Goal: Task Accomplishment & Management: Manage account settings

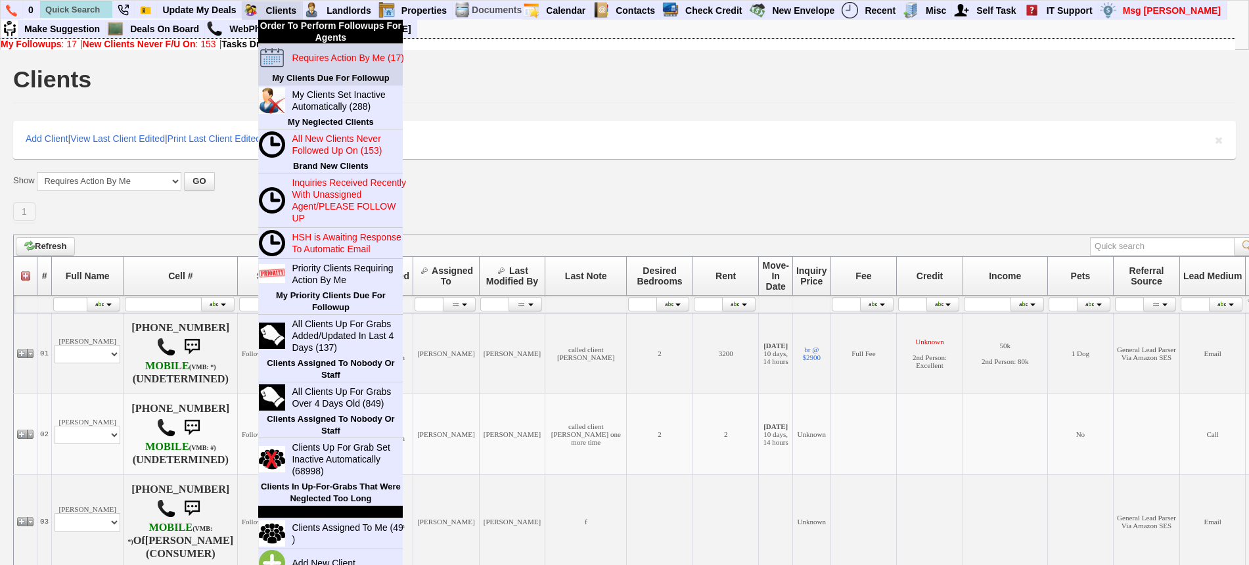
click at [325, 57] on blink "Requires Action By Me (17)" at bounding box center [348, 58] width 112 height 11
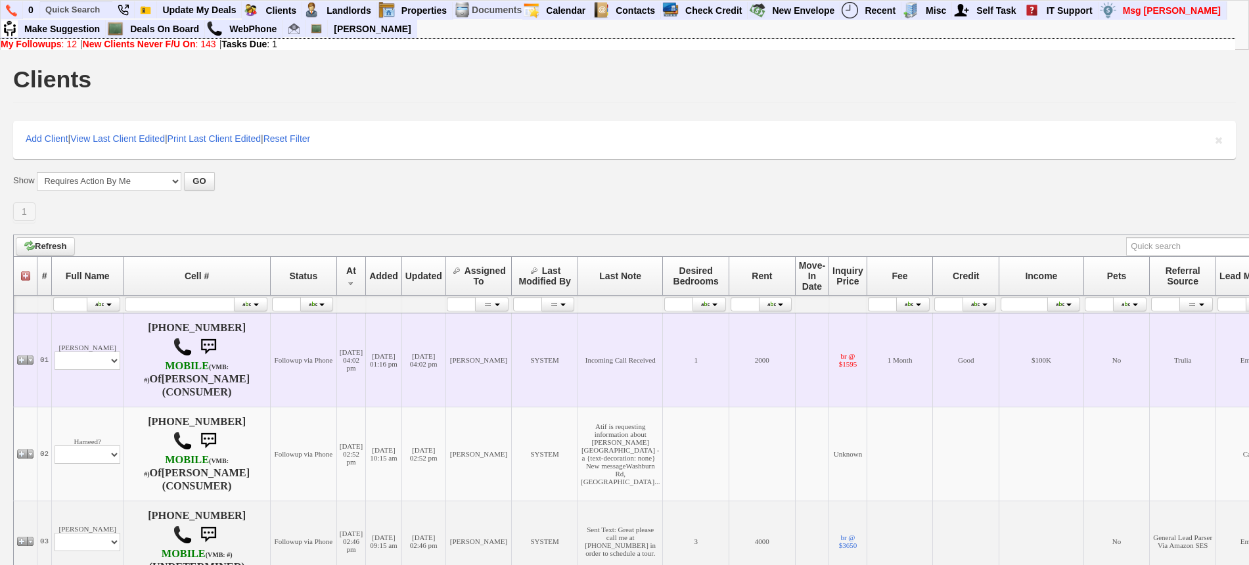
click at [59, 376] on td "Tom Militana Profile Edit Print Email Externally (Will Not Be Tracked In CRM) C…" at bounding box center [88, 360] width 72 height 94
click at [68, 370] on select "Profile Edit Print Email Externally (Will Not Be Tracked In CRM) Closed Deals" at bounding box center [88, 361] width 66 height 18
select select "ChangeURL,/crm/custom/edit_client_form.php?redirect=%2Fcrm%2Fclients.php&id=7077"
click at [55, 357] on select "Profile Edit Print Email Externally (Will Not Be Tracked In CRM) Closed Deals" at bounding box center [88, 361] width 66 height 18
select select
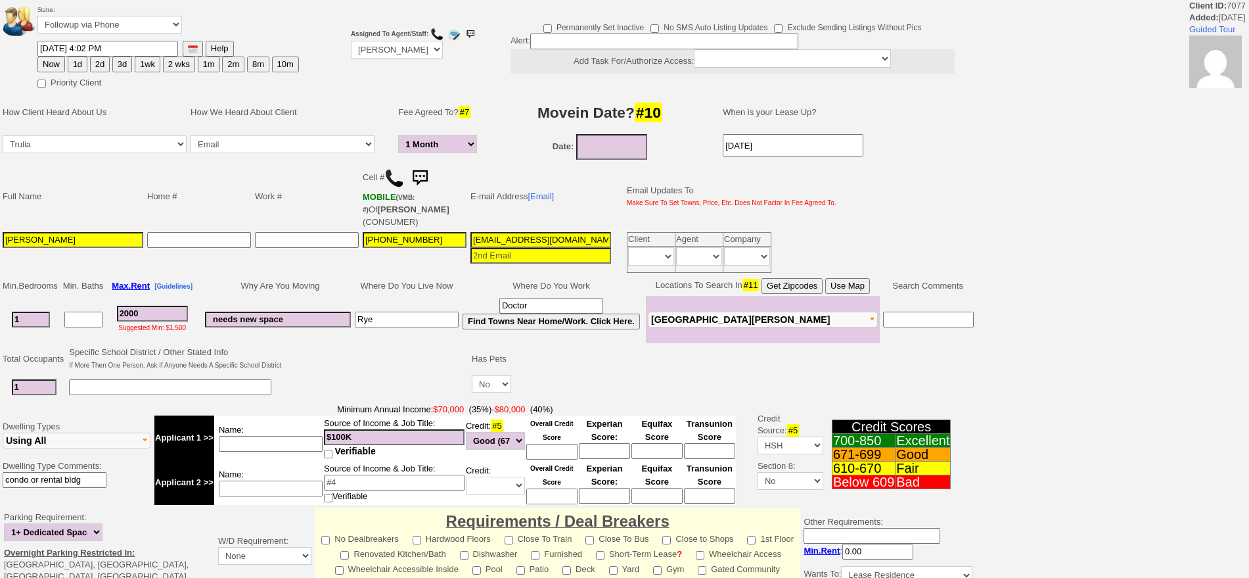
select select "1 Month"
drag, startPoint x: 160, startPoint y: 310, endPoint x: 100, endPoint y: 313, distance: 60.5
click at [100, 313] on tr "1 2000 Suggested Min: $1,500 needs new space Rye Doctor Find Towns Near Home/Wo…" at bounding box center [488, 319] width 975 height 47
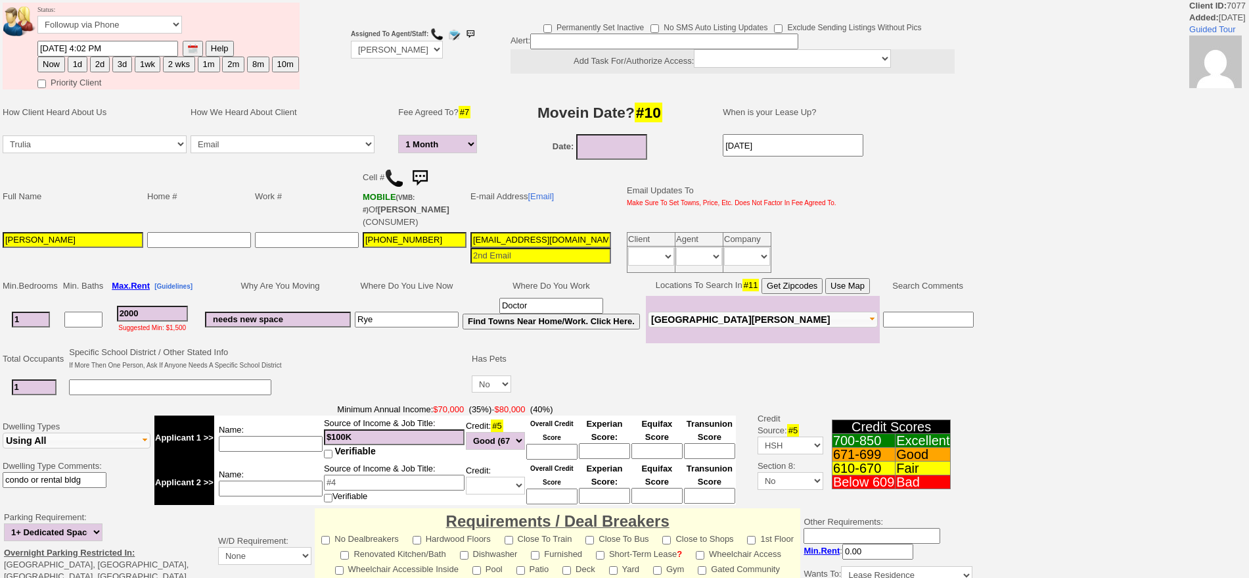
type input "3"
select select "1 Month"
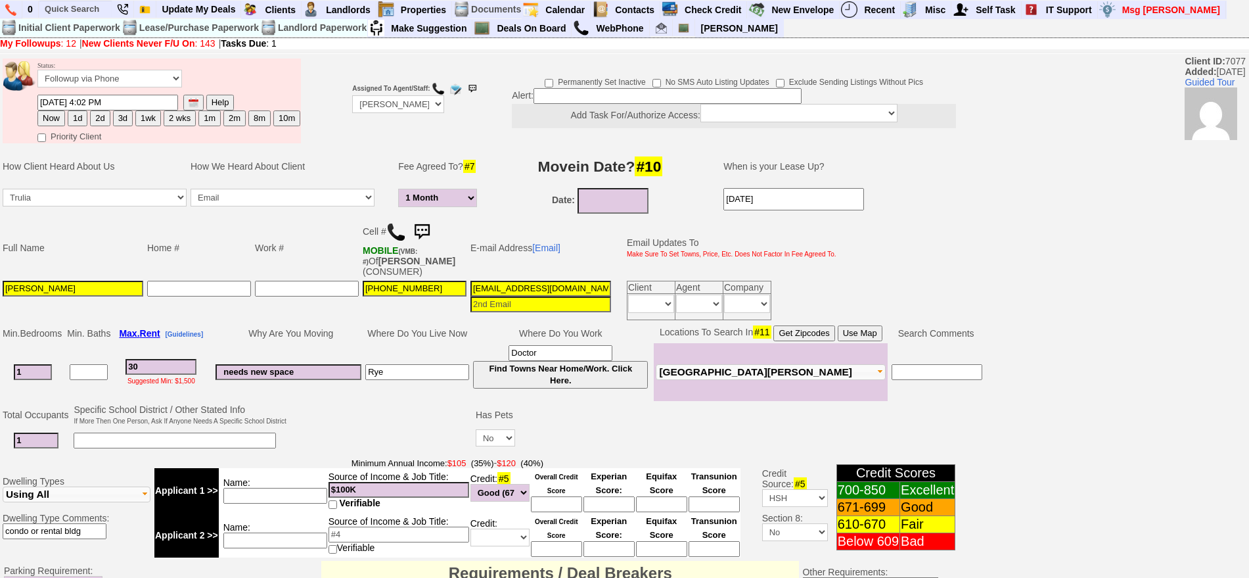
type input "300"
select select "1 Month"
type input "3000"
select select "1 Month"
drag, startPoint x: 172, startPoint y: 365, endPoint x: 80, endPoint y: 358, distance: 93.0
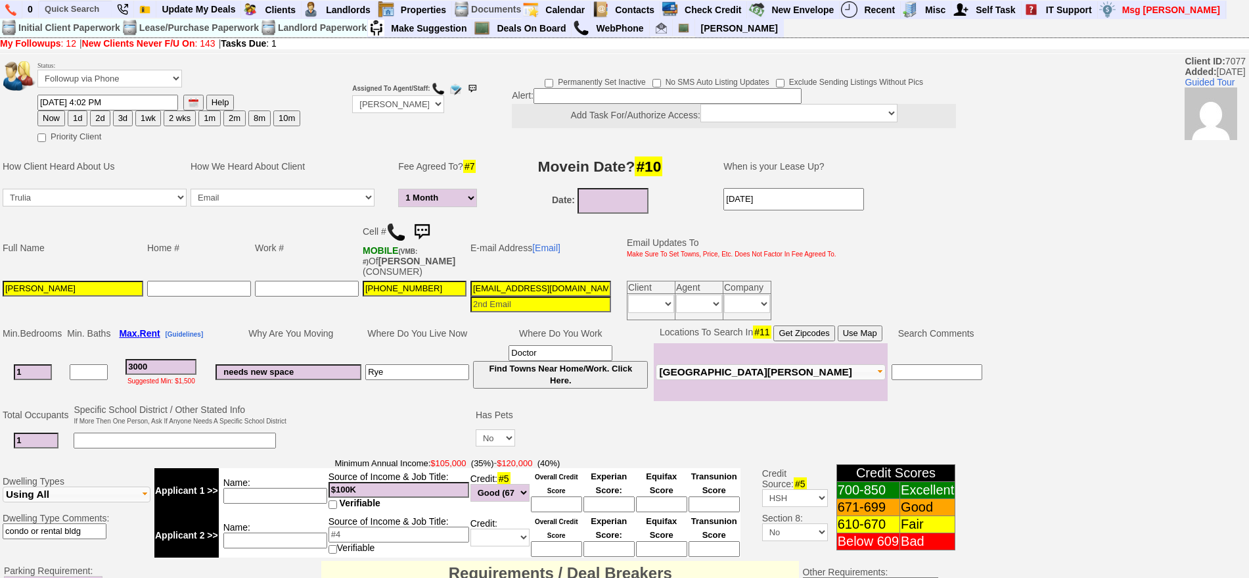
click at [80, 358] on tr "1 3000 Suggested Min: $1,500 needs new space Rye Doctor Find Towns Near Home/Wo…" at bounding box center [493, 372] width 984 height 58
type input "40"
select select "1 Month"
type input "400"
select select "1 Month"
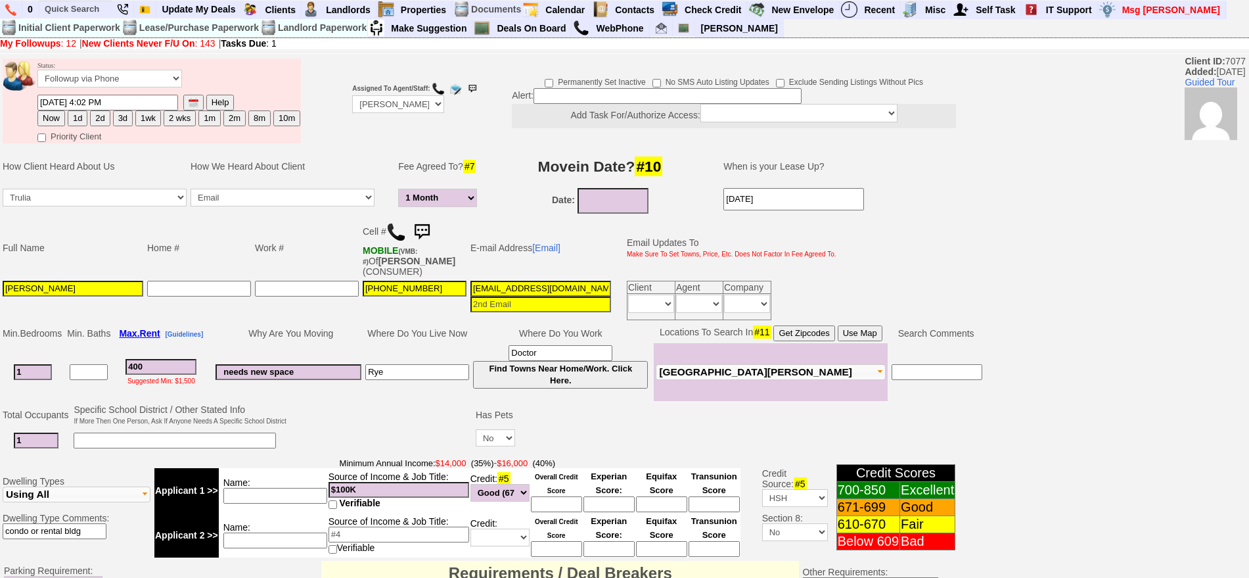
type input "4000"
select select "1 Month"
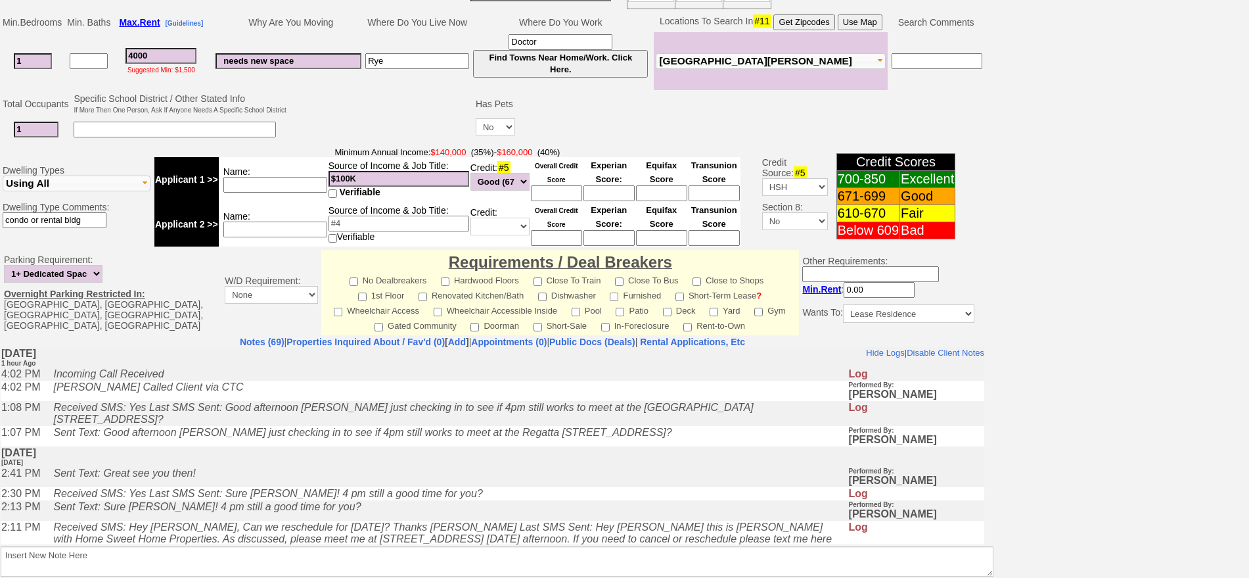
type input "4000"
select select "1 Month"
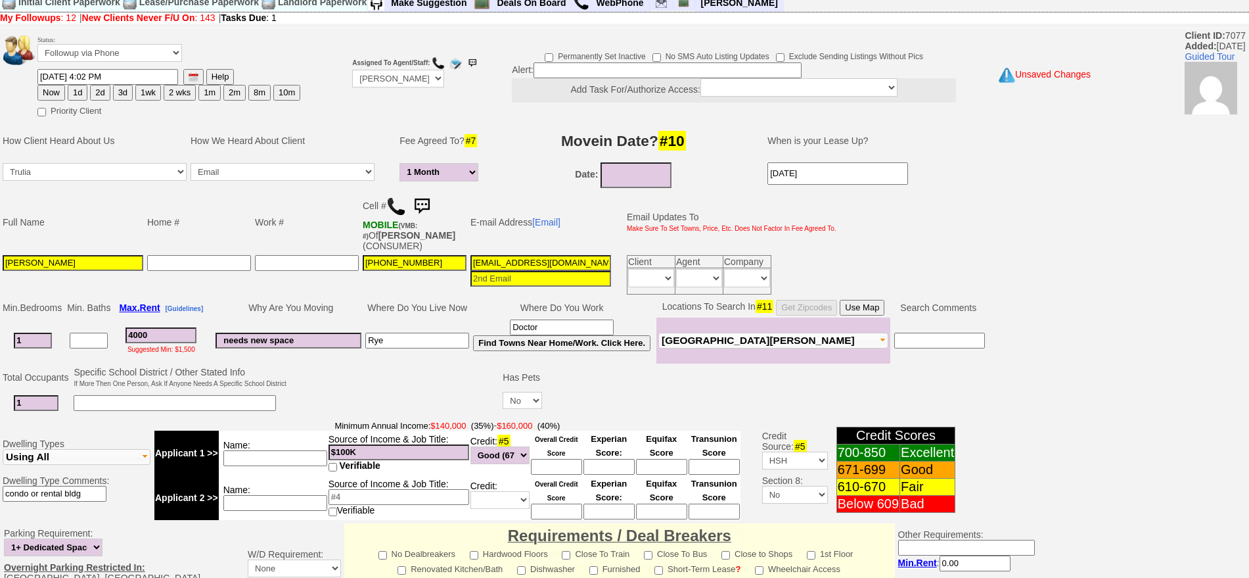
scroll to position [0, 0]
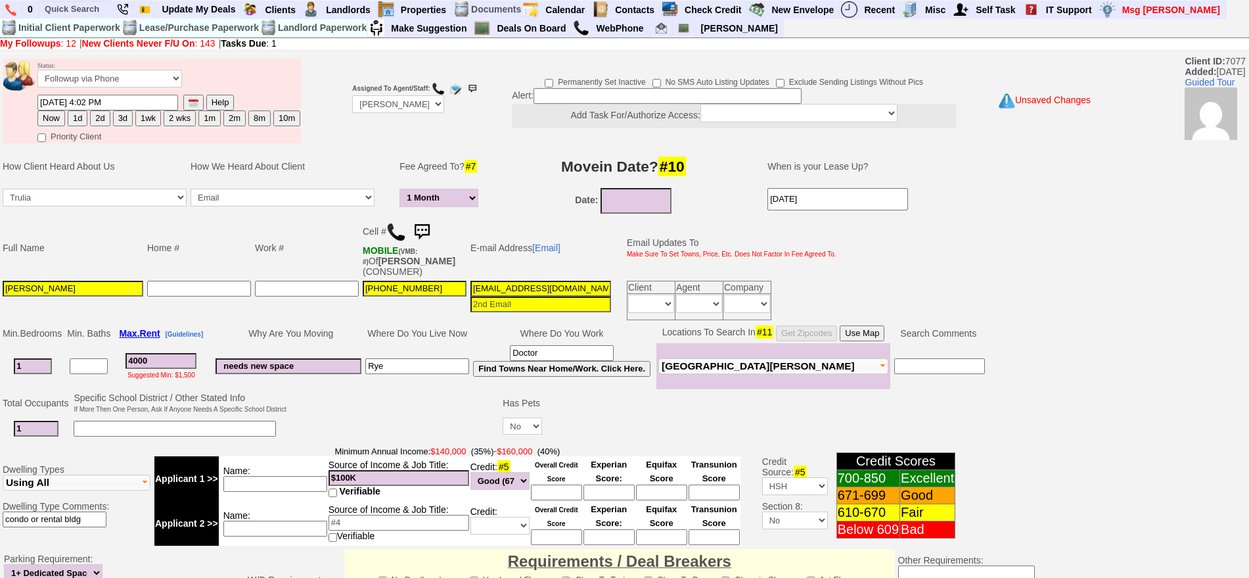
click at [875, 330] on button "Use Map" at bounding box center [862, 333] width 45 height 16
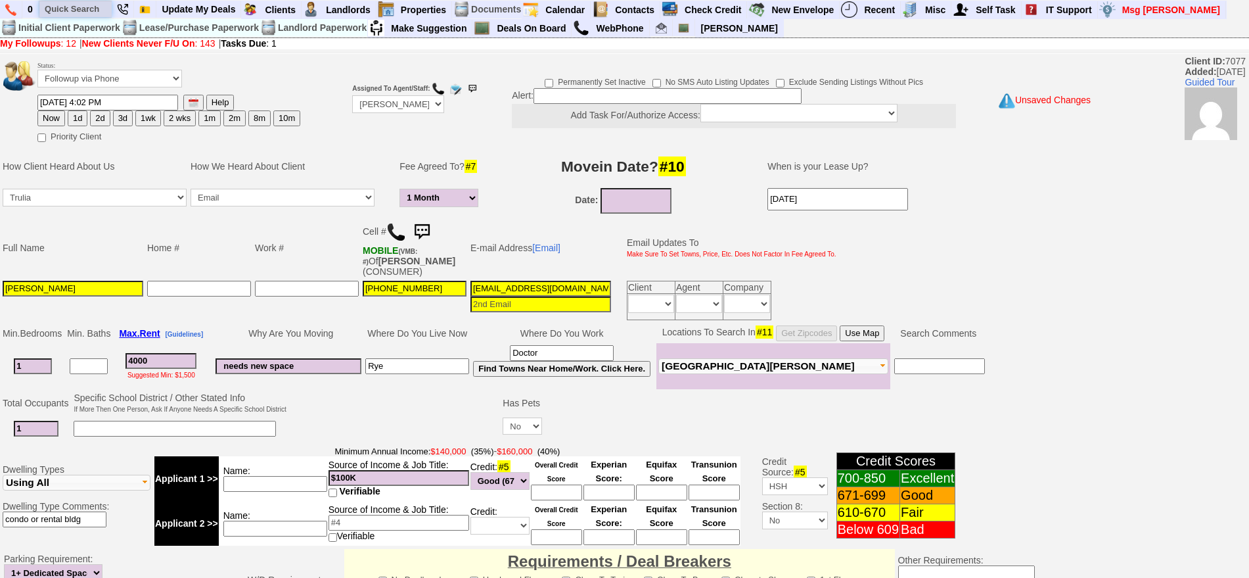
click at [81, 11] on input "text" at bounding box center [75, 9] width 72 height 16
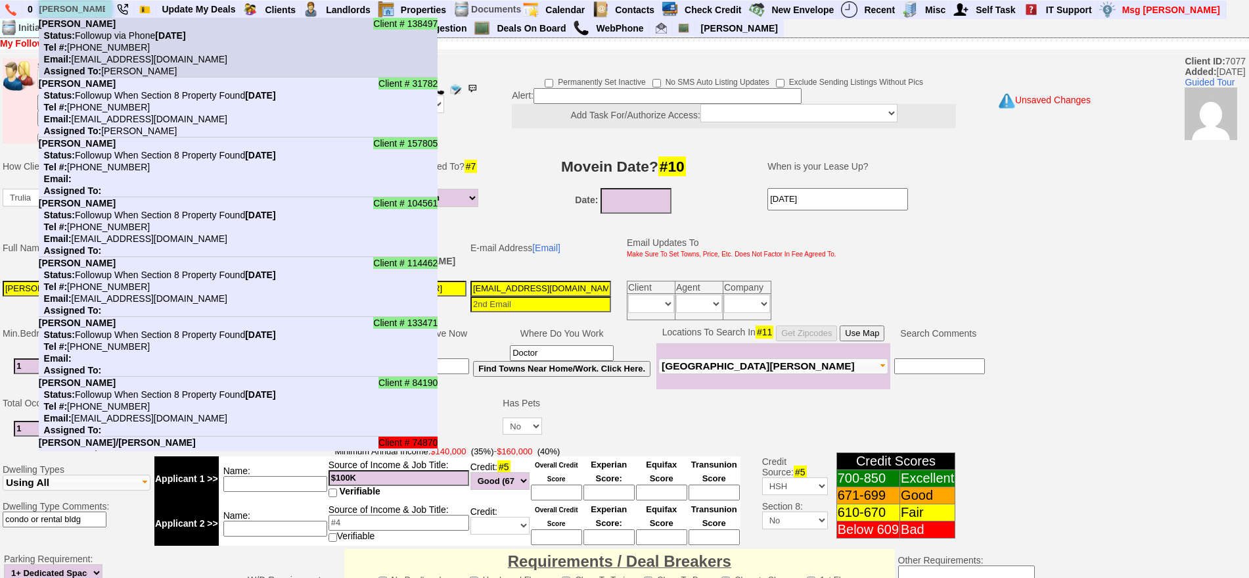
type input "brittany"
click at [97, 32] on nobr "Status: Followup via Phone Thursday, August 21st, 2025" at bounding box center [112, 35] width 147 height 11
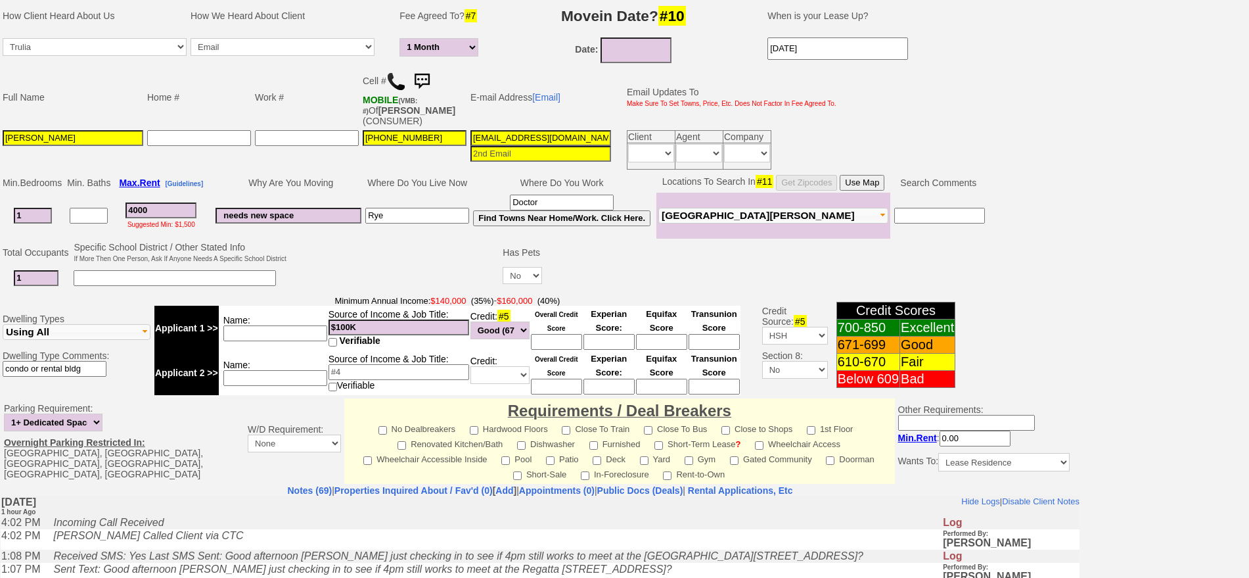
scroll to position [246, 0]
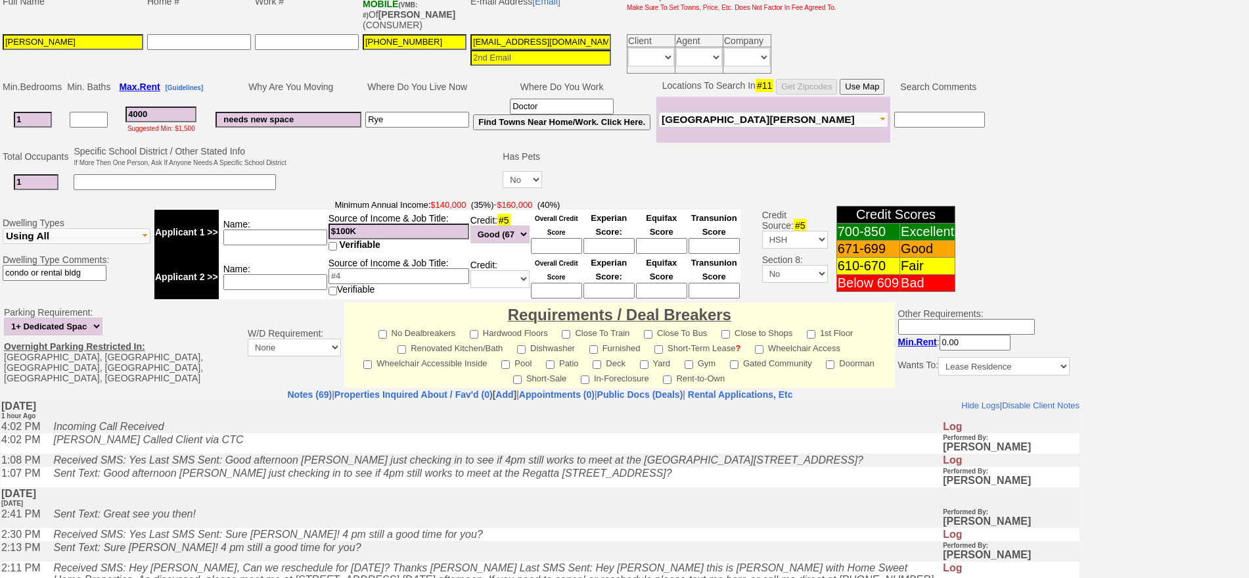
click at [883, 85] on button "Use Map" at bounding box center [862, 87] width 45 height 16
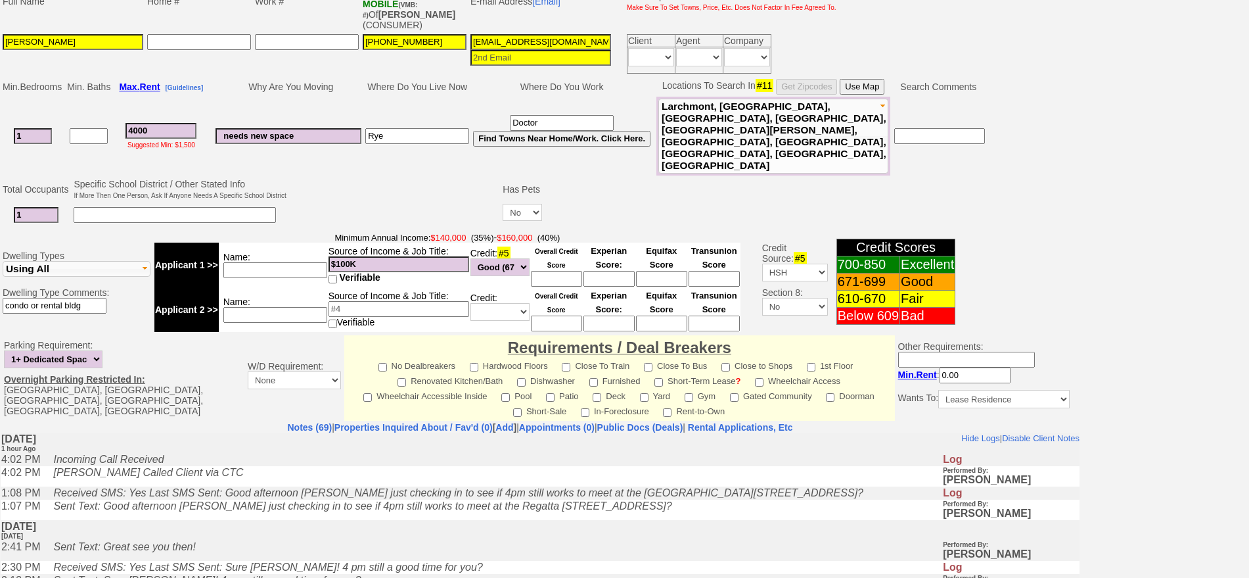
scroll to position [379, 0]
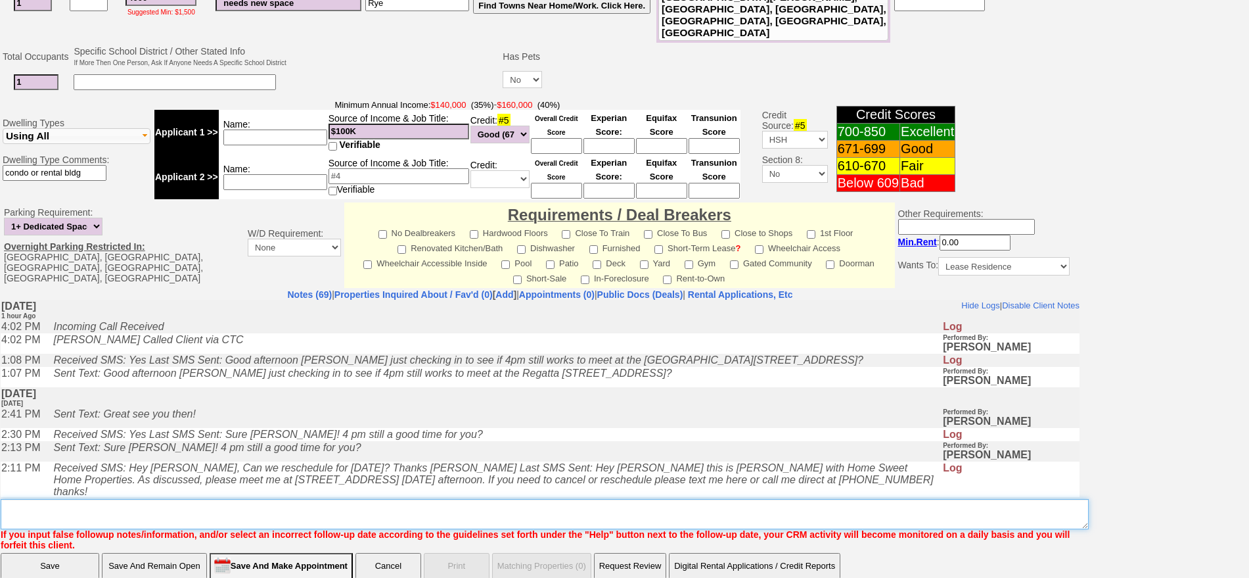
click at [678, 499] on textarea "Insert New Note Here" at bounding box center [545, 514] width 1088 height 30
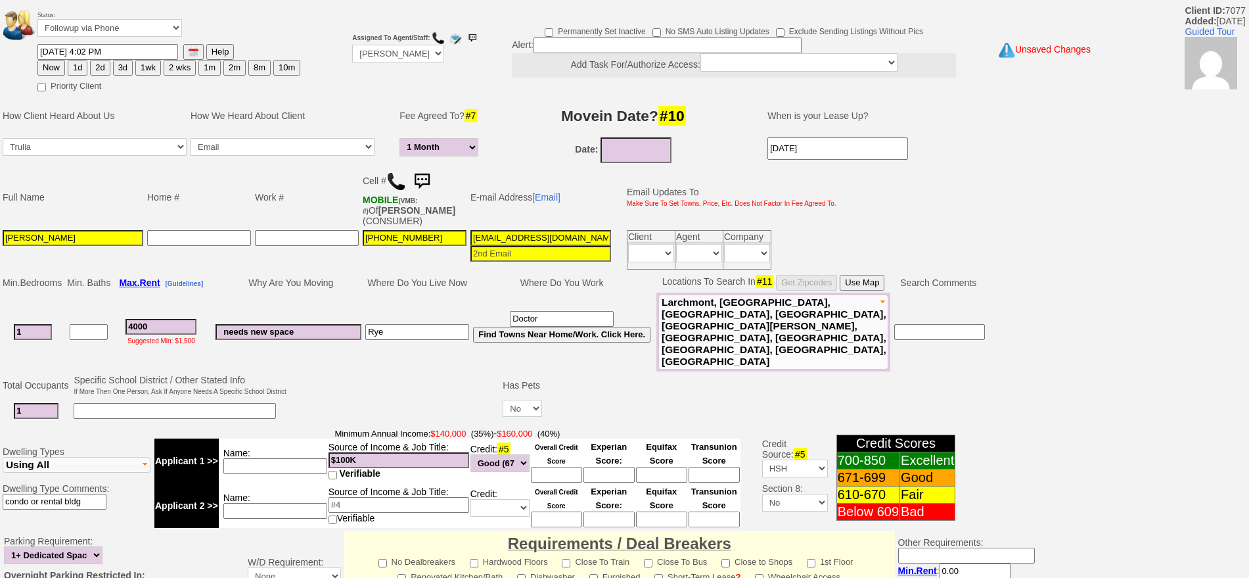
type textarea "needs washer in unit fu"
click at [100, 67] on button "2d" at bounding box center [100, 68] width 20 height 16
type input "08/23/2025 05:40 PM"
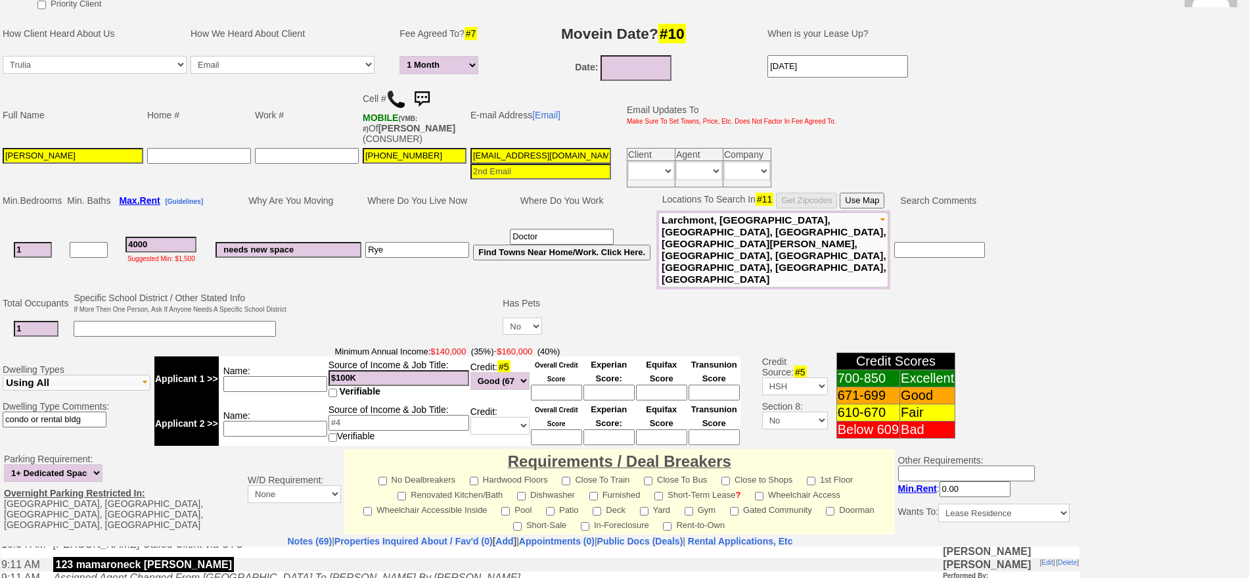
scroll to position [411, 0]
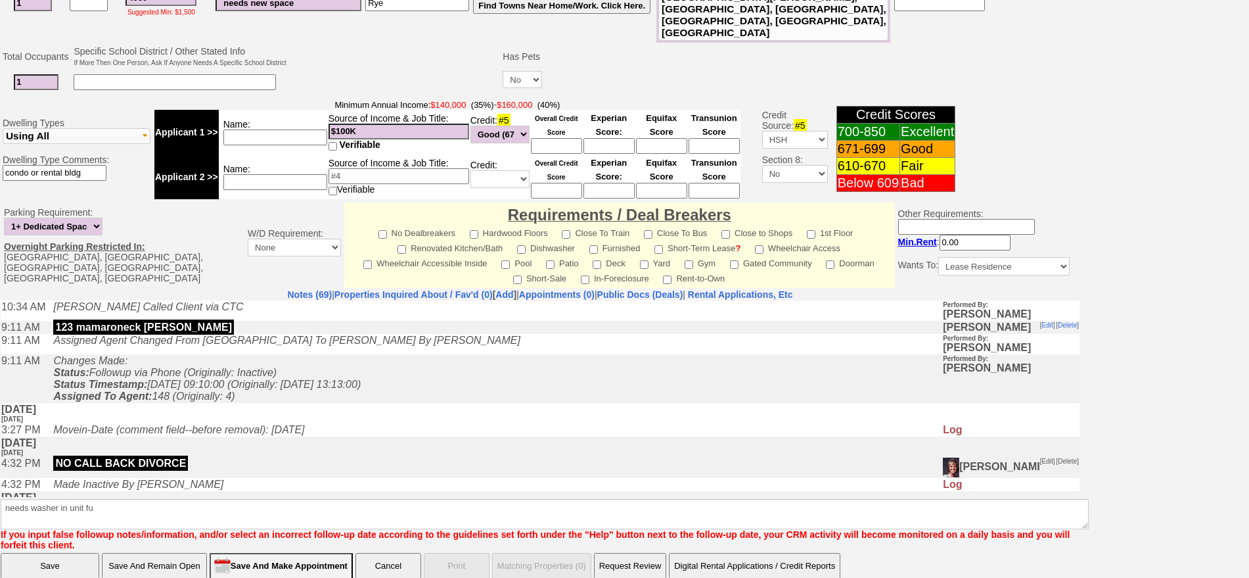
click at [194, 553] on input "Save And Remain Open" at bounding box center [154, 566] width 105 height 26
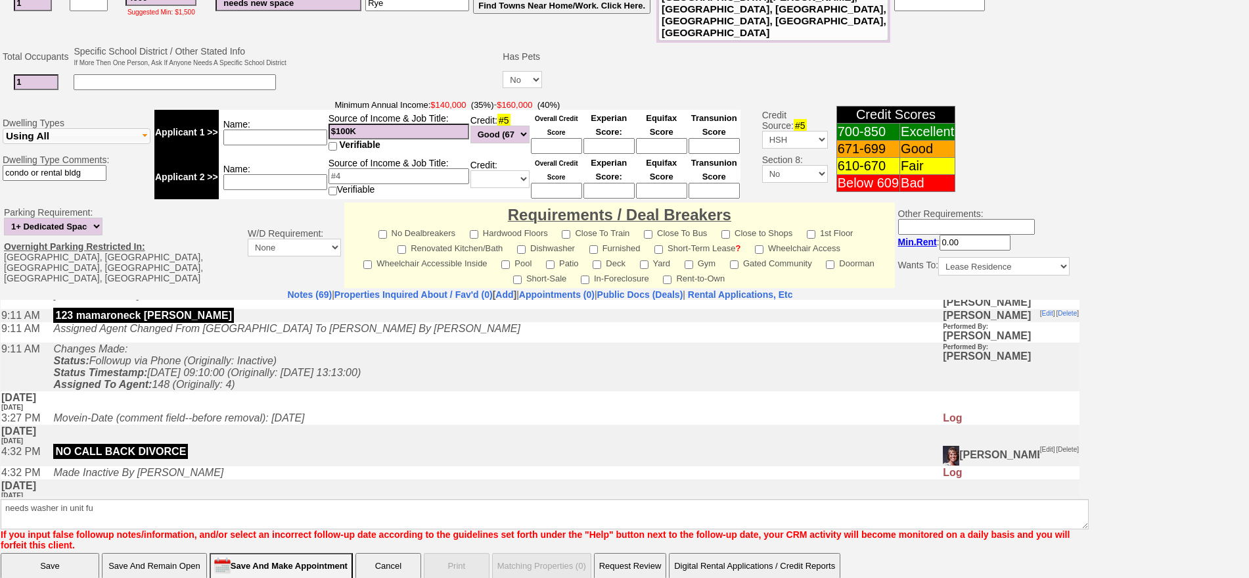
scroll to position [331, 0]
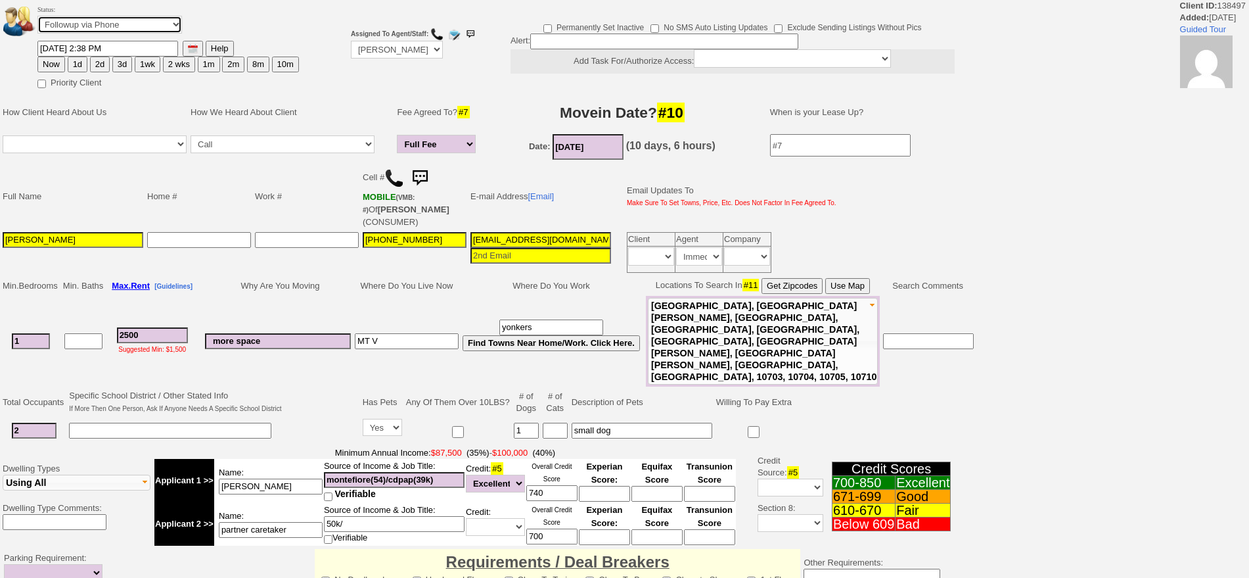
click at [130, 22] on select "Followup via Phone Followup via Email Followup When Section 8 Property Found De…" at bounding box center [109, 25] width 145 height 18
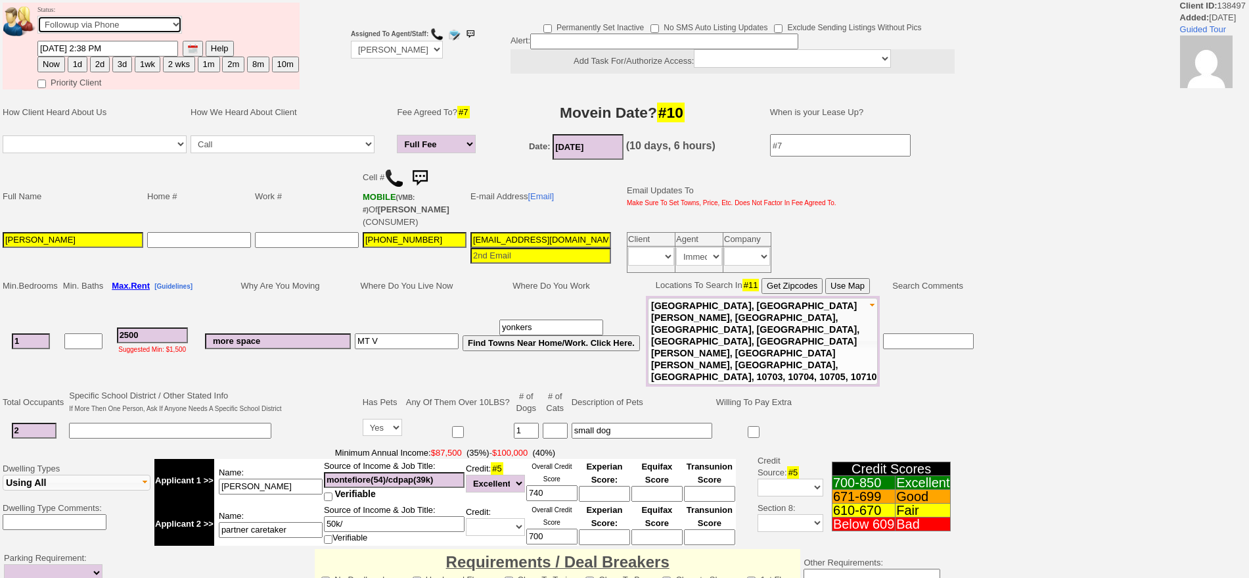
select select "Inactive"
click at [37, 20] on select "Followup via Phone Followup via Email Followup When Section 8 Property Found De…" at bounding box center [109, 25] width 145 height 18
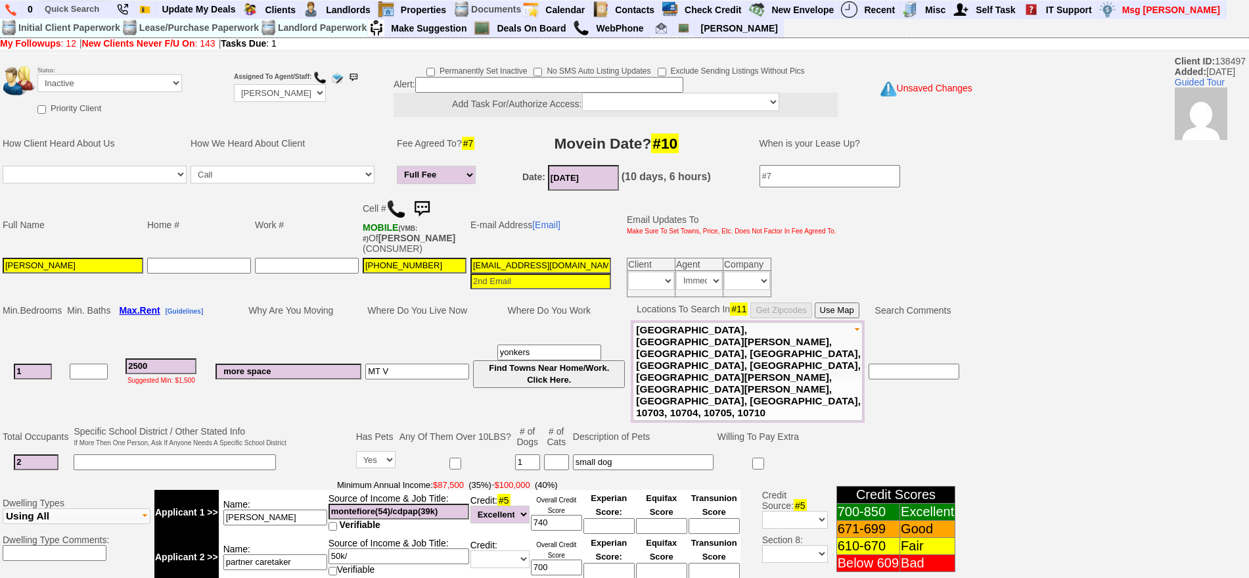
click at [694, 221] on td "Email Updates To Make Sure To Set Towns, Price, Etc. Does Not Factor In Fee Agr…" at bounding box center [727, 225] width 221 height 62
click at [705, 277] on select "Immediately Daily" at bounding box center [699, 280] width 46 height 18
select select
click at [676, 271] on select "Immediately Daily" at bounding box center [699, 280] width 46 height 18
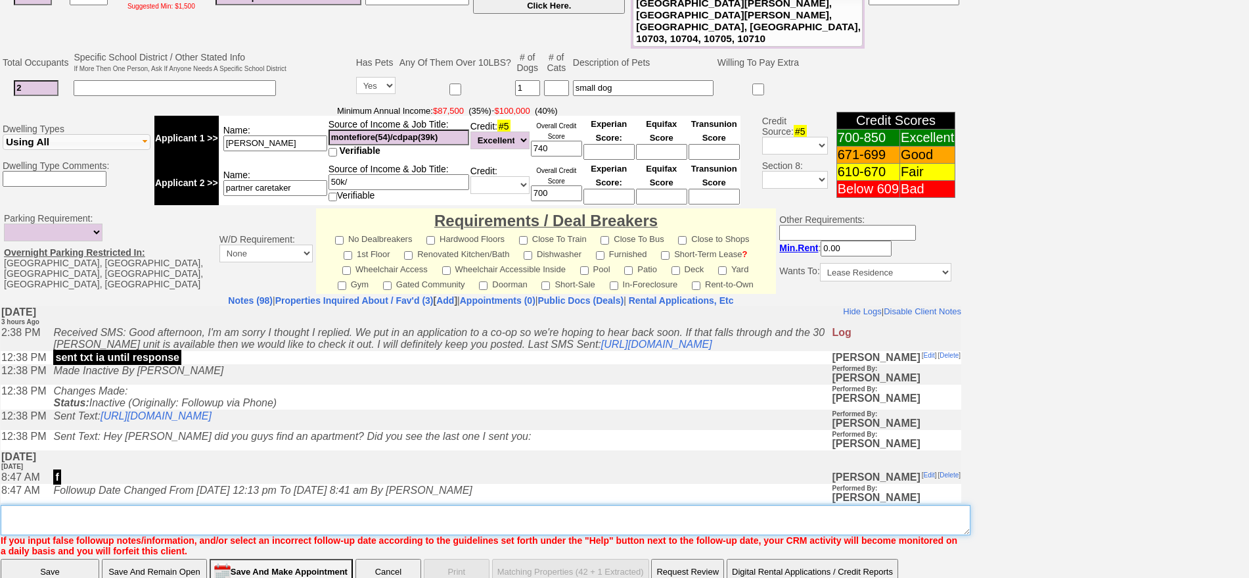
click at [657, 505] on textarea "Insert New Note Here" at bounding box center [486, 520] width 970 height 30
type textarea "ia"
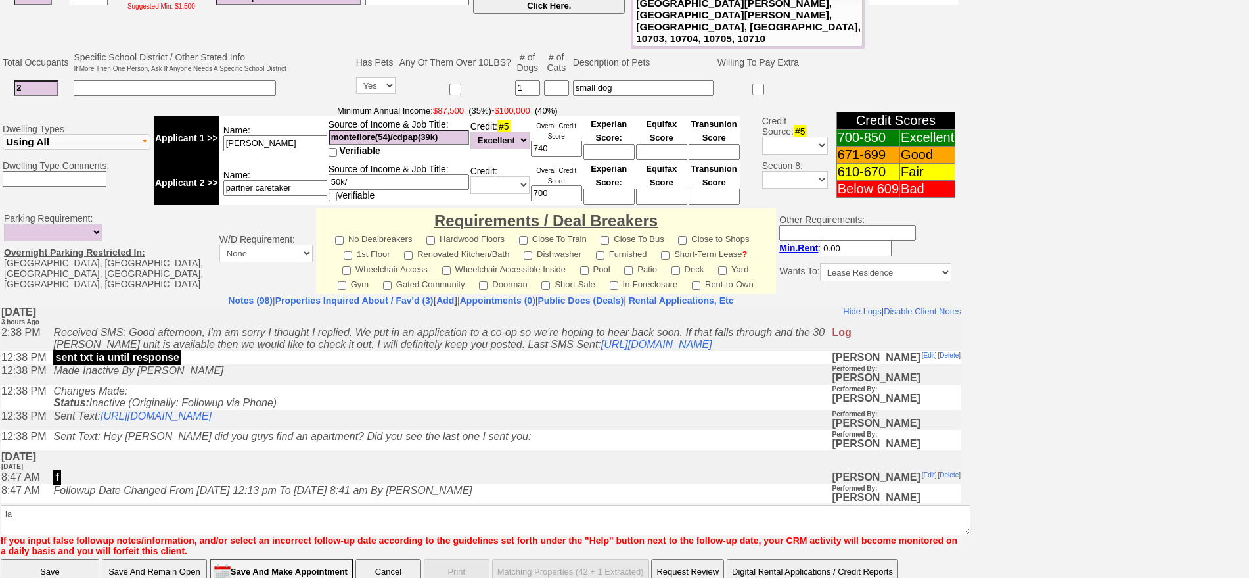
click input "Save" at bounding box center [50, 572] width 99 height 26
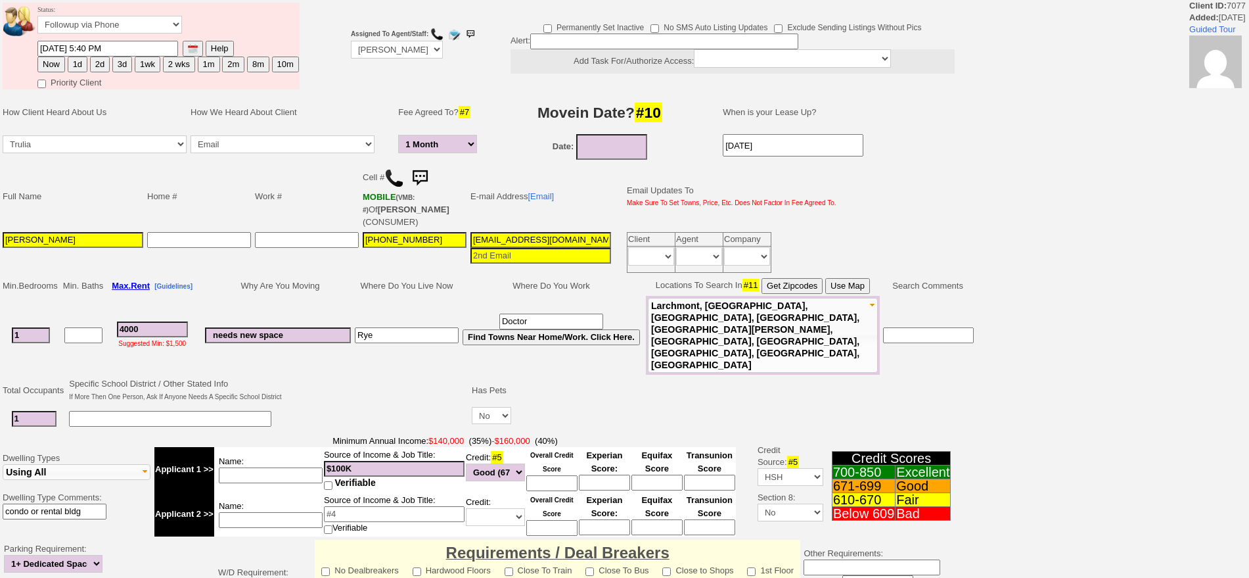
select select "1 Month"
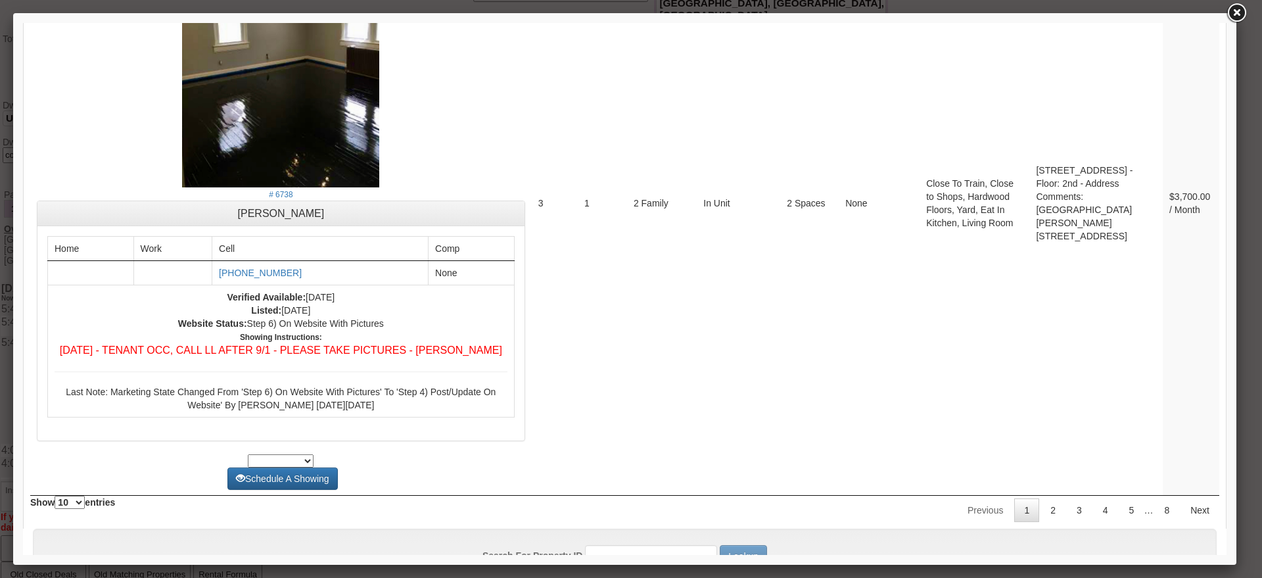
scroll to position [5436, 0]
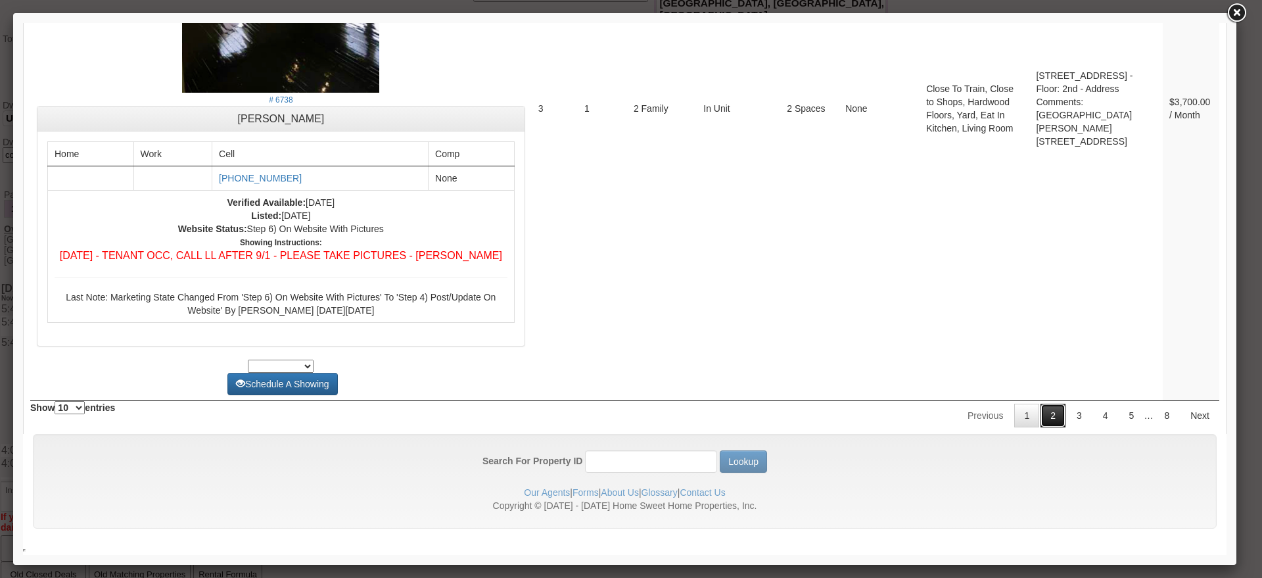
click at [1046, 411] on link "2" at bounding box center [1052, 416] width 25 height 24
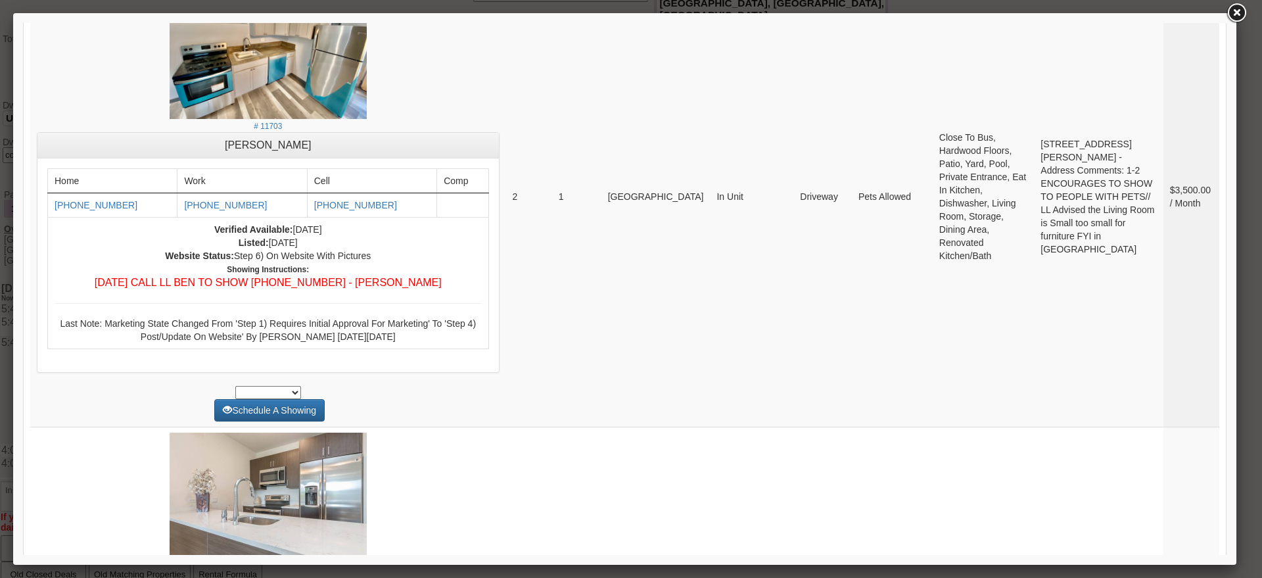
scroll to position [4293, 0]
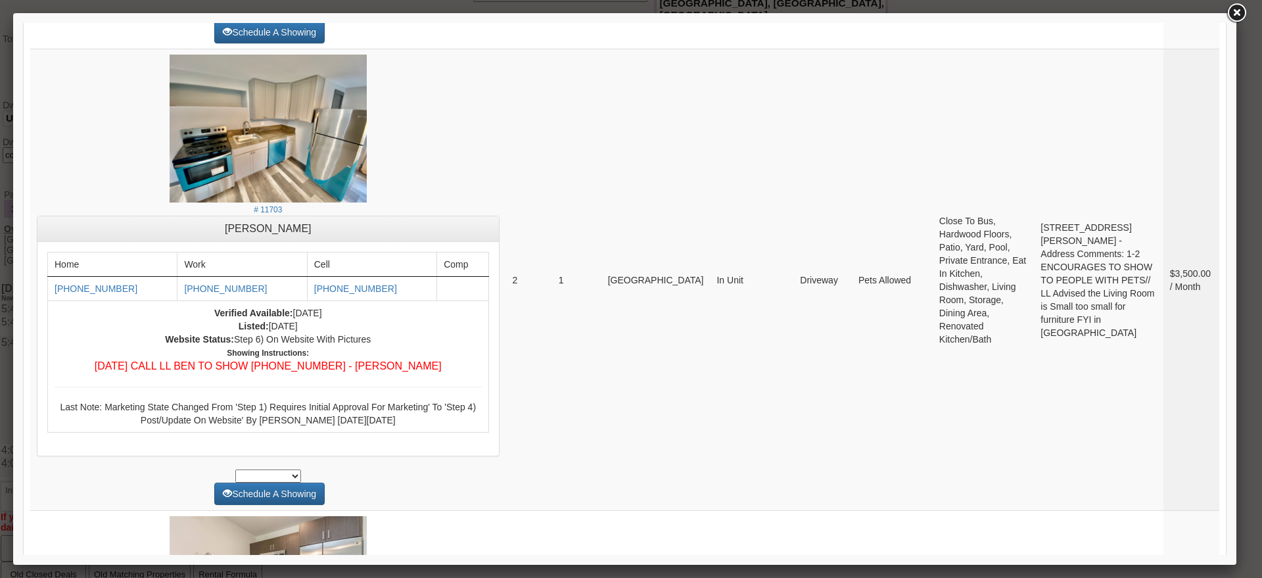
drag, startPoint x: 1222, startPoint y: 108, endPoint x: 1251, endPoint y: 505, distance: 397.3
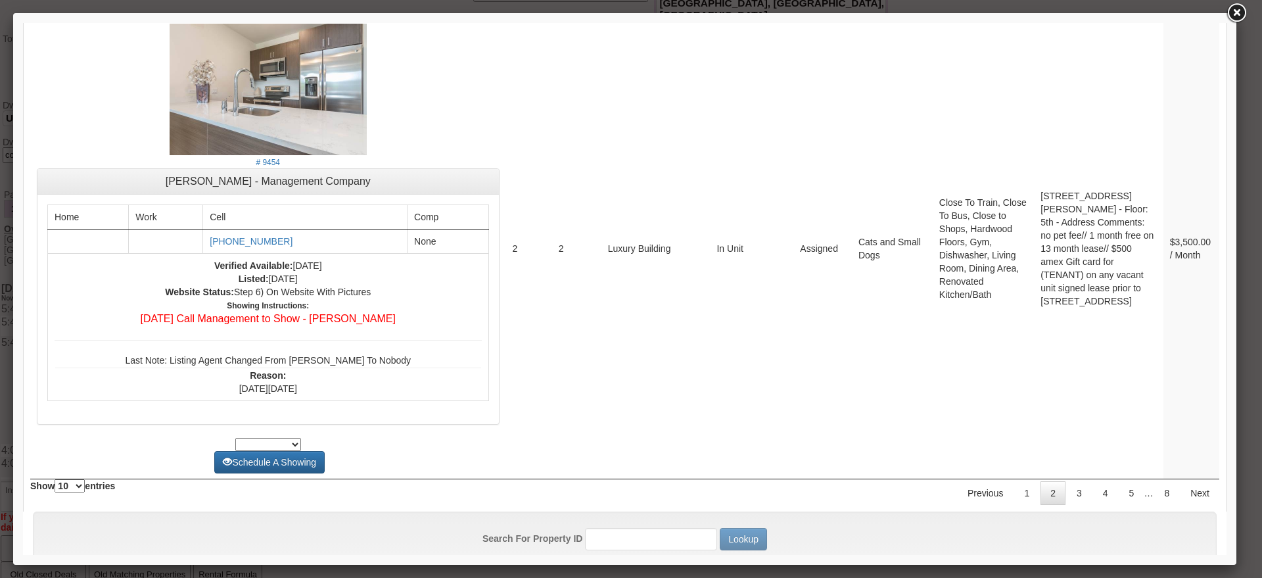
scroll to position [4786, 0]
click at [1067, 480] on link "3" at bounding box center [1079, 492] width 25 height 24
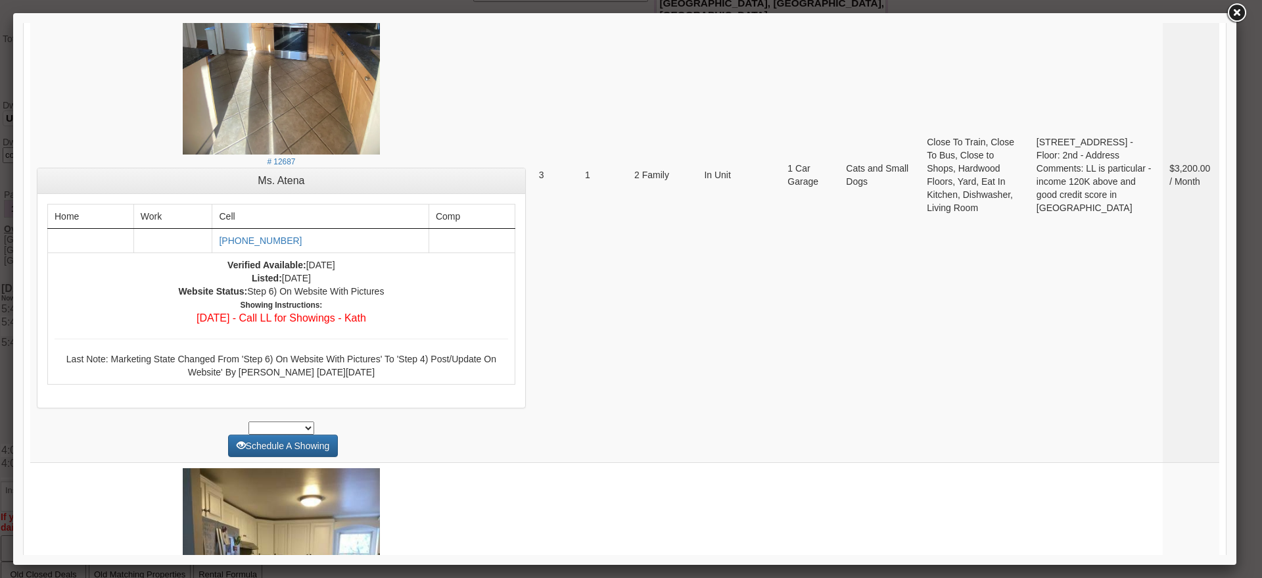
scroll to position [4349, 0]
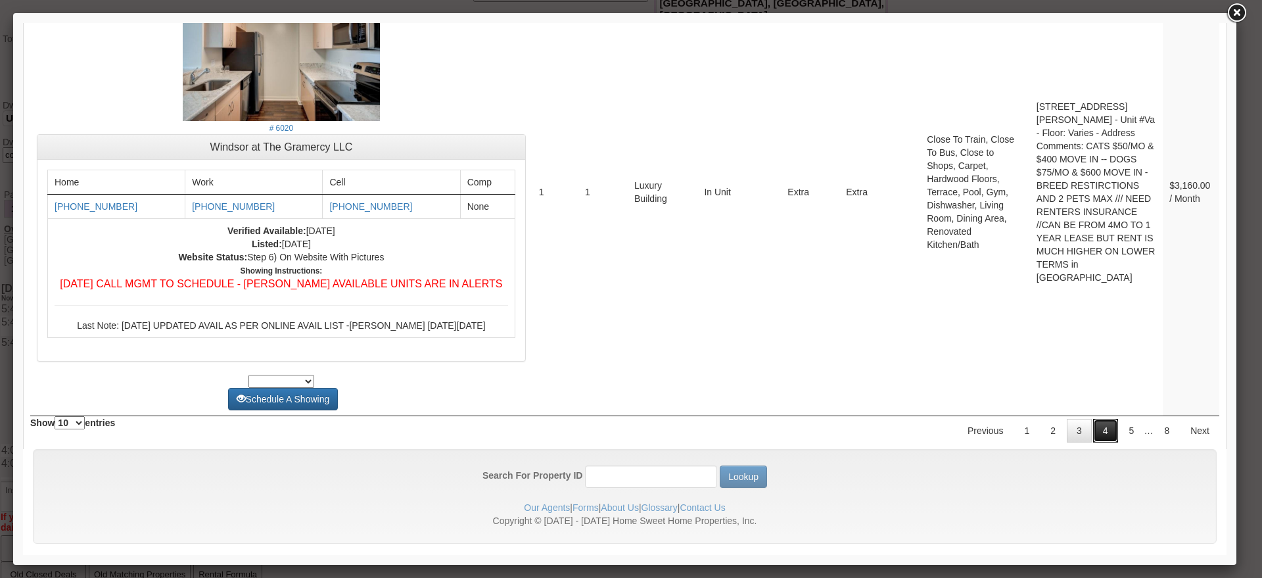
click at [1093, 419] on link "4" at bounding box center [1105, 431] width 25 height 24
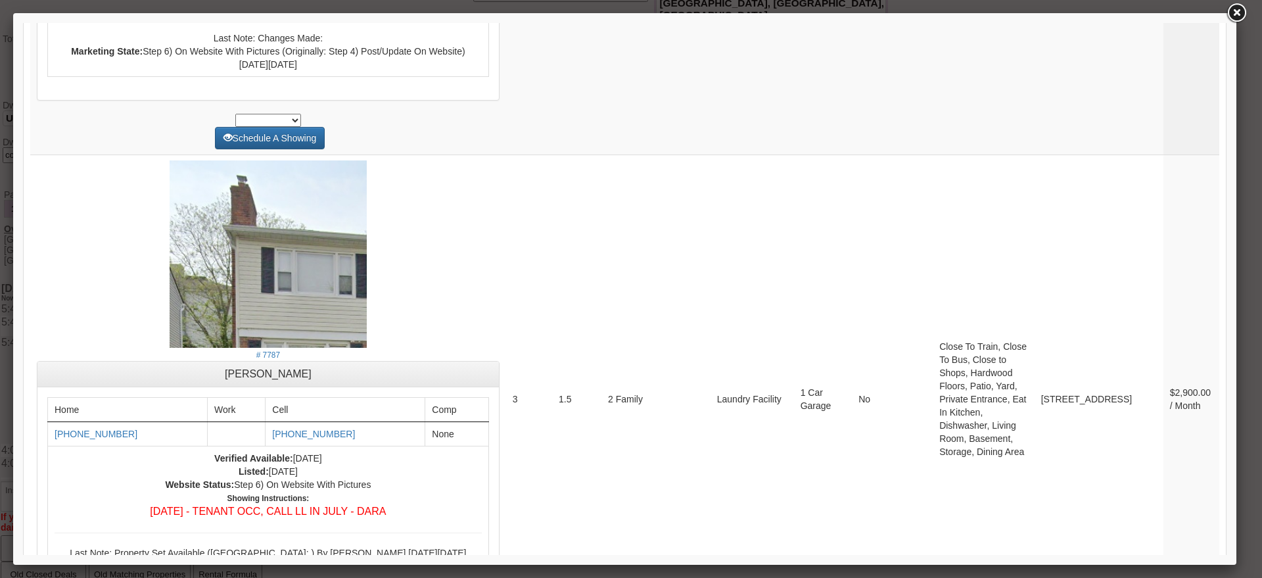
scroll to position [5031, 0]
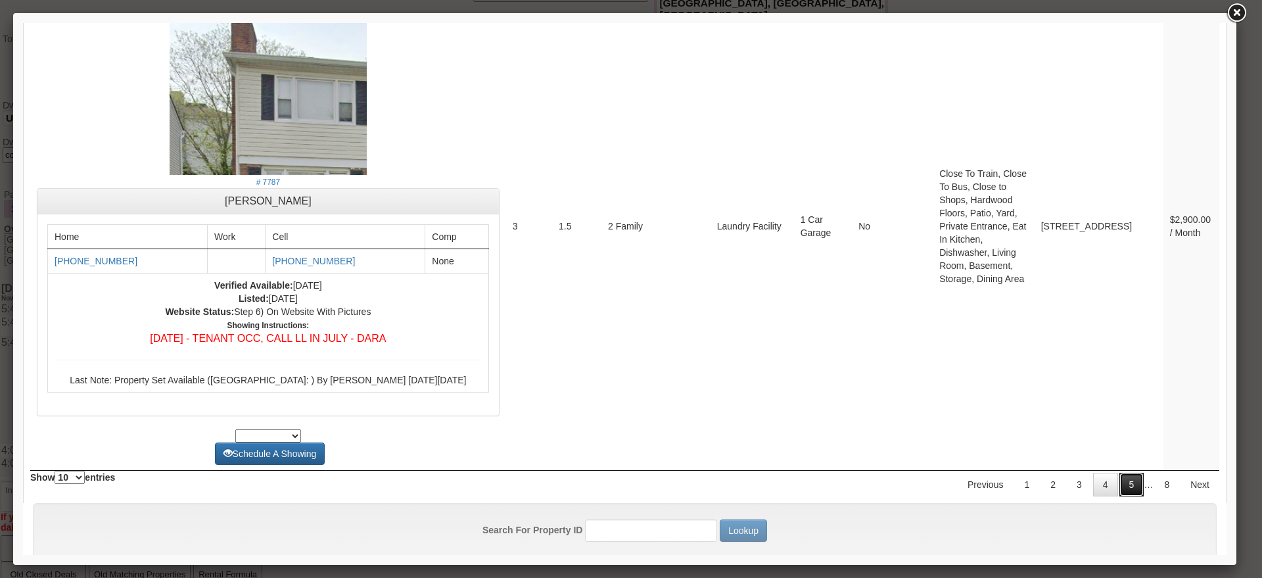
click at [1119, 473] on link "5" at bounding box center [1131, 485] width 25 height 24
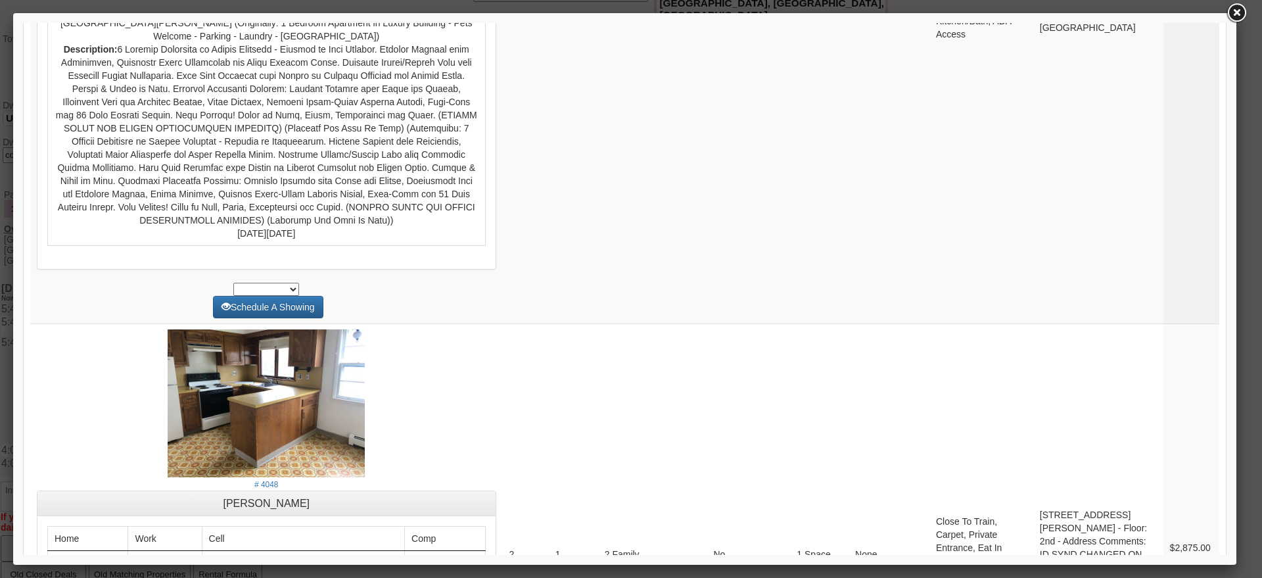
scroll to position [5277, 0]
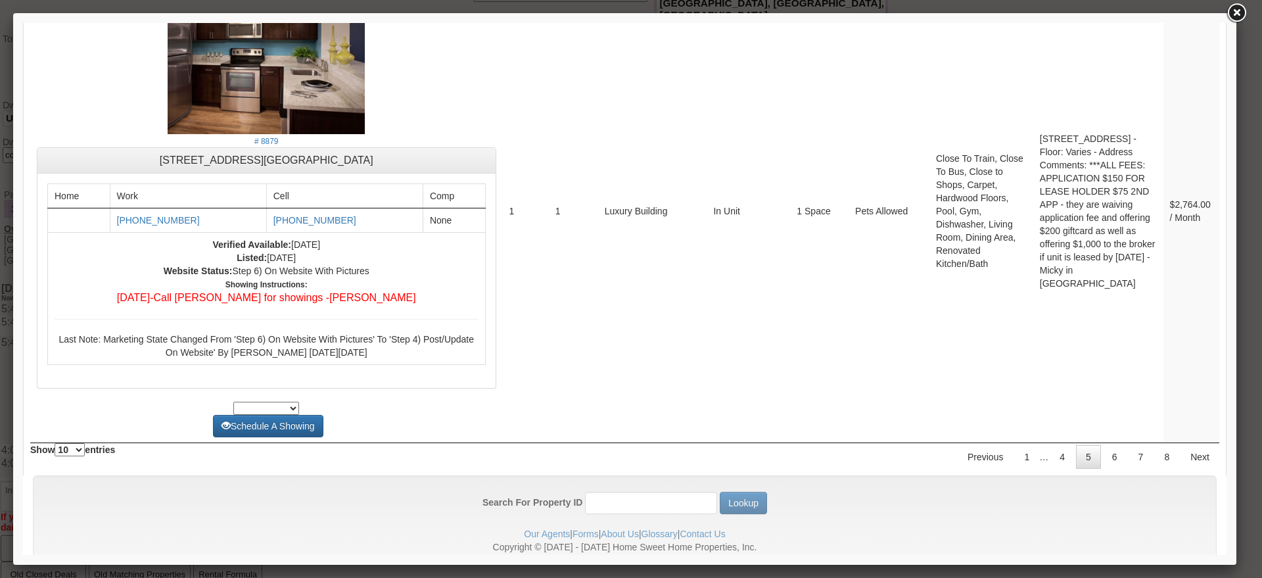
drag, startPoint x: 1222, startPoint y: 494, endPoint x: 1226, endPoint y: 588, distance: 94.1
click at [1106, 445] on link "6" at bounding box center [1114, 457] width 25 height 24
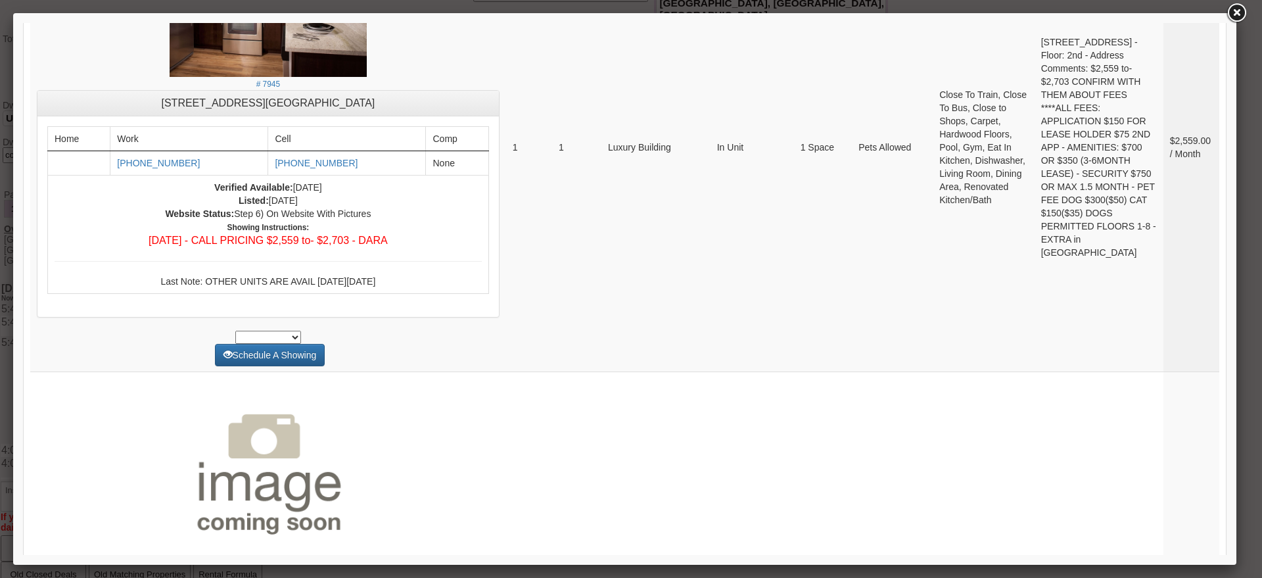
scroll to position [4990, 0]
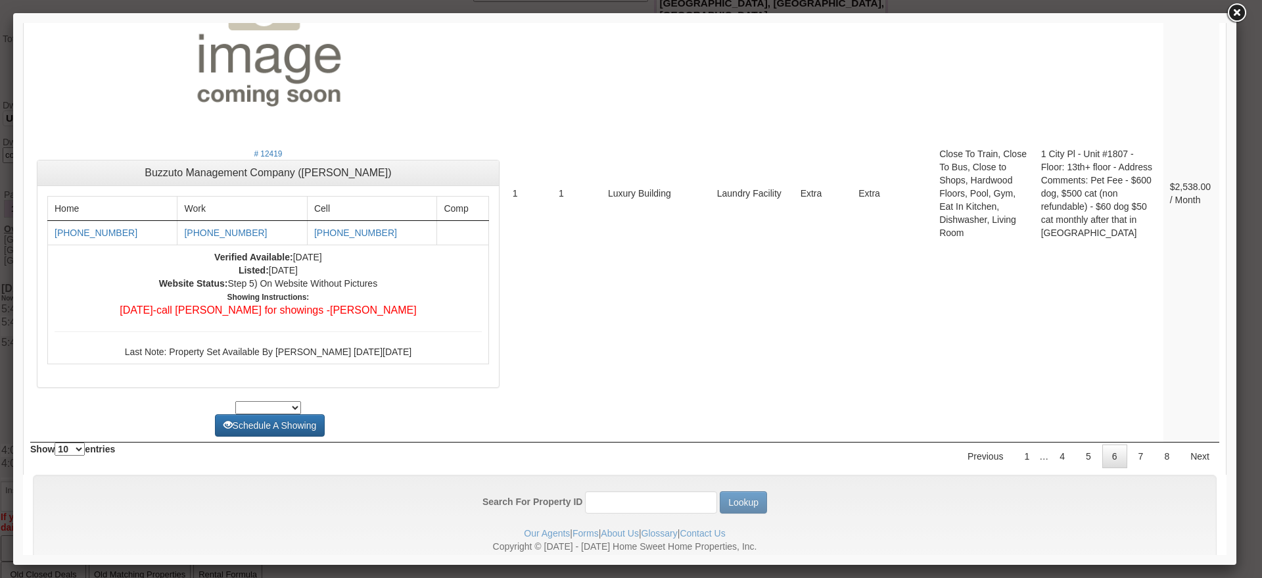
drag, startPoint x: 1250, startPoint y: 538, endPoint x: 1226, endPoint y: 478, distance: 64.6
click at [1129, 444] on link "7" at bounding box center [1141, 456] width 25 height 24
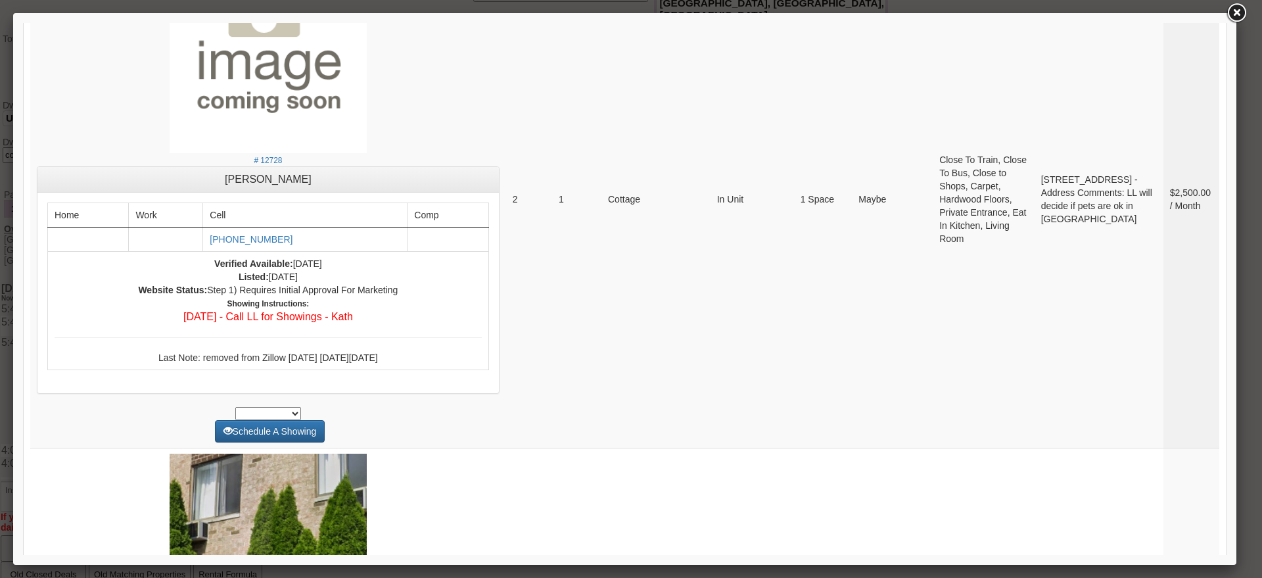
scroll to position [0, 0]
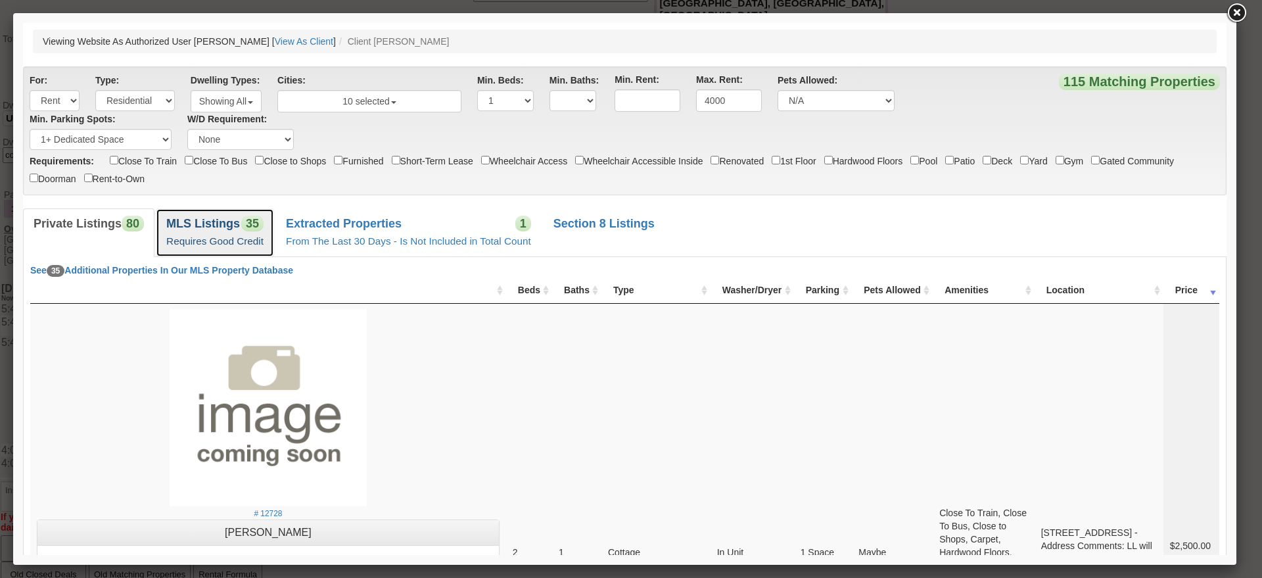
click at [240, 217] on b "MLS Listings" at bounding box center [203, 223] width 74 height 13
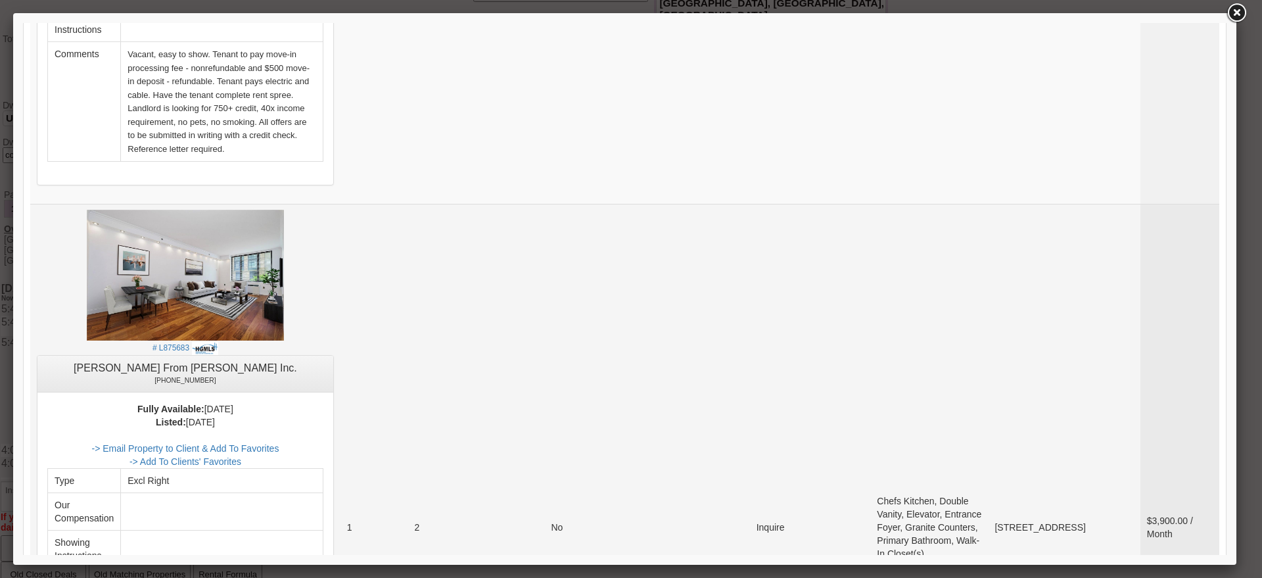
scroll to position [766, 0]
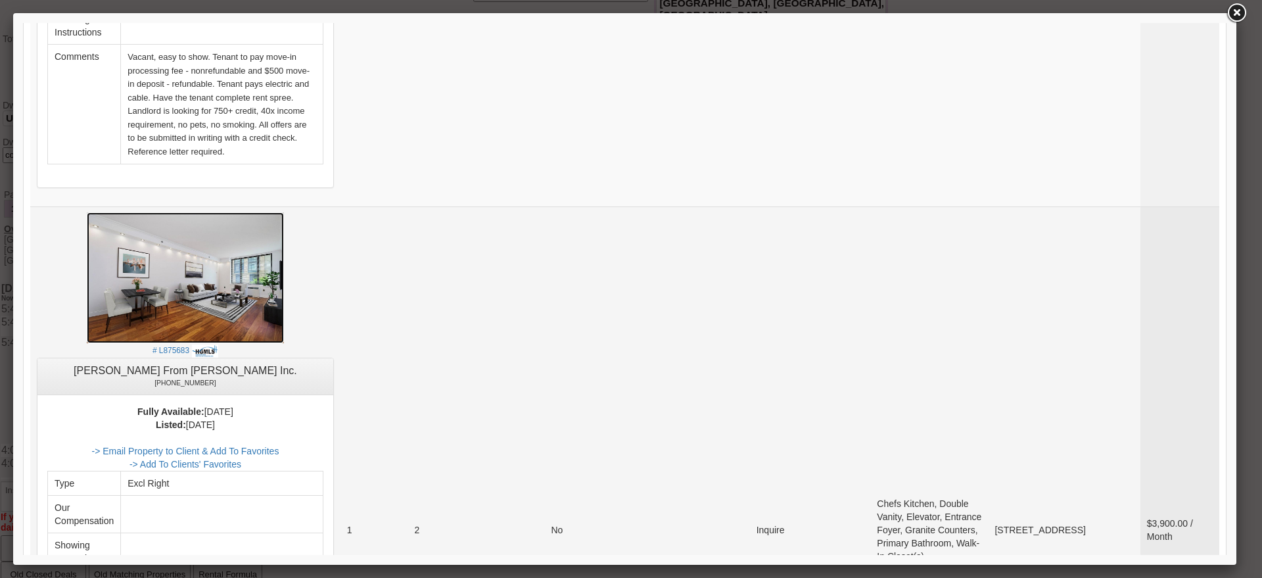
click at [254, 212] on img at bounding box center [185, 277] width 197 height 131
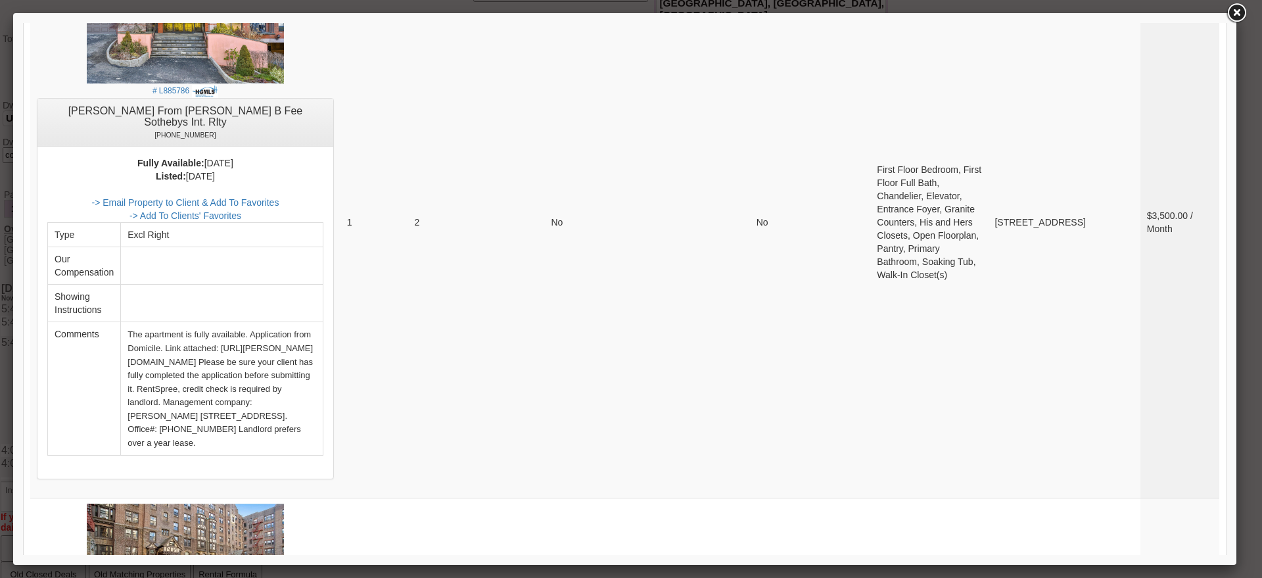
scroll to position [5020, 0]
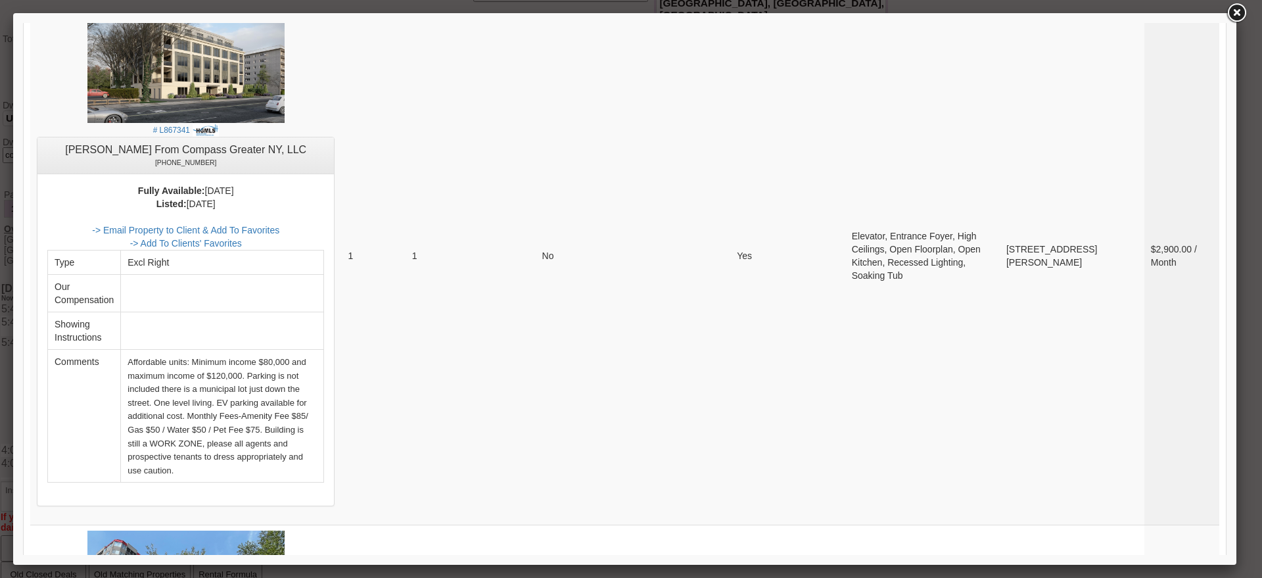
scroll to position [4720, 0]
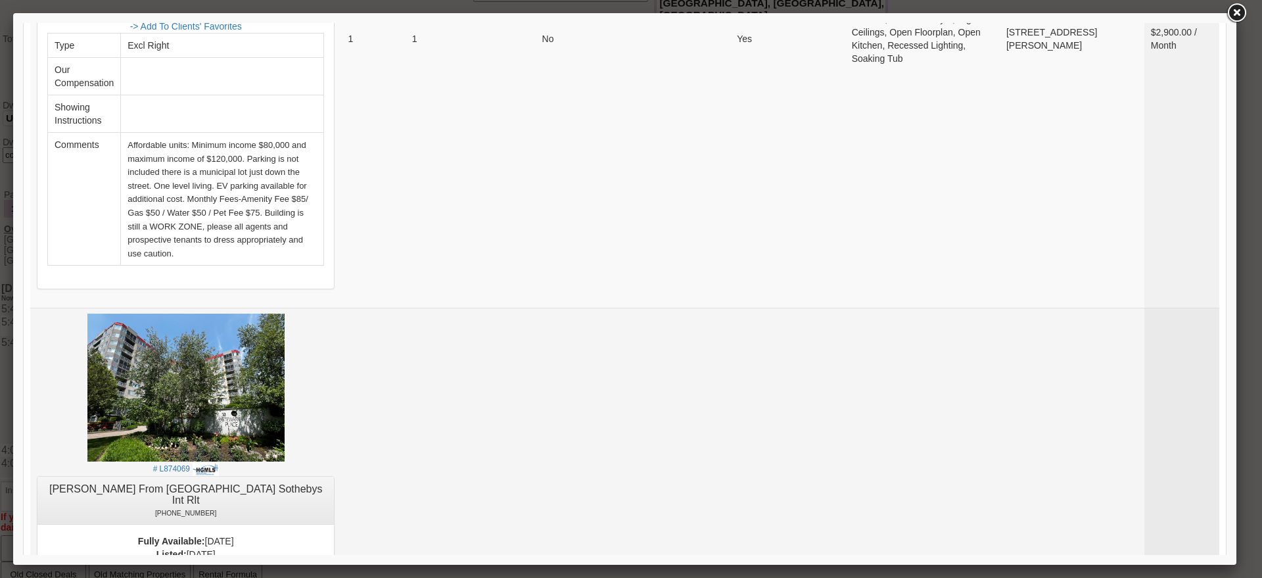
scroll to position [4556, 0]
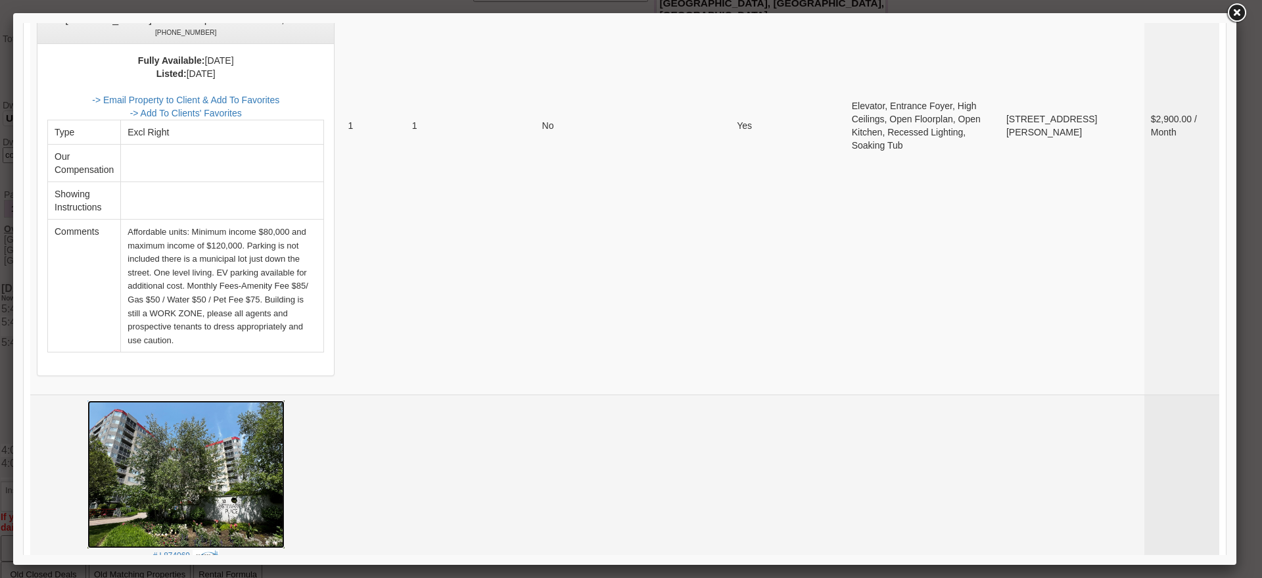
click at [285, 400] on img at bounding box center [185, 474] width 197 height 148
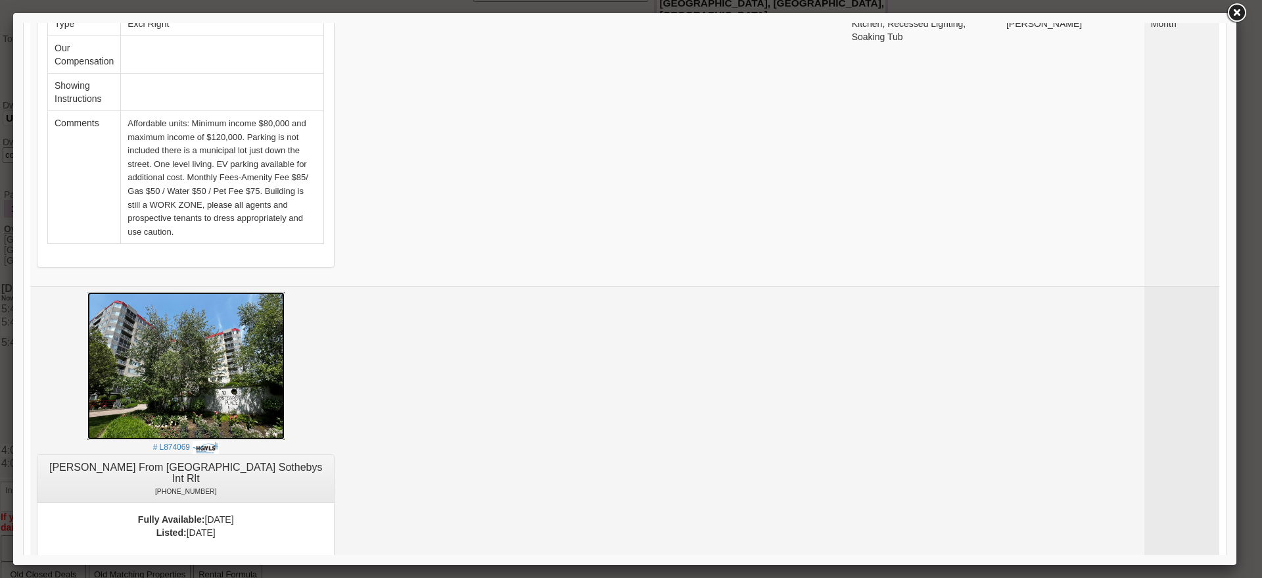
scroll to position [4720, 0]
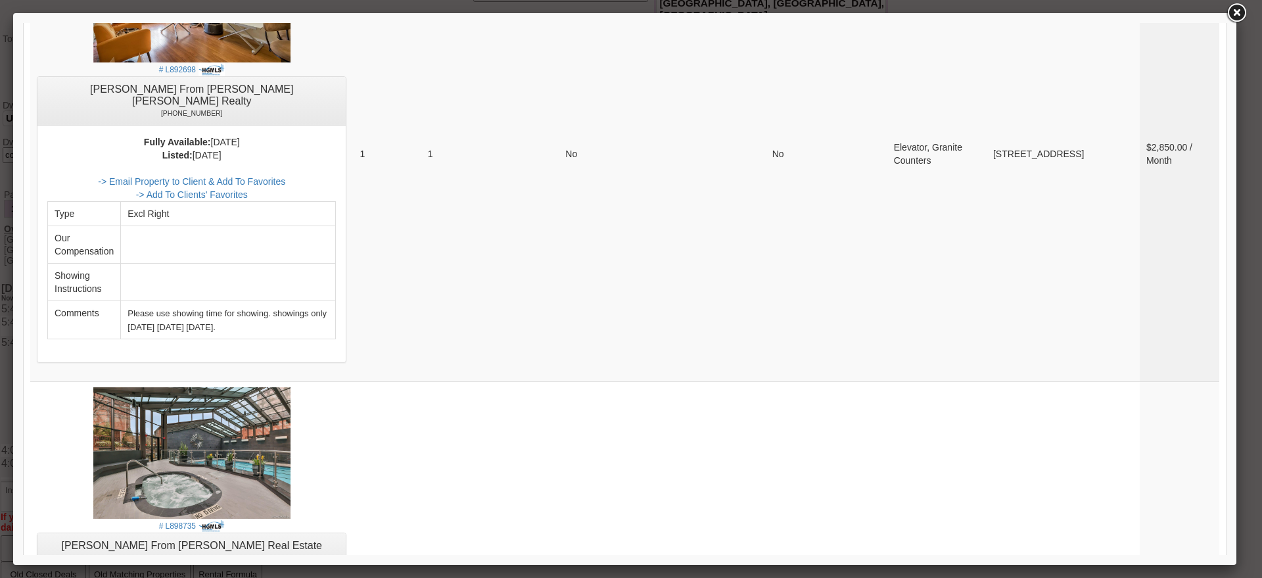
scroll to position [219, 0]
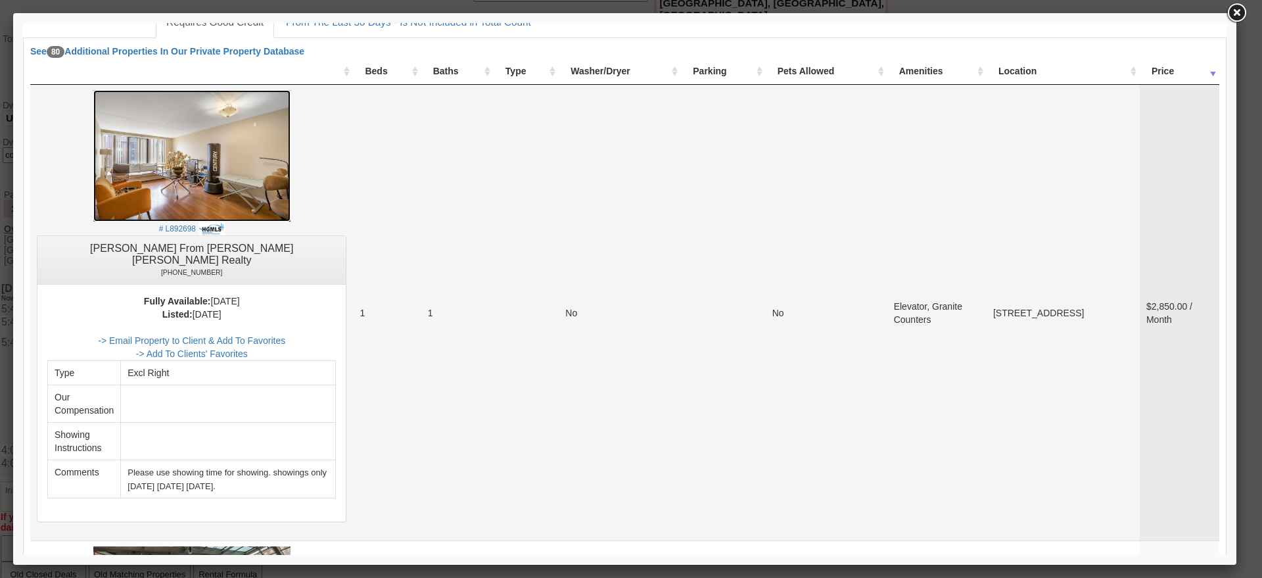
click at [231, 187] on img at bounding box center [191, 155] width 197 height 131
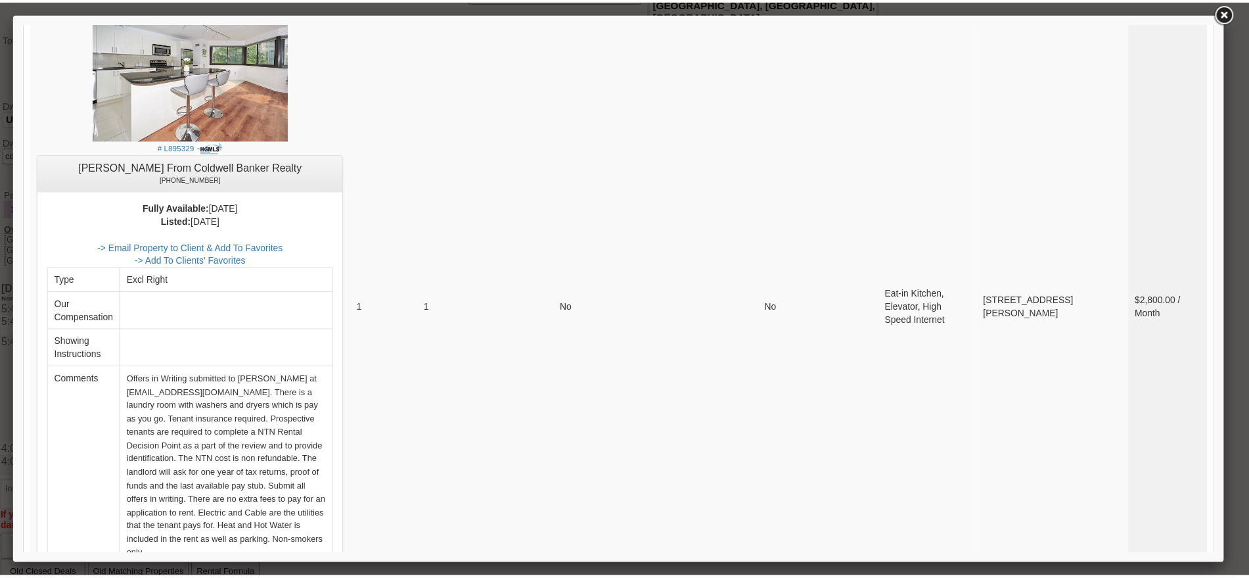
scroll to position [26, 0]
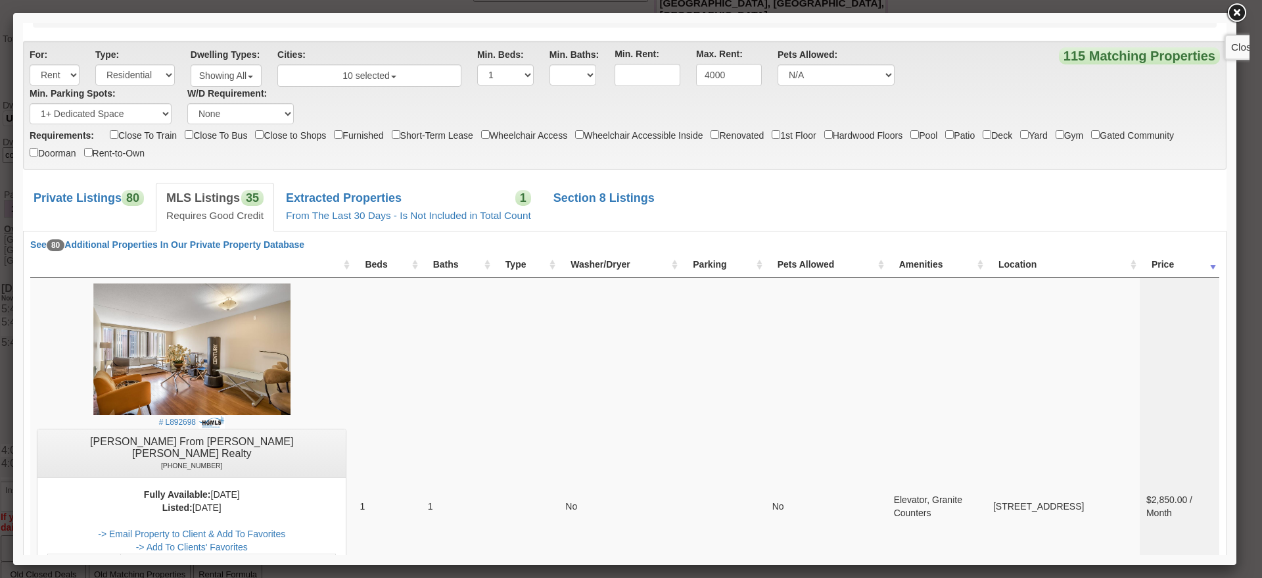
click at [1244, 10] on link at bounding box center [1236, 13] width 24 height 24
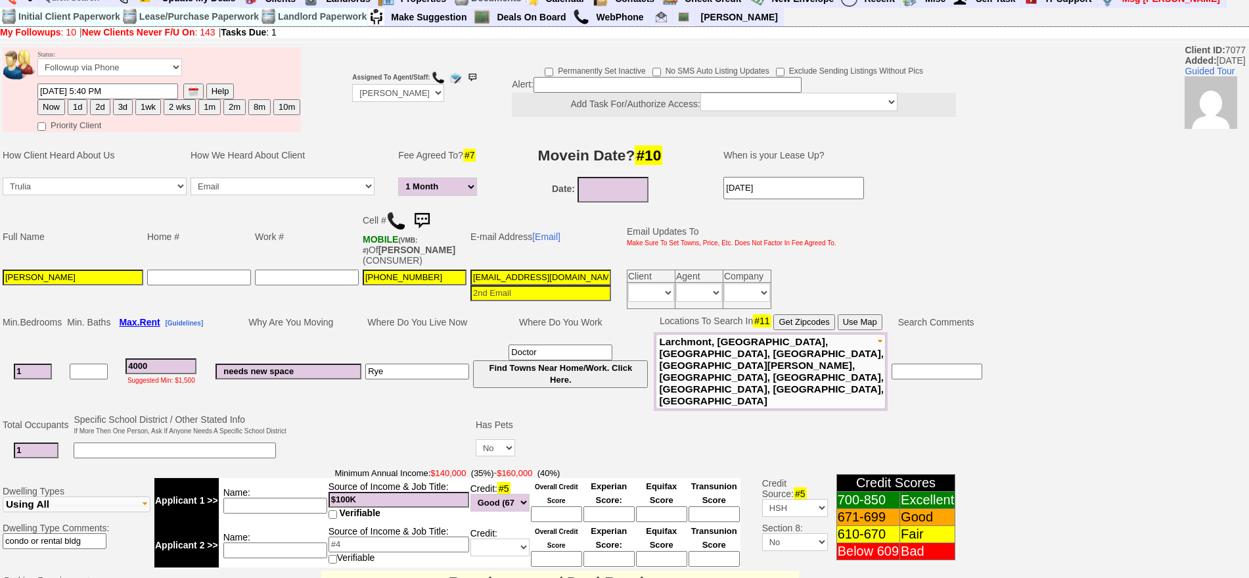
scroll to position [0, 0]
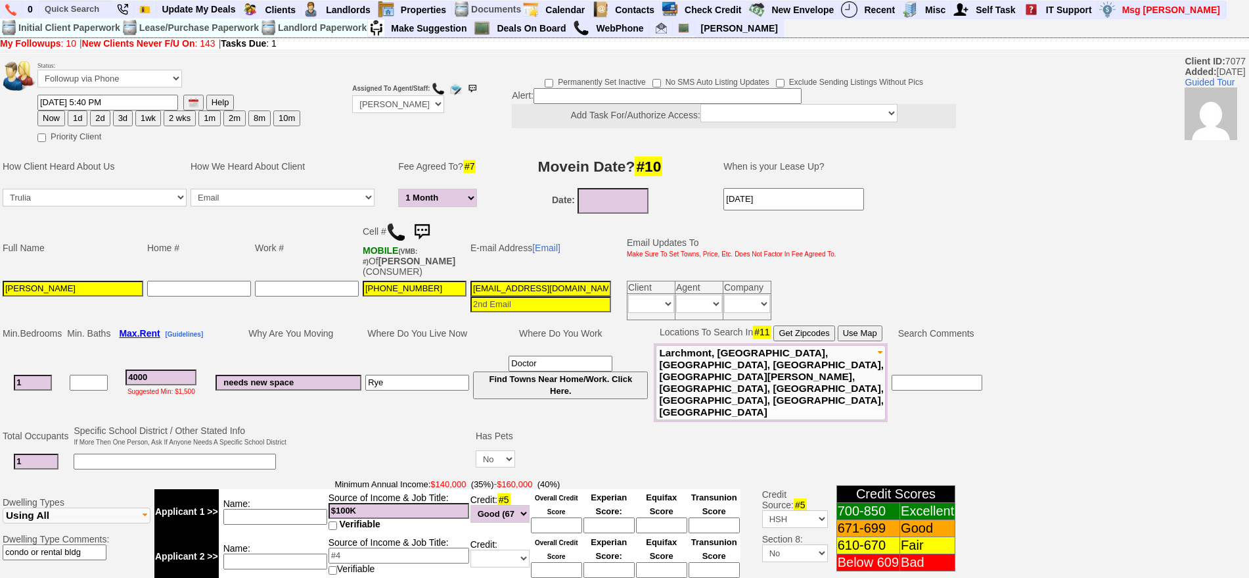
click at [428, 225] on img at bounding box center [422, 232] width 26 height 26
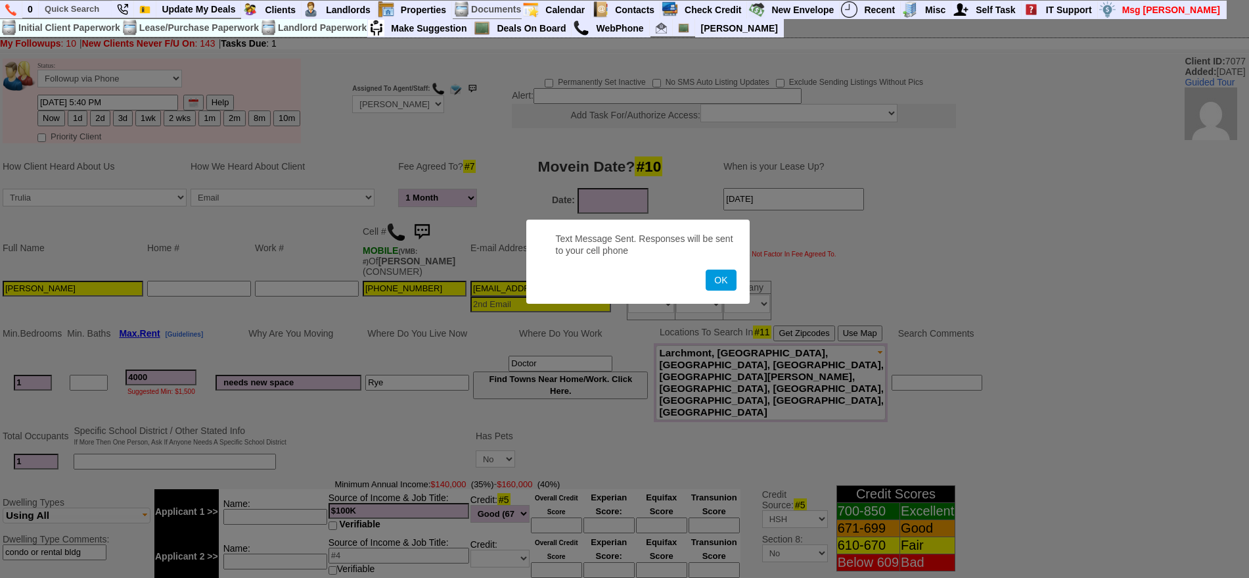
click at [706, 269] on button "OK" at bounding box center [721, 279] width 30 height 21
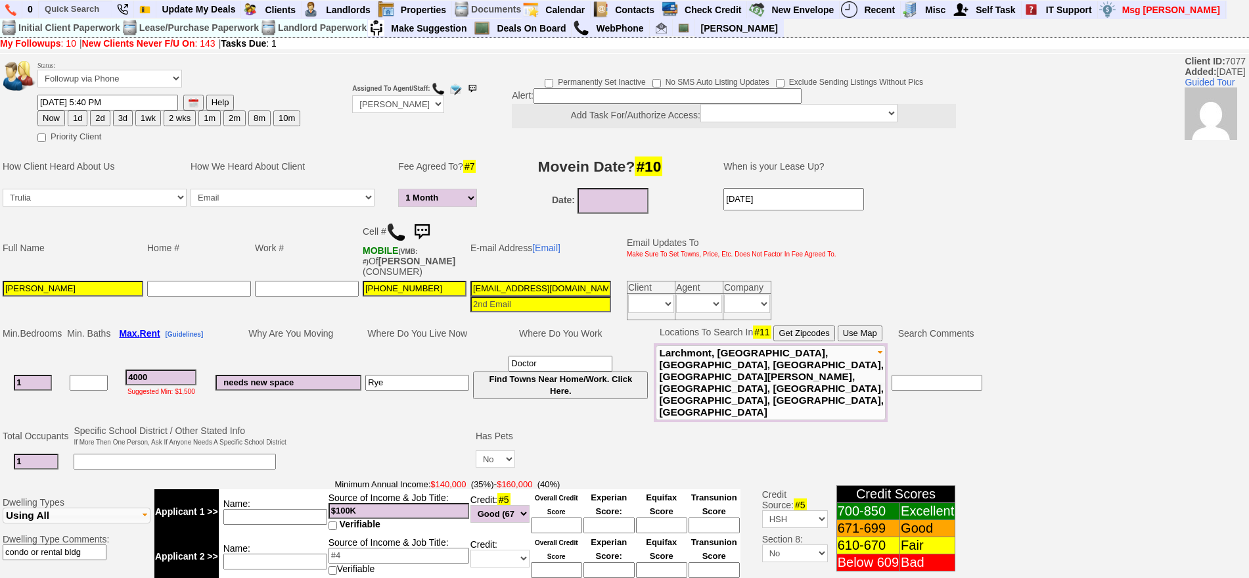
click at [428, 225] on img at bounding box center [422, 232] width 26 height 26
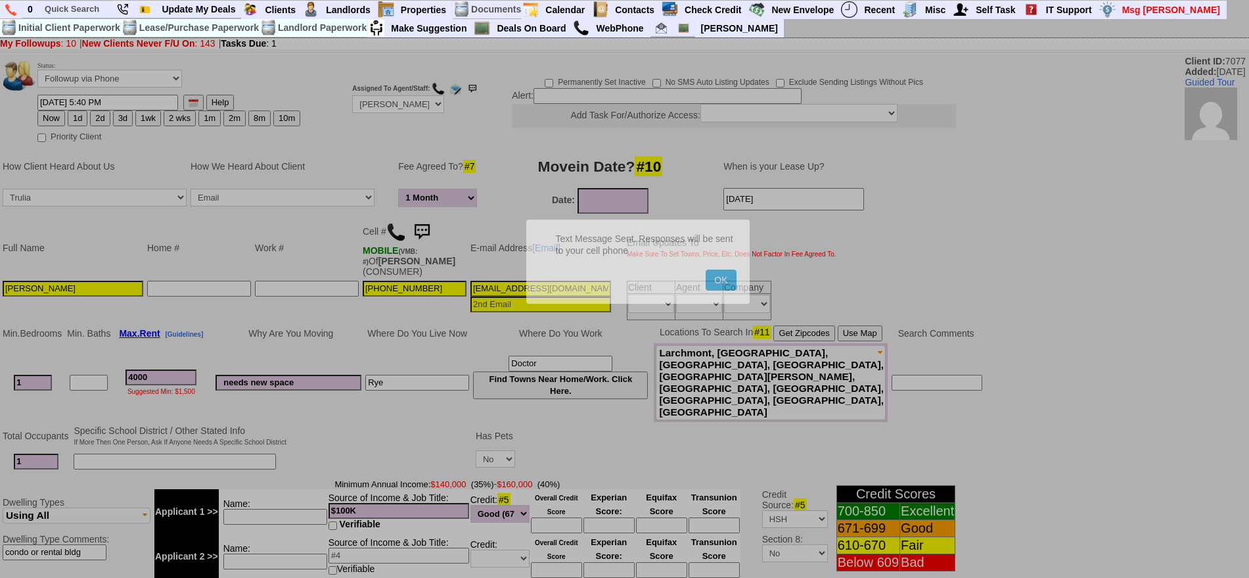
click at [706, 269] on button "OK" at bounding box center [721, 279] width 30 height 21
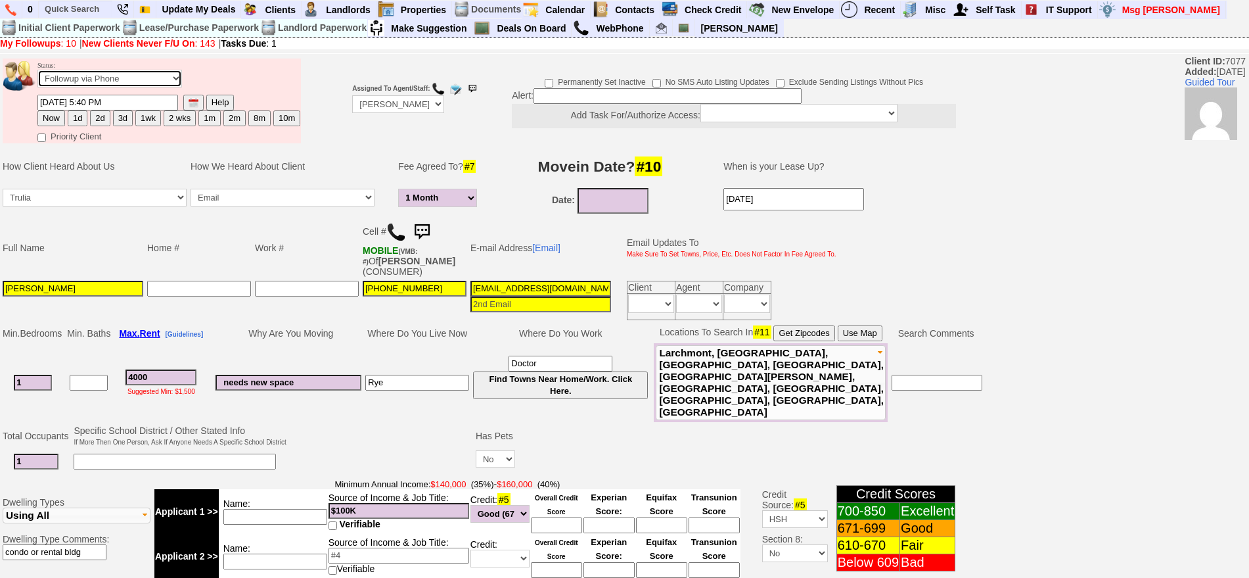
click at [79, 74] on select "Followup via Phone Followup via Email Followup When Section 8 Property Found De…" at bounding box center [109, 79] width 145 height 18
select select "Inactive"
click at [37, 74] on select "Followup via Phone Followup via Email Followup When Section 8 Property Found De…" at bounding box center [109, 79] width 145 height 18
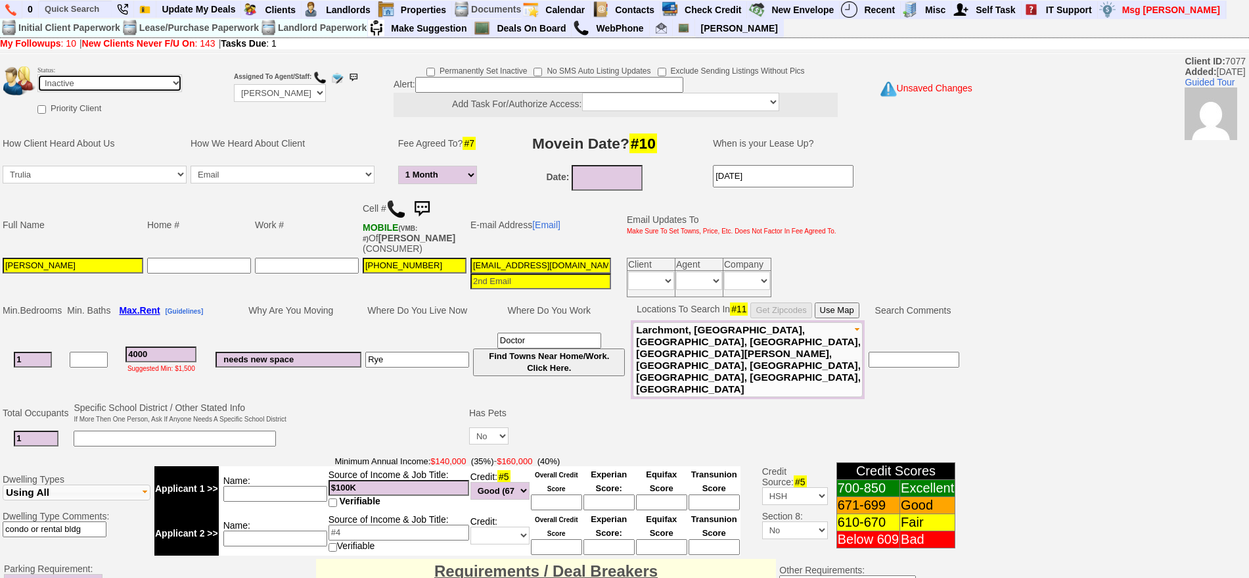
scroll to position [374, 0]
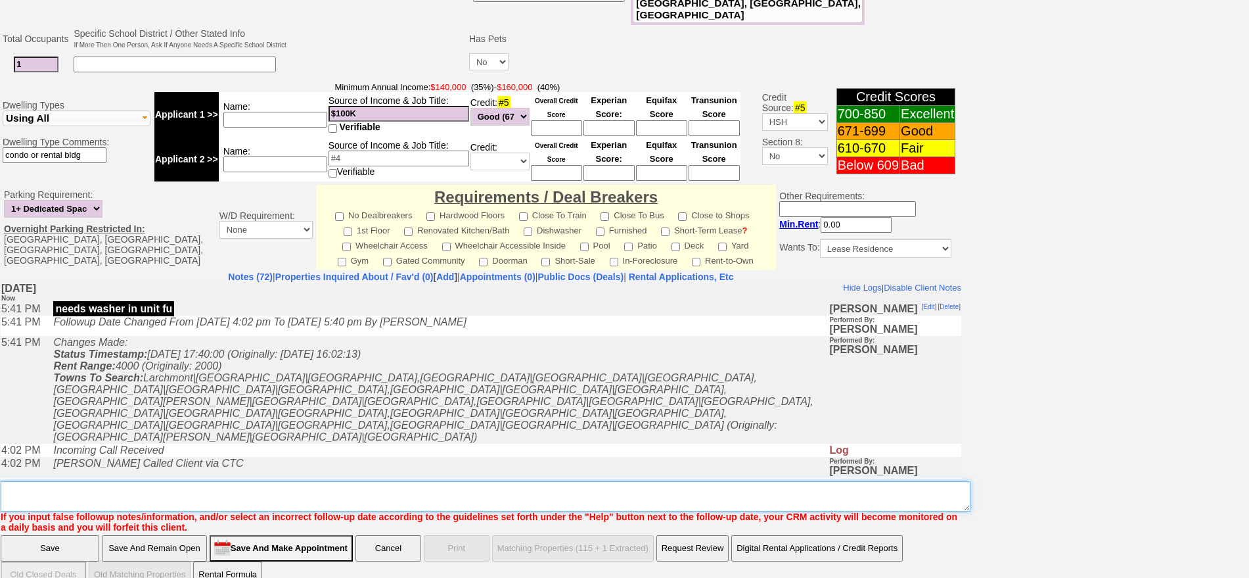
click at [889, 481] on textarea "Insert New Note Here" at bounding box center [486, 496] width 970 height 30
type textarea "sent txt ia until response"
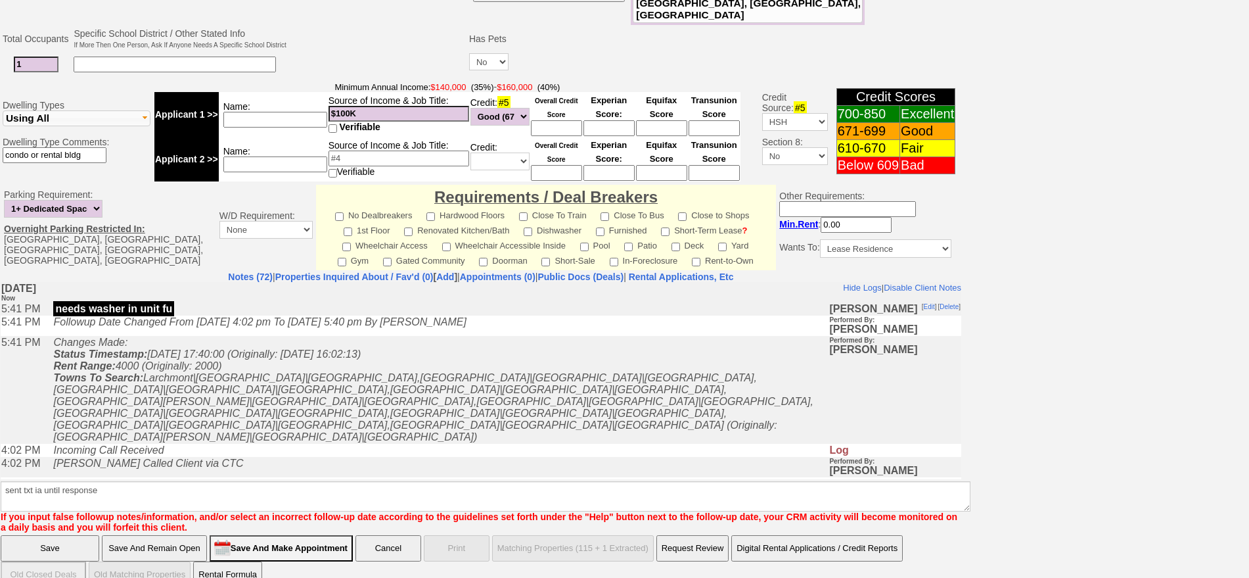
click input "Save" at bounding box center [50, 548] width 99 height 26
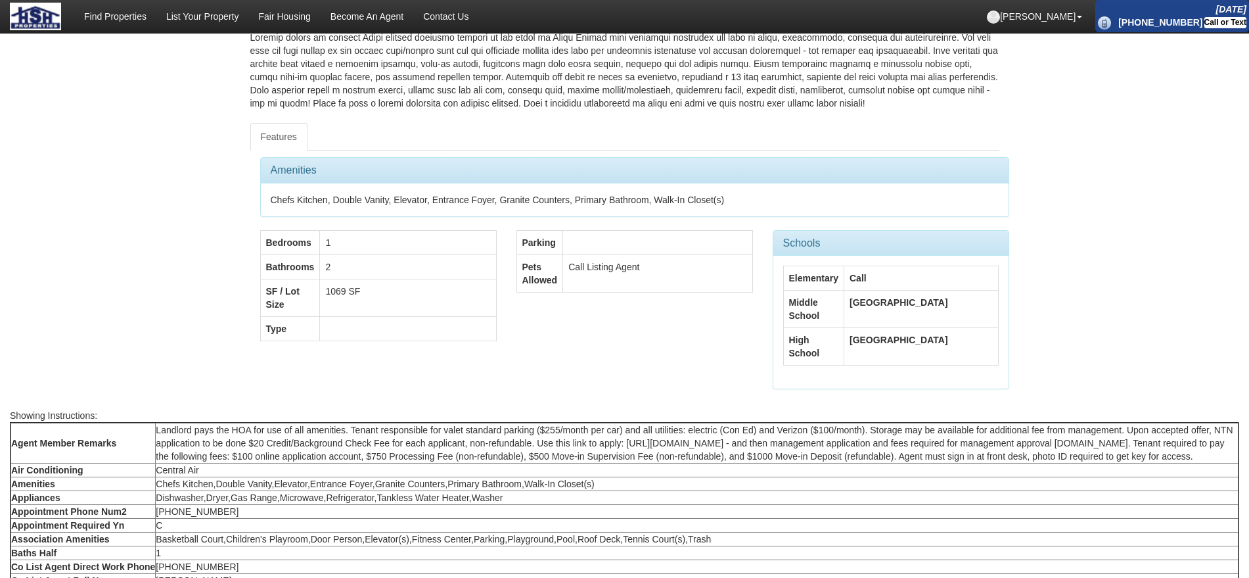
scroll to position [484, 0]
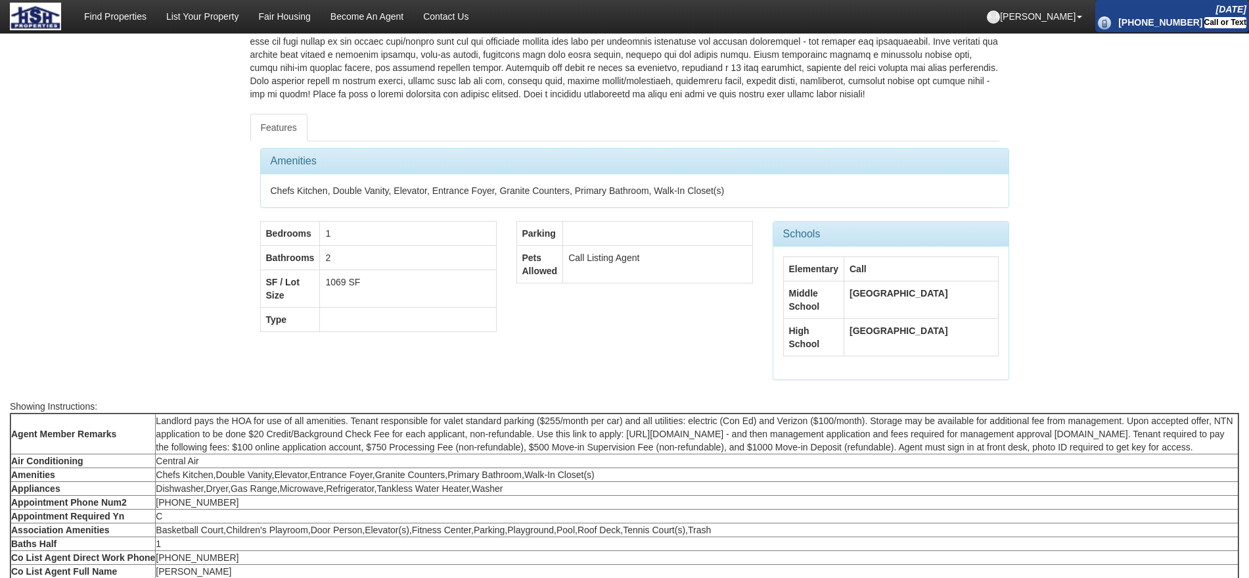
drag, startPoint x: 1261, startPoint y: 171, endPoint x: 1257, endPoint y: 334, distance: 163.1
click at [1249, 334] on html "× Close Login E-mail Address: [EMAIL_ADDRESS][DOMAIN_NAME] Login!" at bounding box center [624, 280] width 1249 height 1529
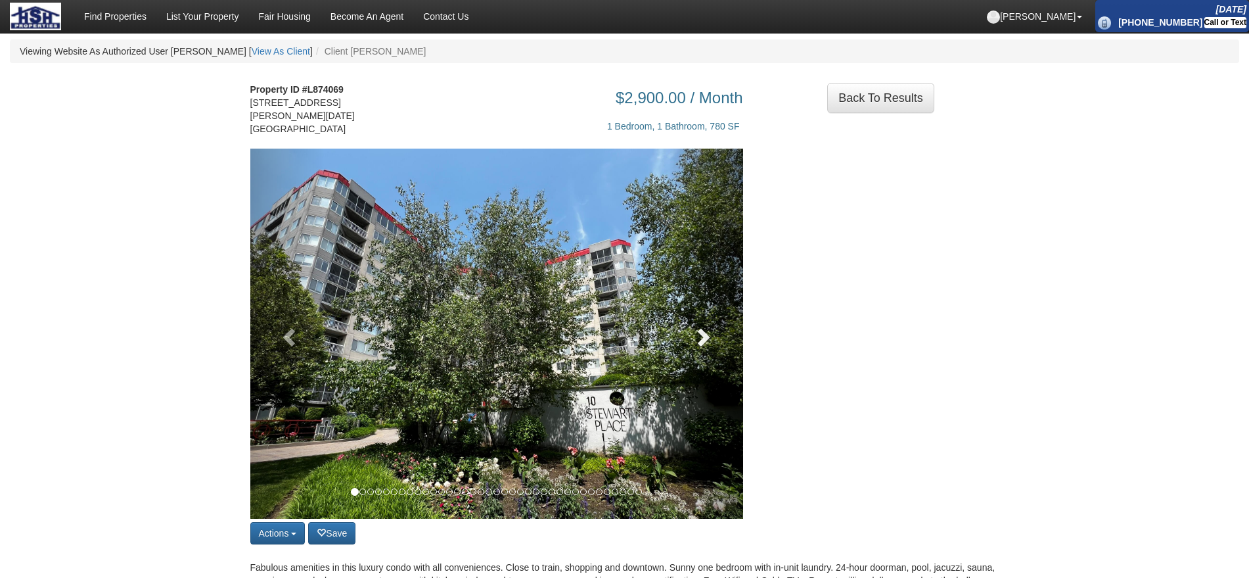
click at [674, 333] on link at bounding box center [706, 334] width 74 height 370
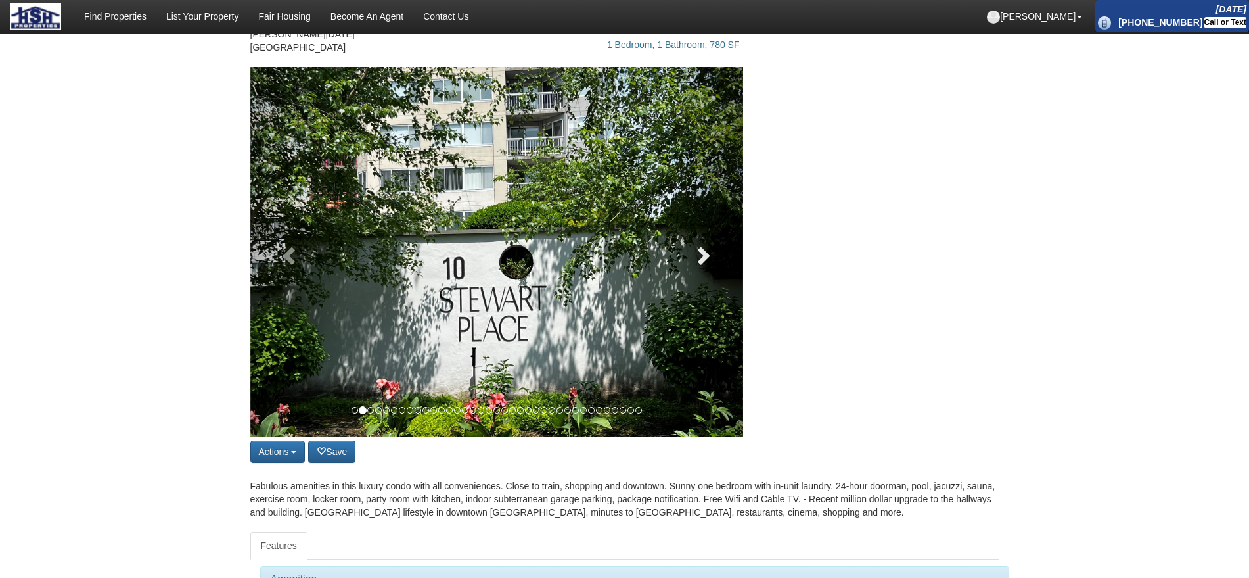
scroll to position [82, 0]
click at [686, 264] on link at bounding box center [706, 251] width 74 height 370
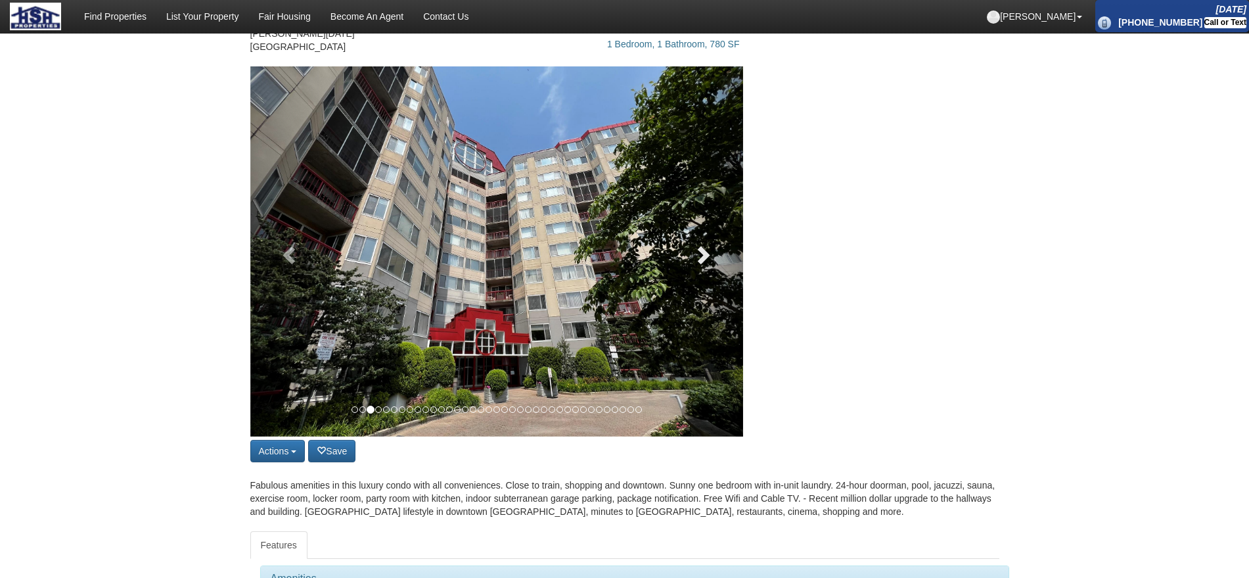
click at [686, 264] on link at bounding box center [706, 251] width 74 height 370
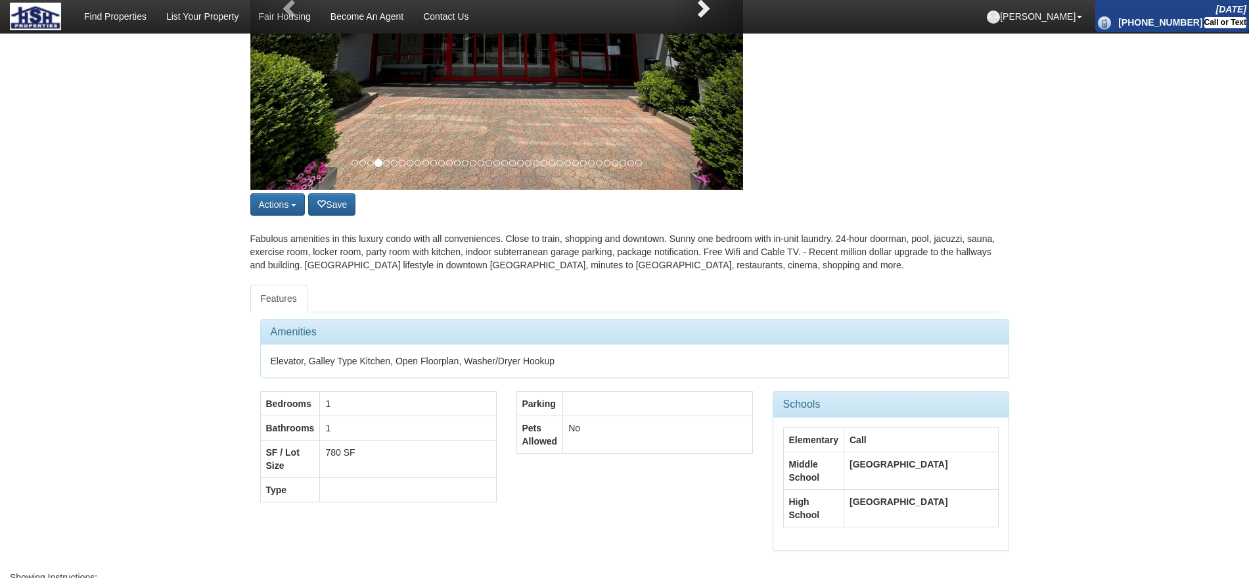
scroll to position [493, 0]
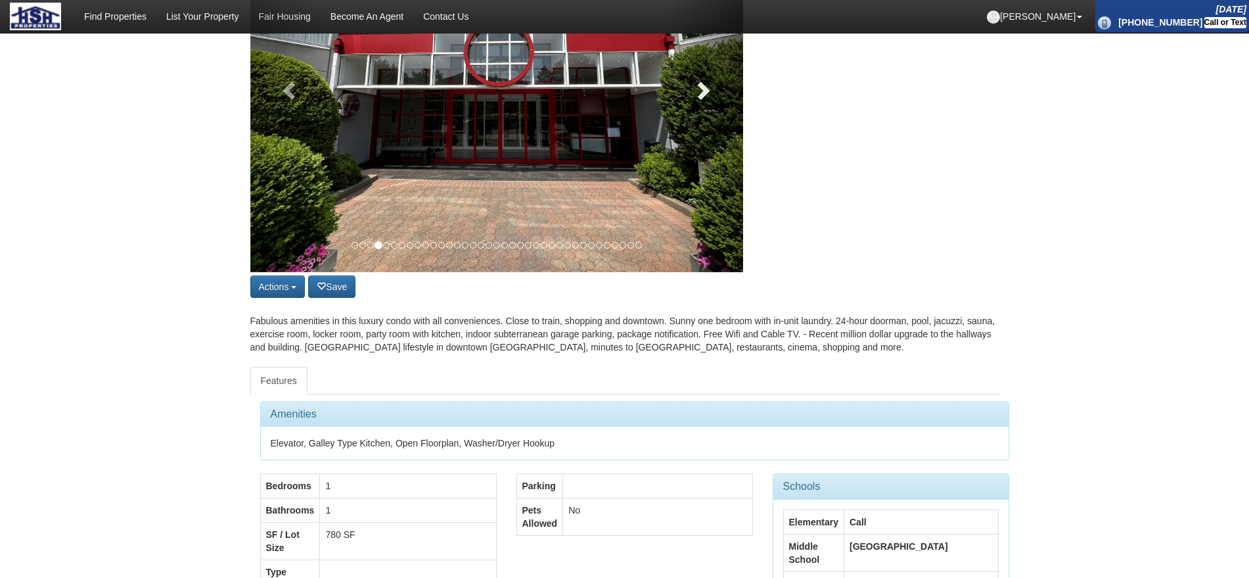
click at [686, 264] on link at bounding box center [706, 87] width 74 height 370
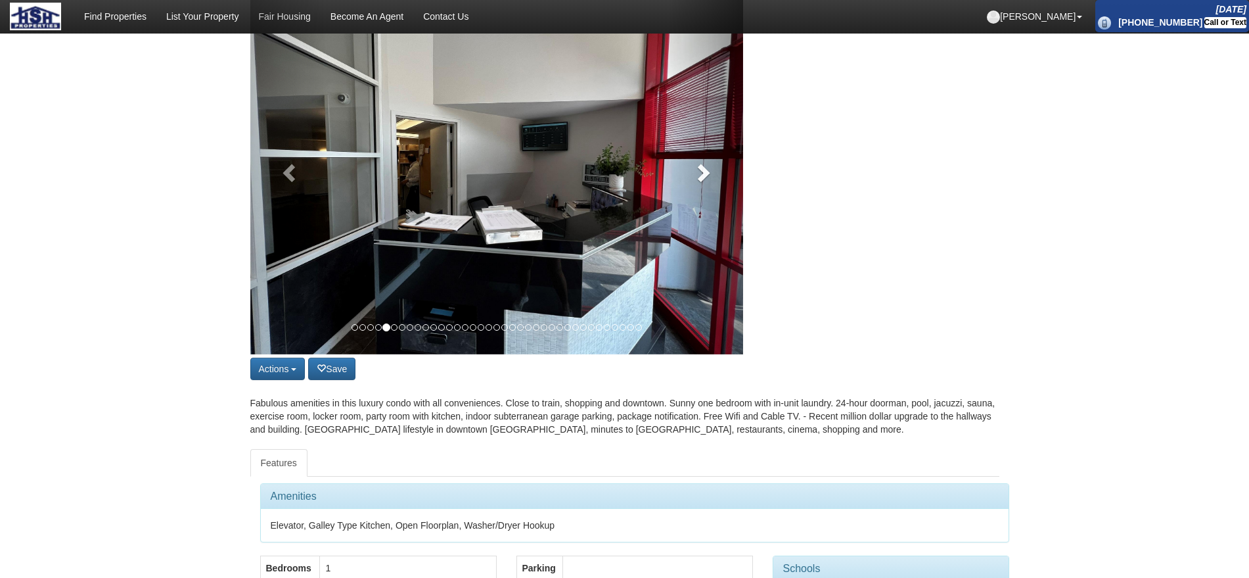
click at [686, 264] on link at bounding box center [706, 169] width 74 height 370
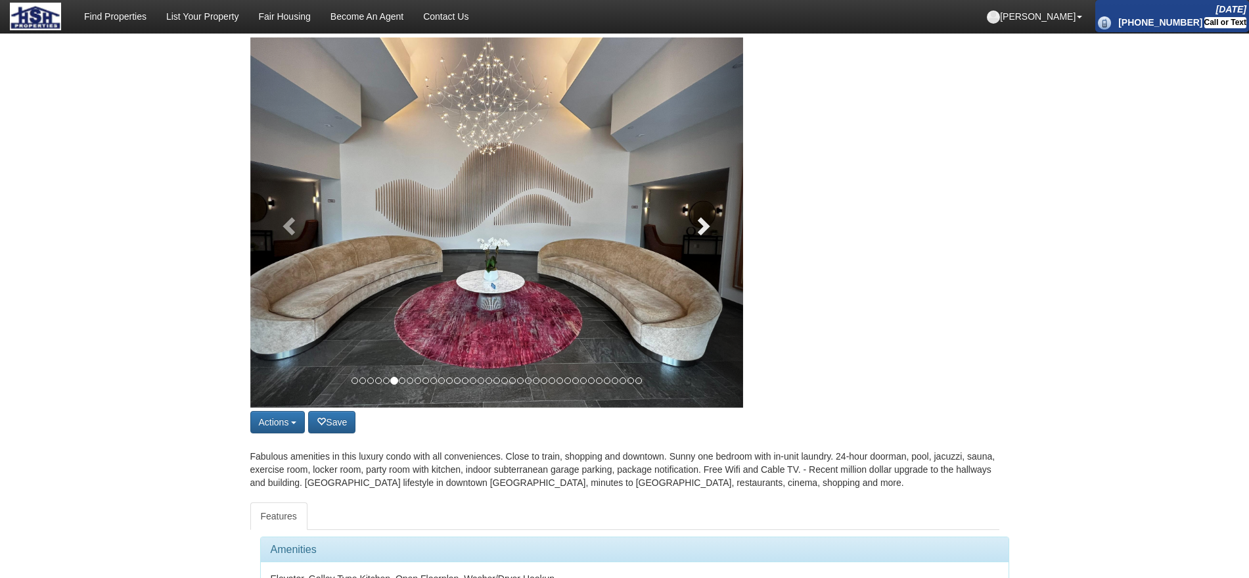
scroll to position [82, 0]
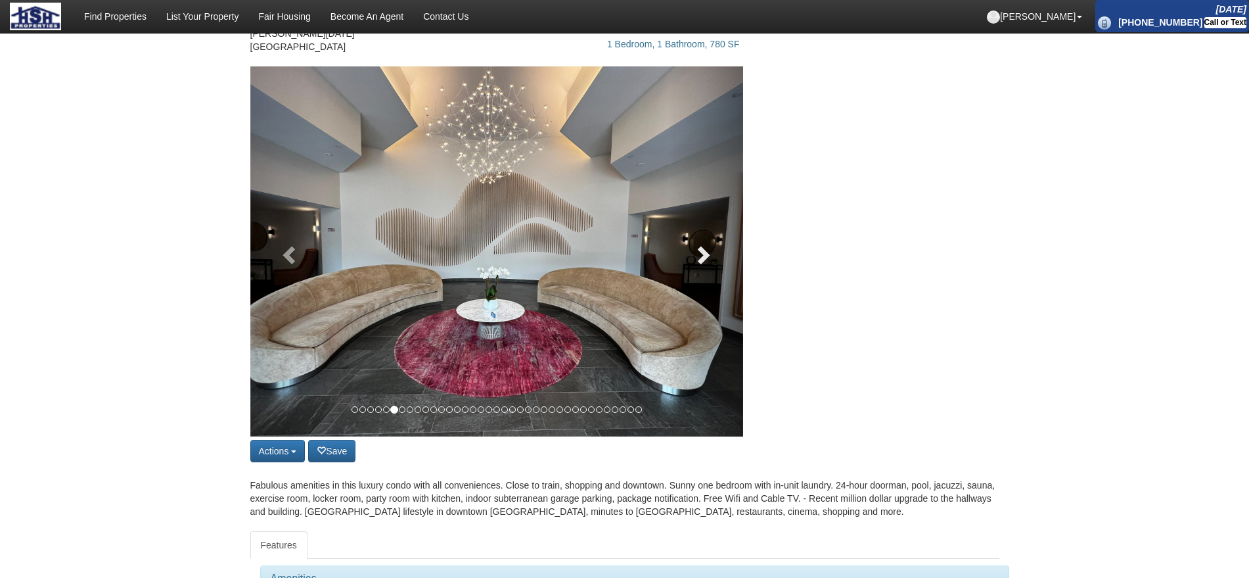
click at [690, 271] on link at bounding box center [706, 251] width 74 height 370
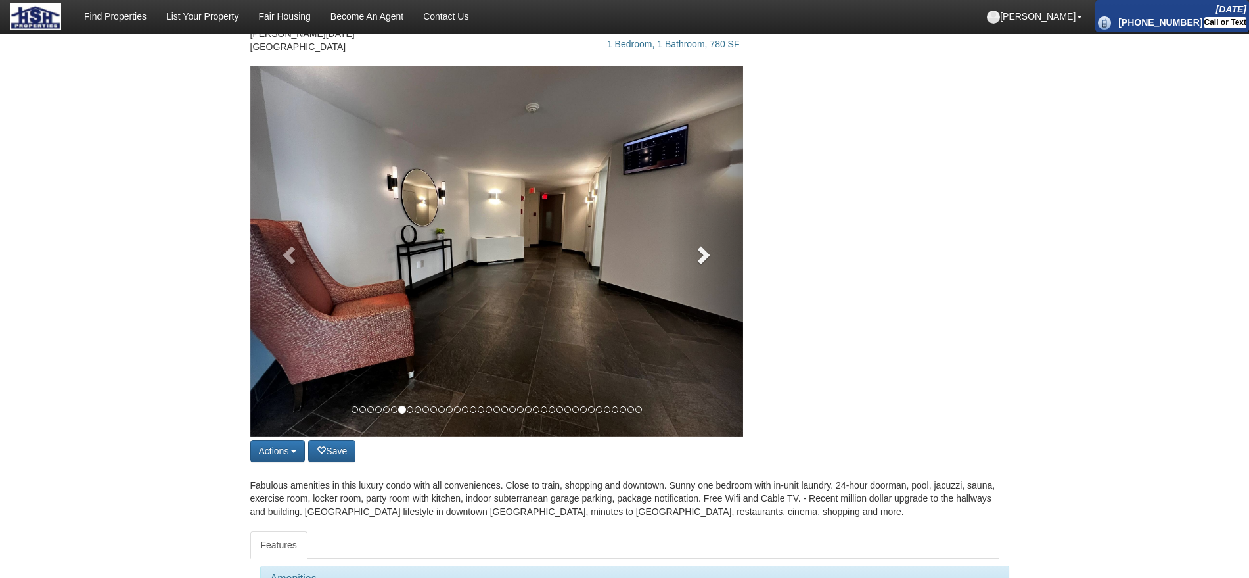
click at [693, 268] on link at bounding box center [706, 251] width 74 height 370
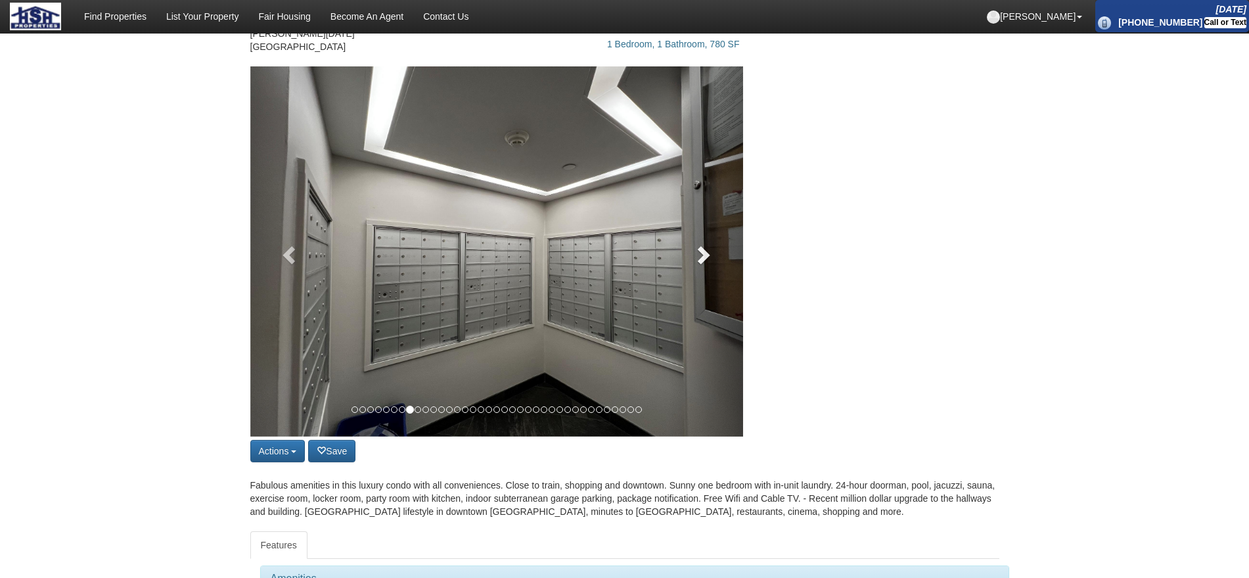
click at [693, 268] on link at bounding box center [706, 251] width 74 height 370
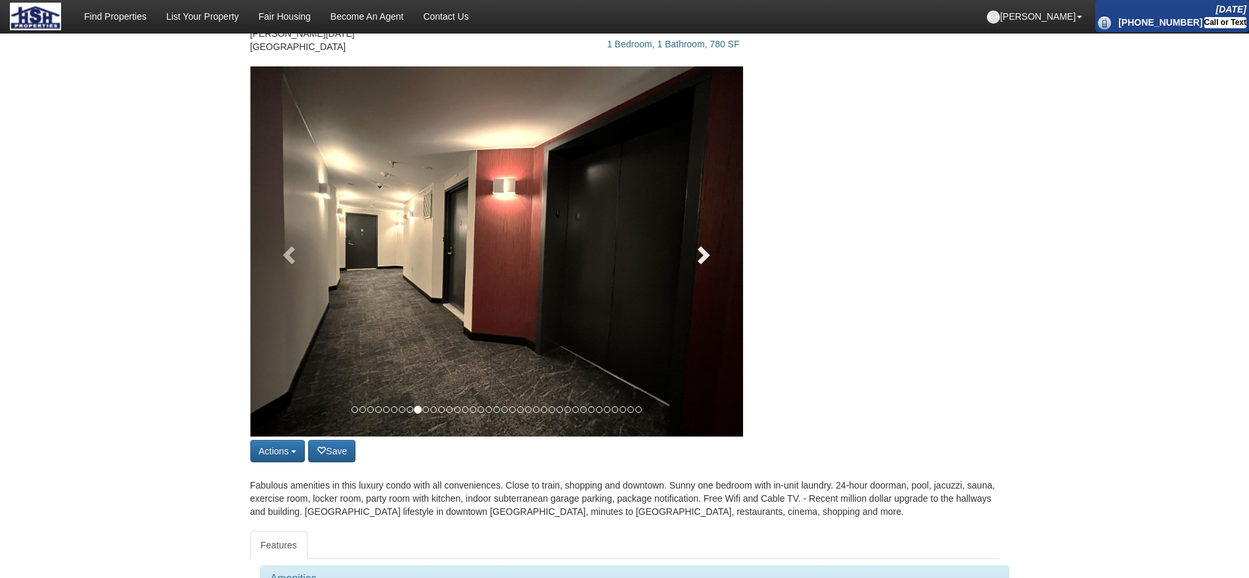
click at [693, 268] on link at bounding box center [706, 251] width 74 height 370
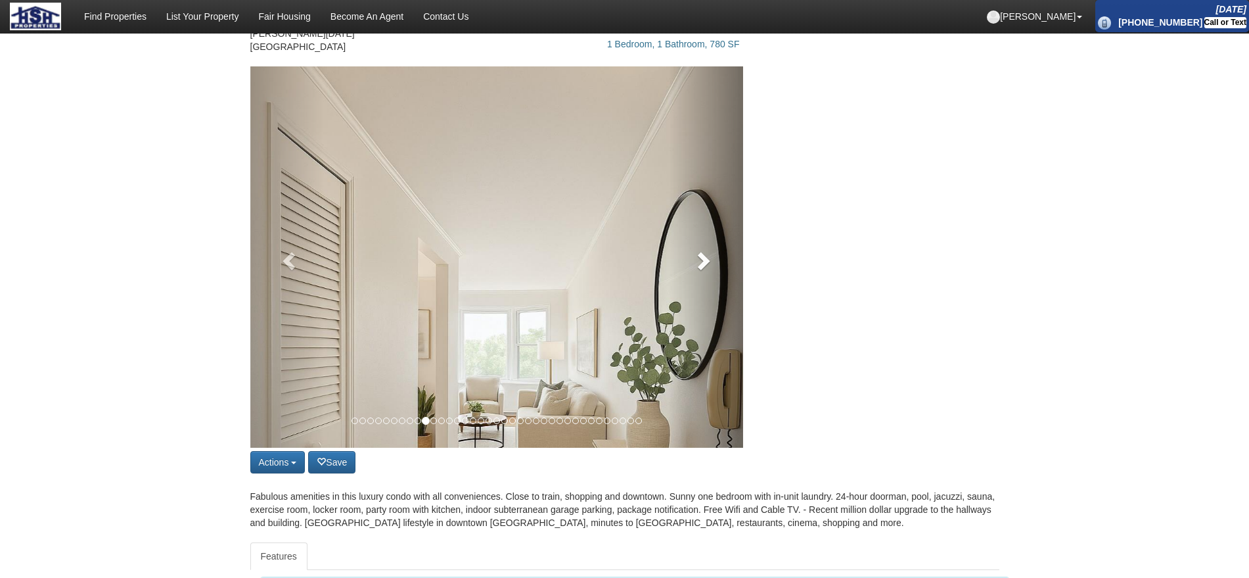
click at [693, 268] on span at bounding box center [703, 260] width 20 height 20
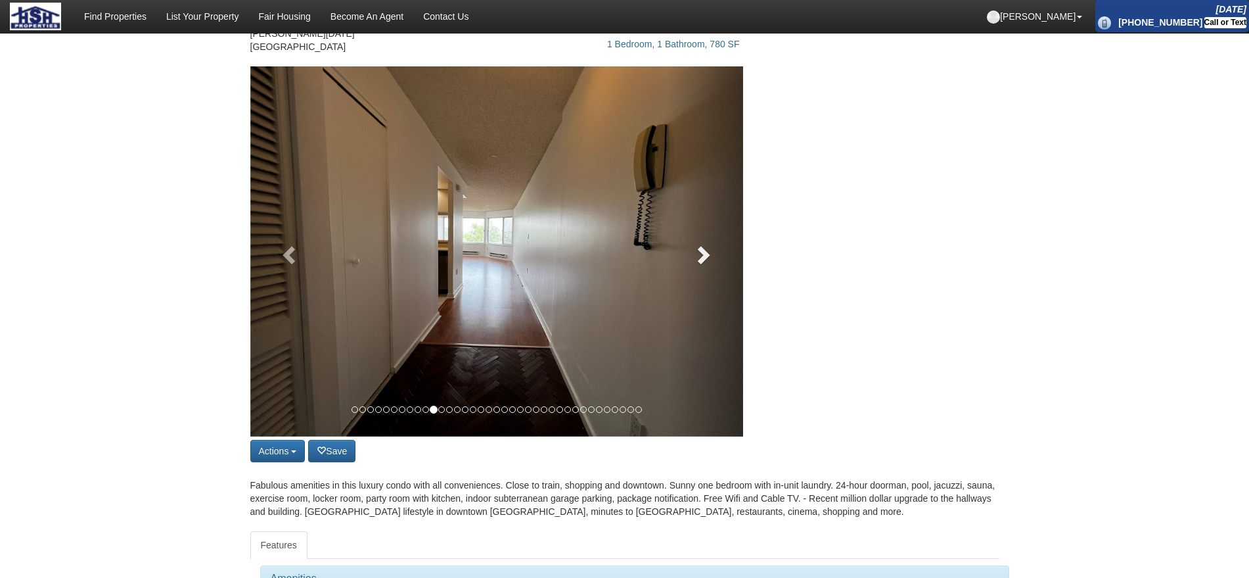
click at [693, 268] on link at bounding box center [706, 251] width 74 height 370
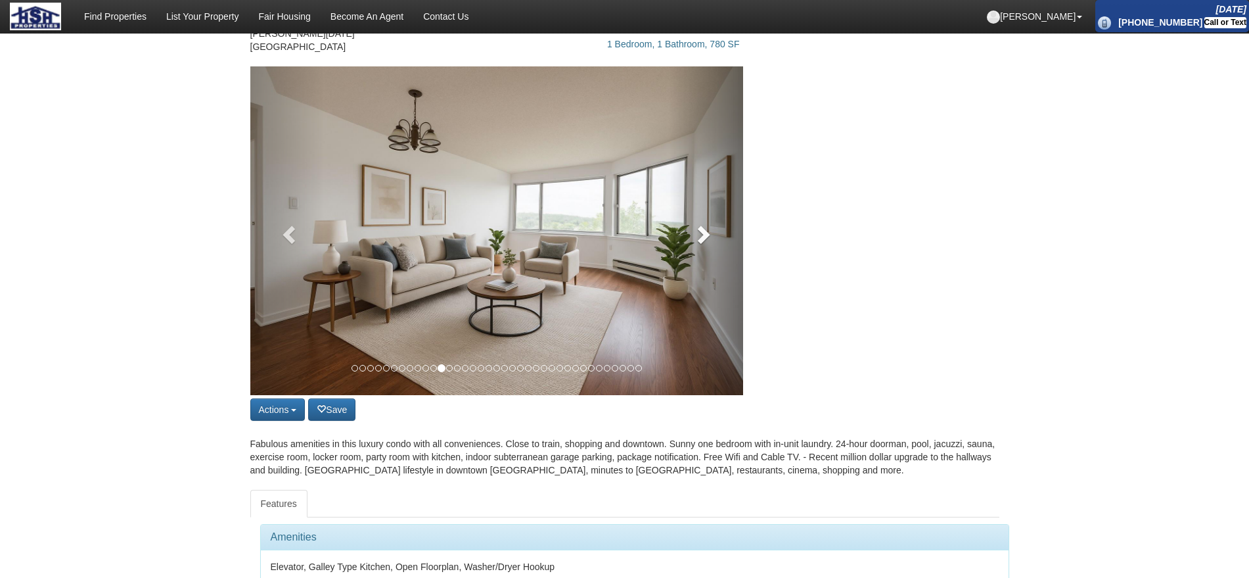
click at [693, 268] on link at bounding box center [706, 230] width 74 height 329
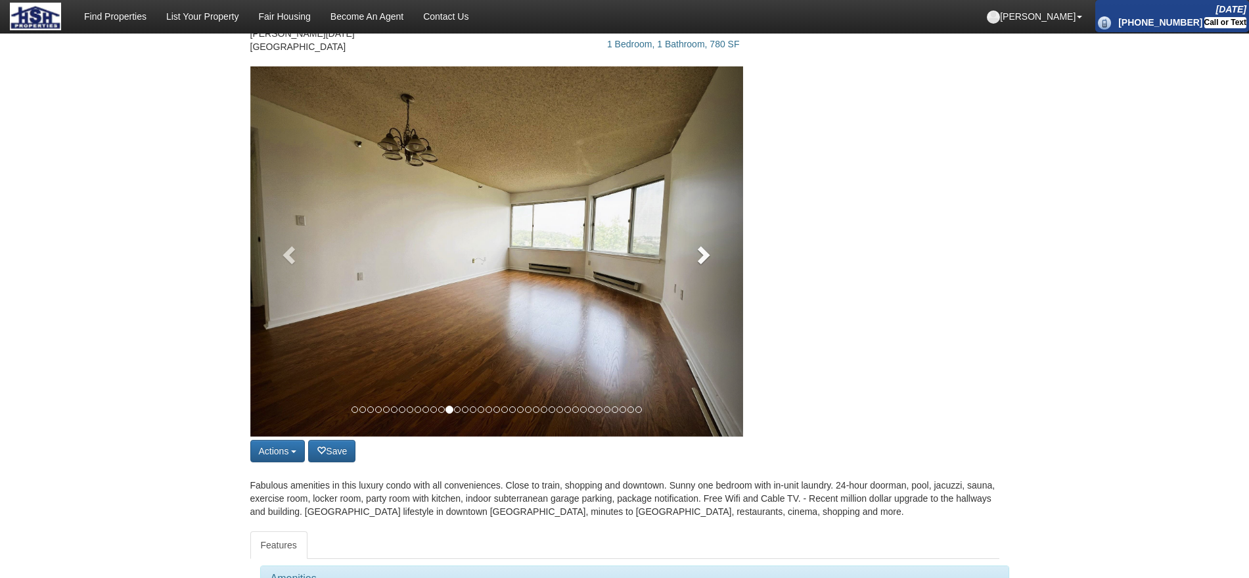
click at [693, 268] on link at bounding box center [706, 251] width 74 height 370
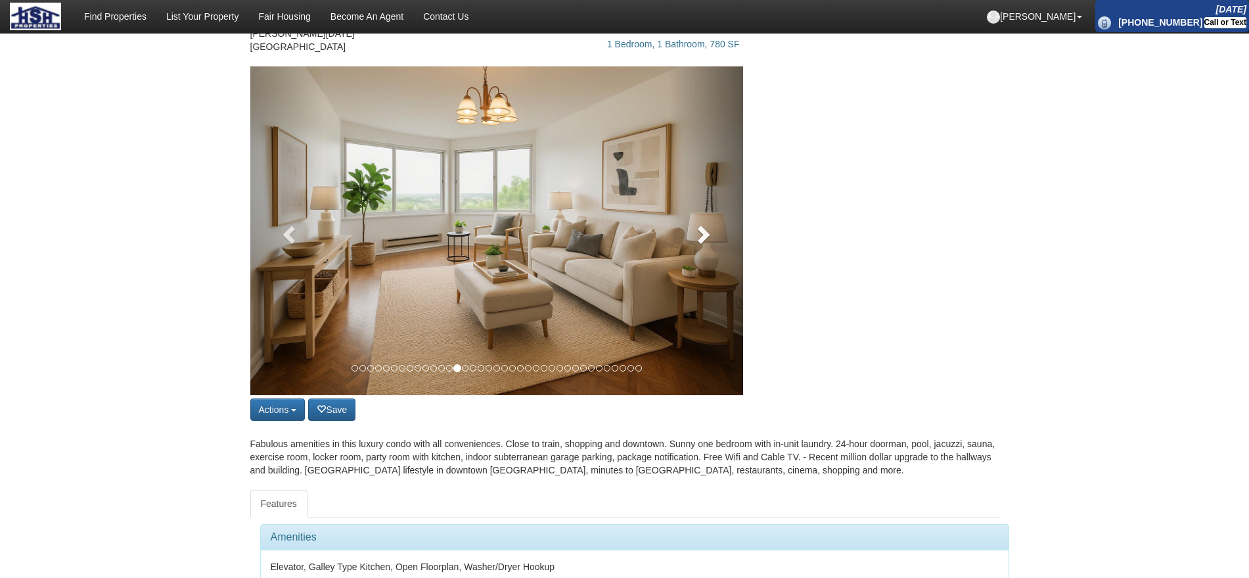
click at [693, 268] on link at bounding box center [706, 230] width 74 height 329
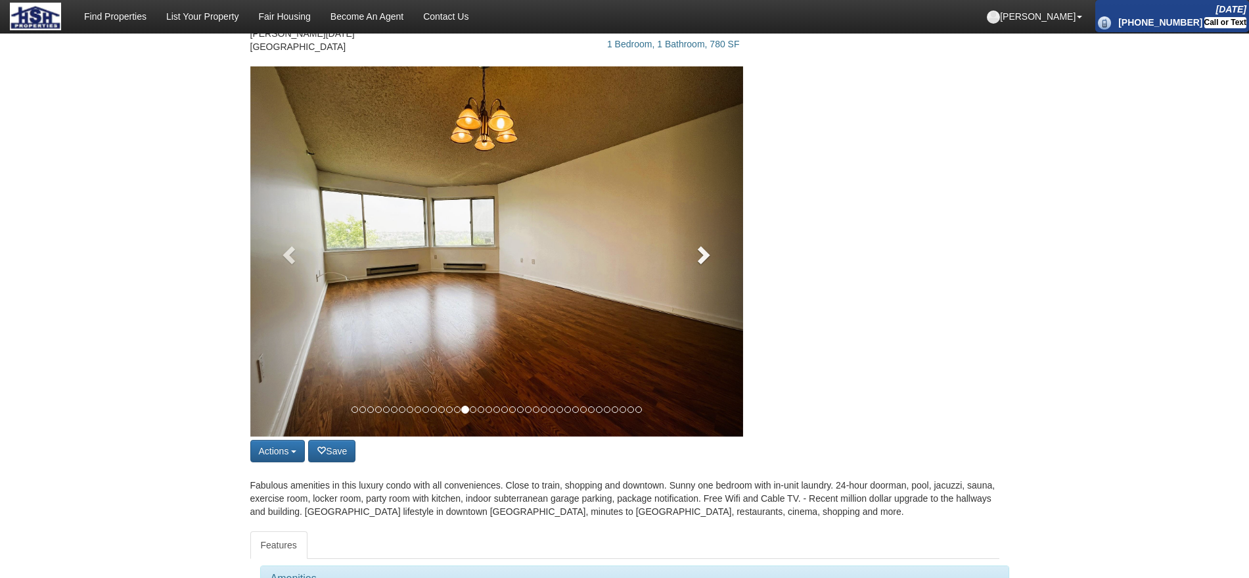
click at [693, 268] on link at bounding box center [706, 251] width 74 height 370
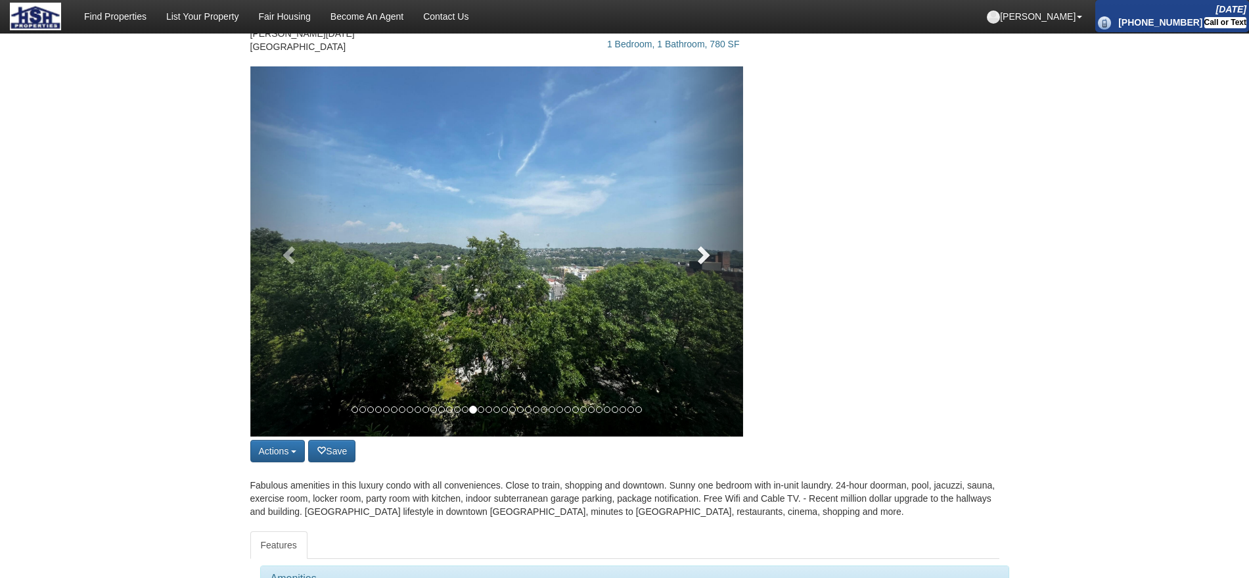
click at [695, 263] on span at bounding box center [703, 254] width 20 height 20
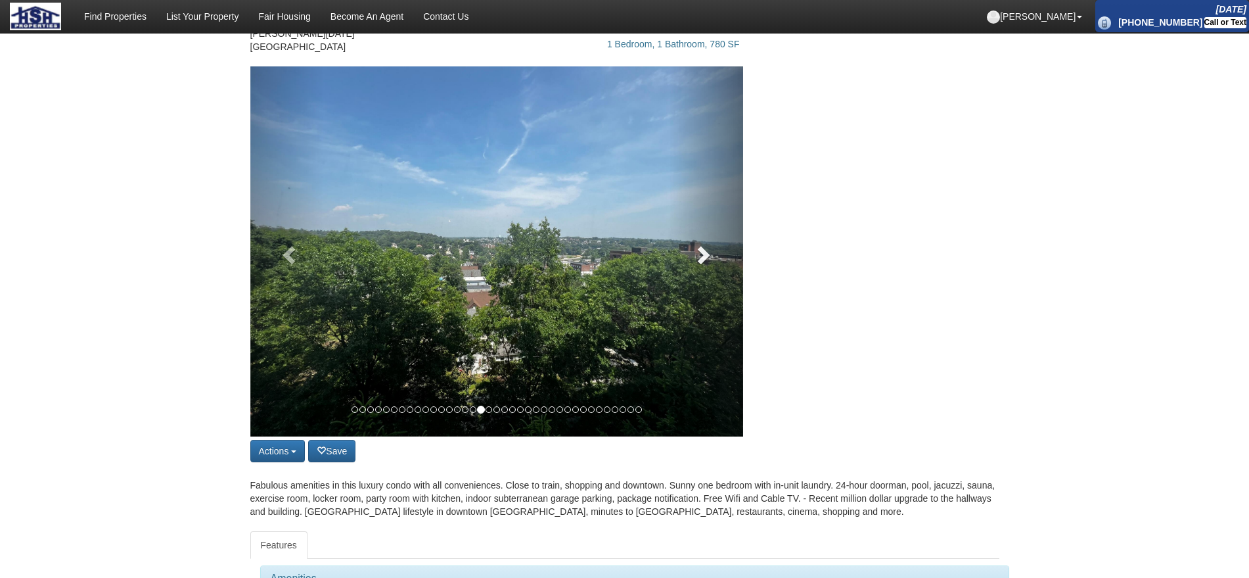
click at [695, 263] on span at bounding box center [703, 254] width 20 height 20
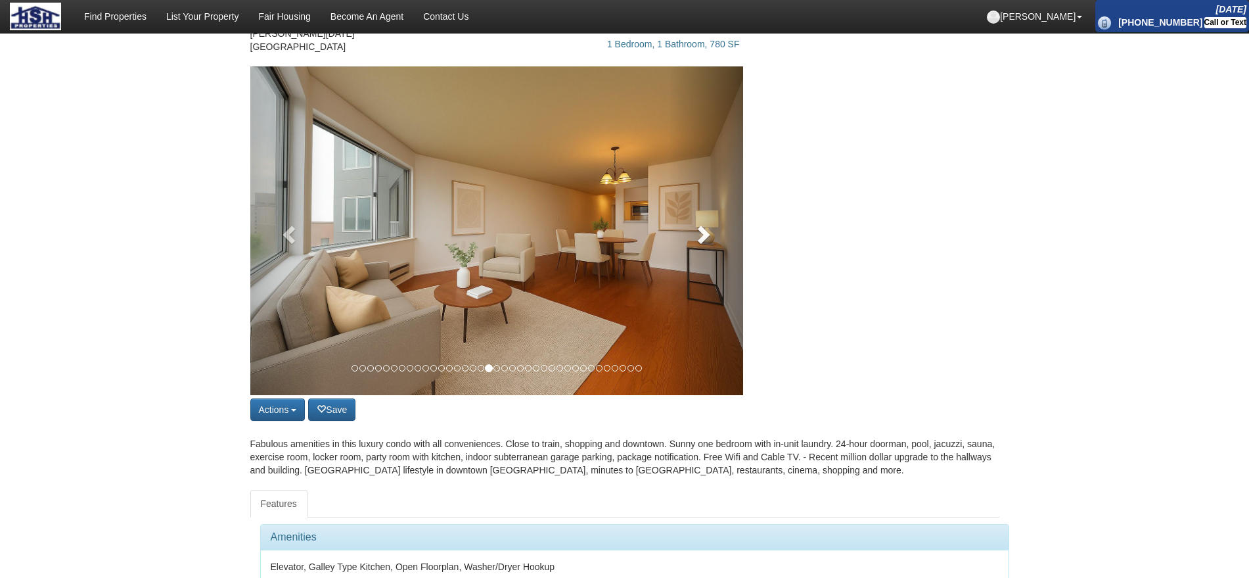
click at [695, 263] on link at bounding box center [706, 230] width 74 height 329
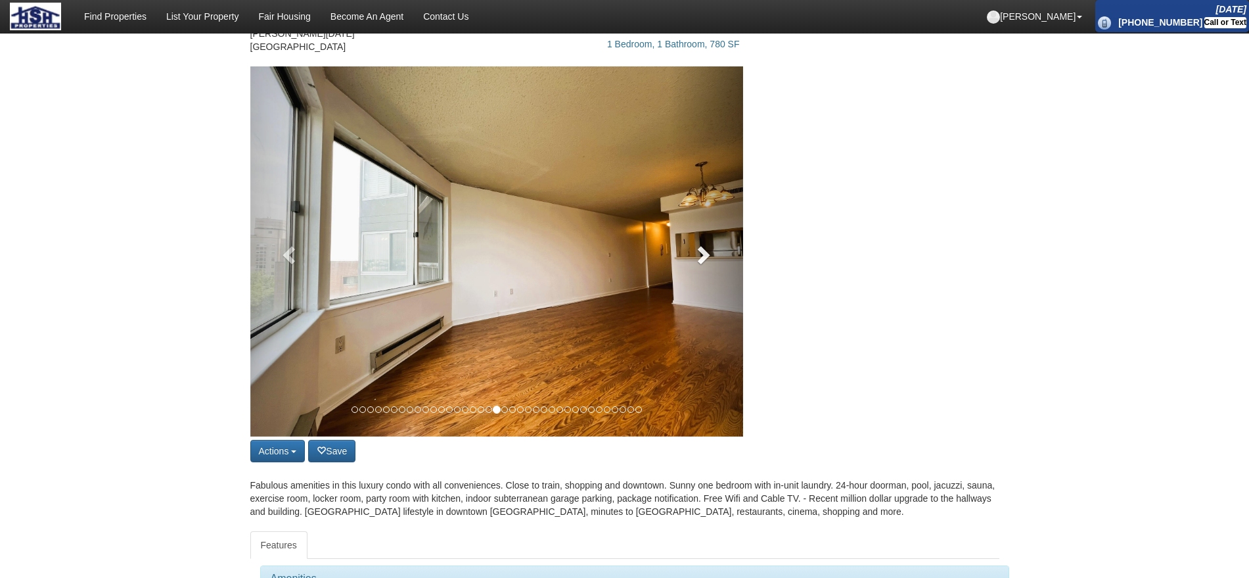
click at [695, 263] on span at bounding box center [703, 254] width 20 height 20
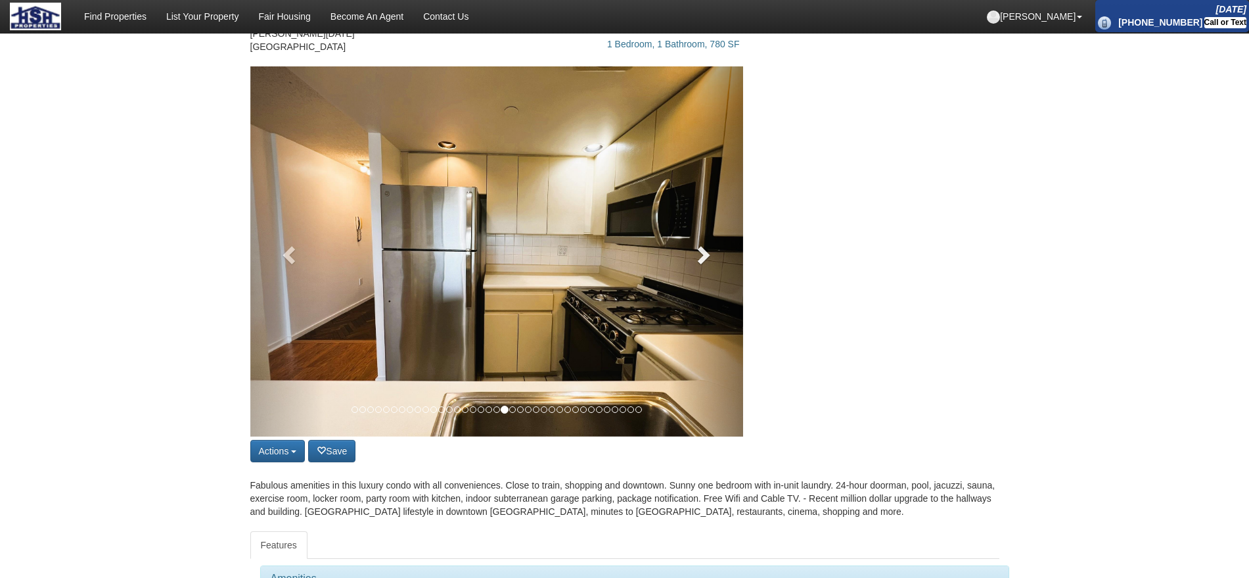
click at [695, 263] on span at bounding box center [703, 254] width 20 height 20
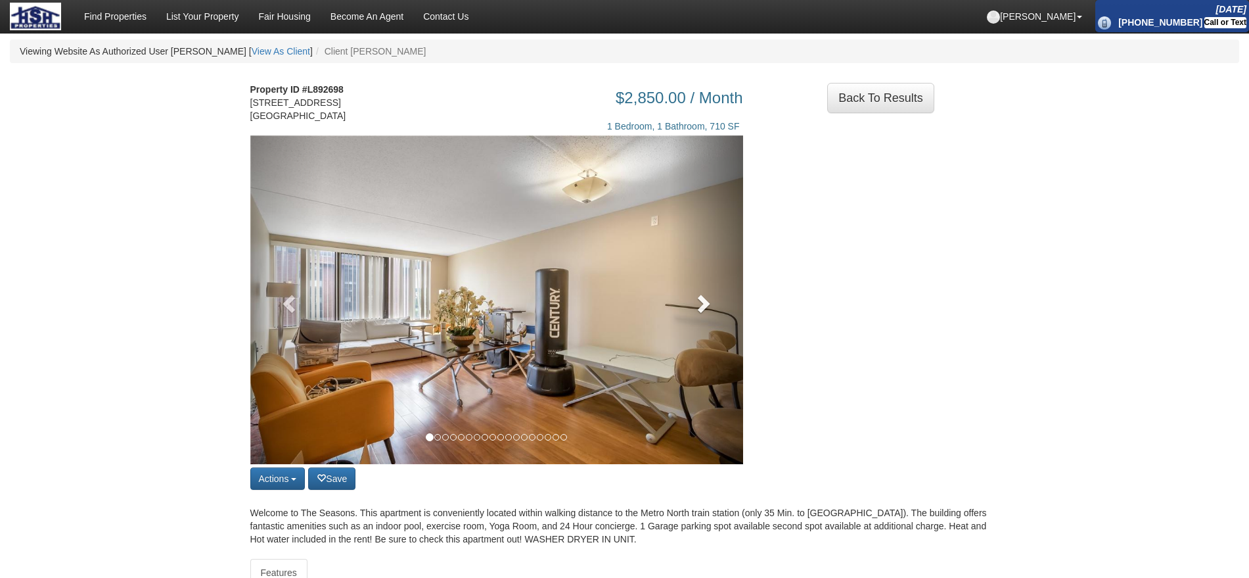
click at [712, 287] on link at bounding box center [706, 299] width 74 height 329
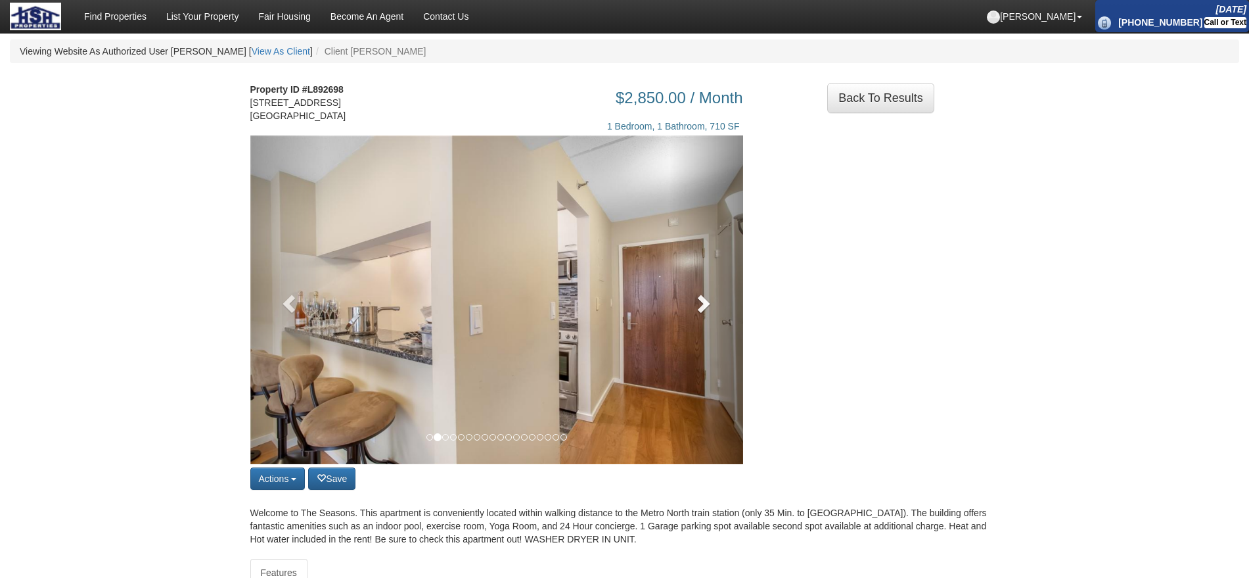
click at [712, 287] on link at bounding box center [706, 299] width 74 height 329
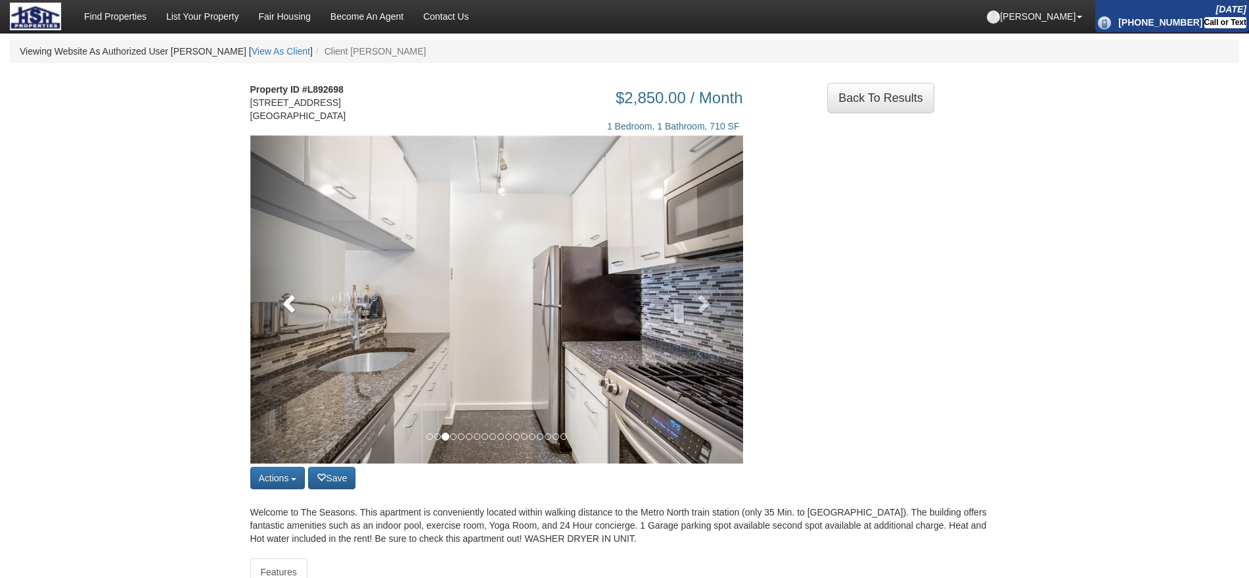
click at [294, 335] on link at bounding box center [287, 299] width 74 height 328
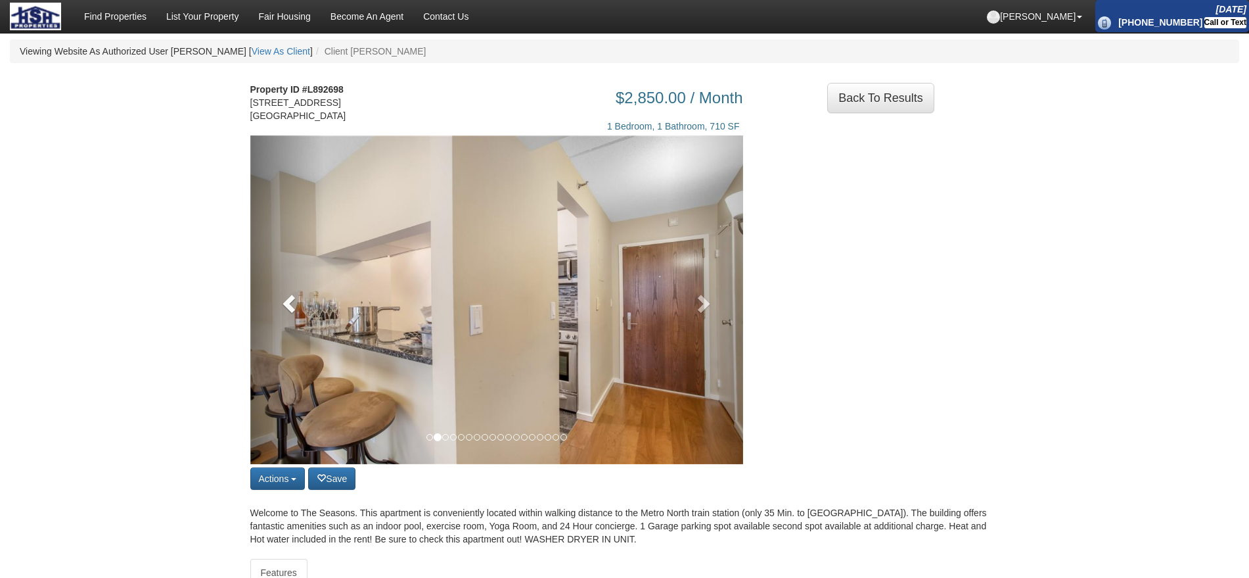
click at [294, 333] on link at bounding box center [287, 299] width 74 height 329
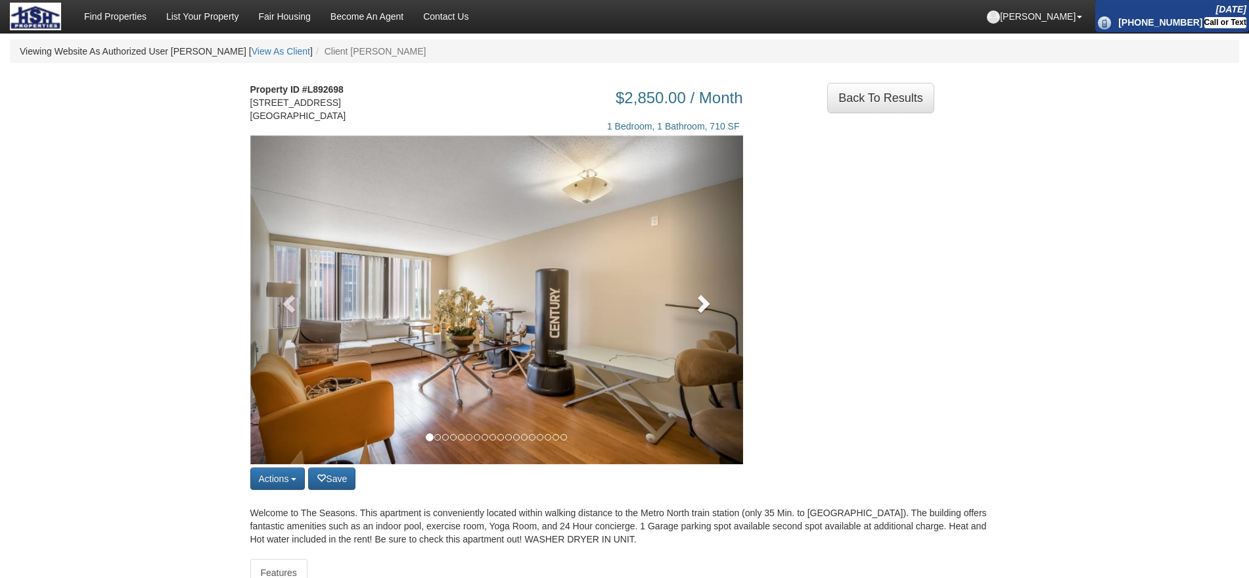
click at [685, 302] on link at bounding box center [706, 299] width 74 height 329
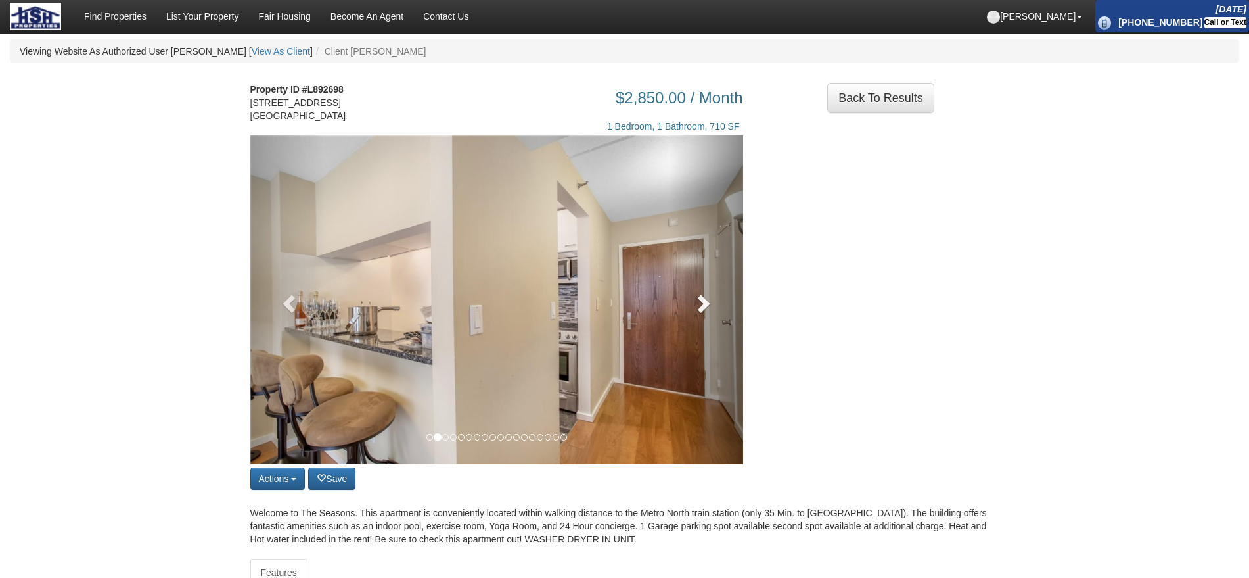
click at [685, 302] on link at bounding box center [706, 299] width 74 height 329
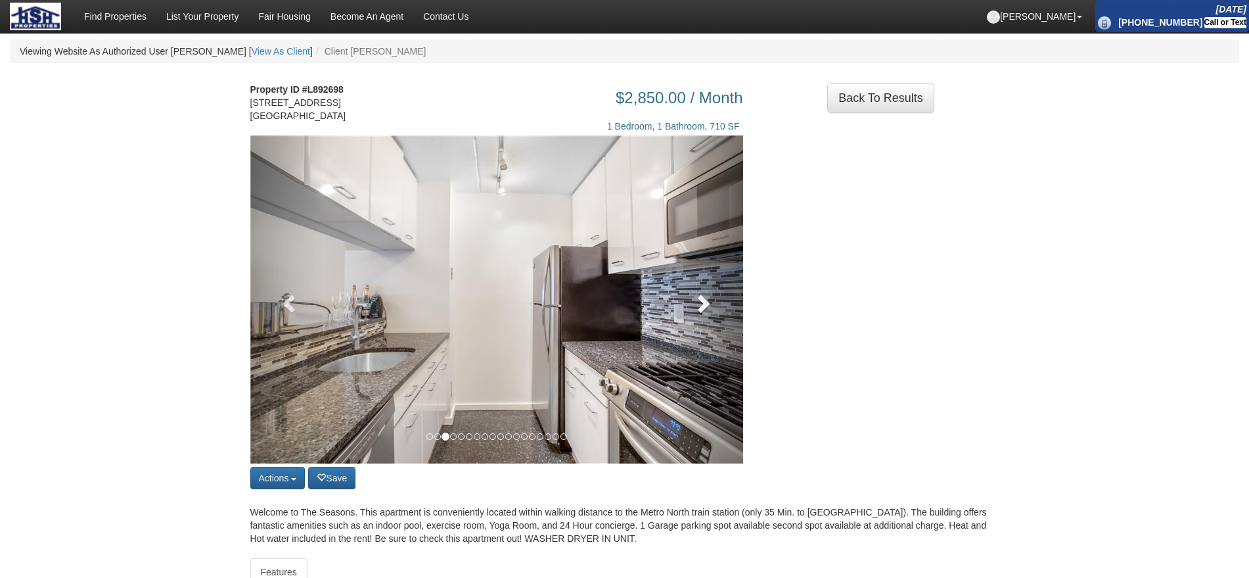
click at [685, 302] on link at bounding box center [706, 299] width 74 height 328
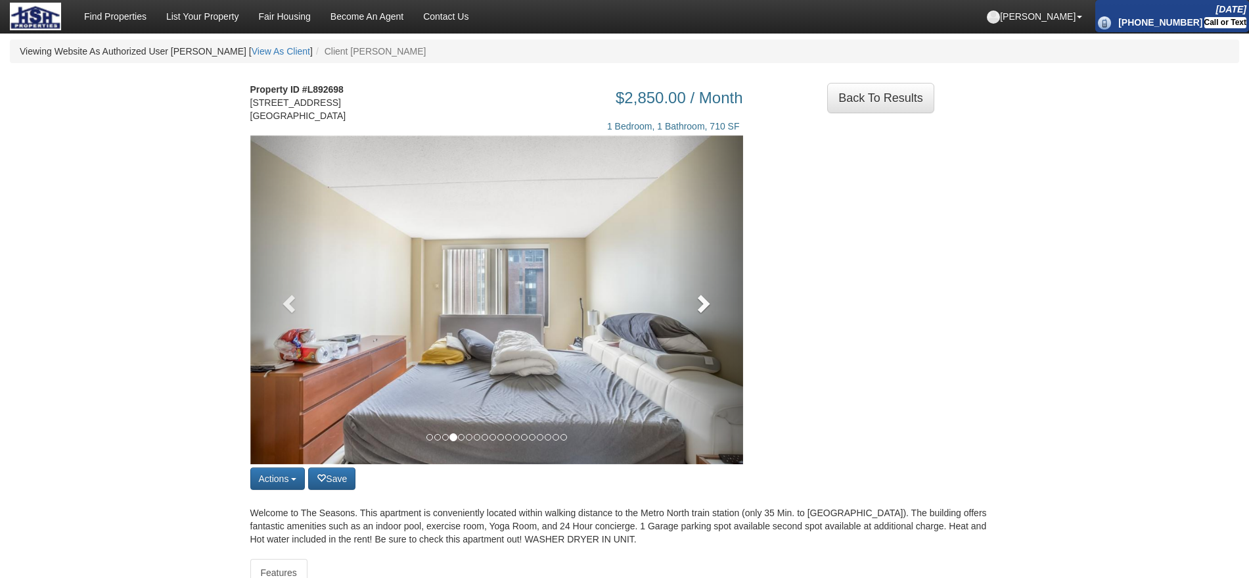
click at [685, 302] on link at bounding box center [706, 299] width 74 height 329
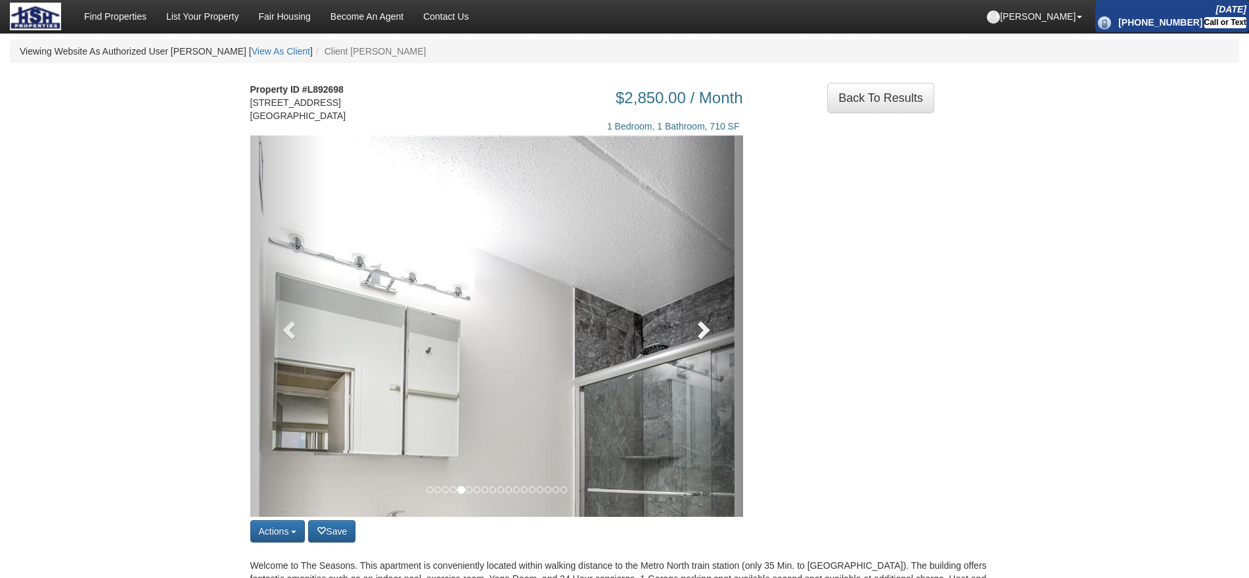
click at [685, 302] on link at bounding box center [706, 325] width 74 height 381
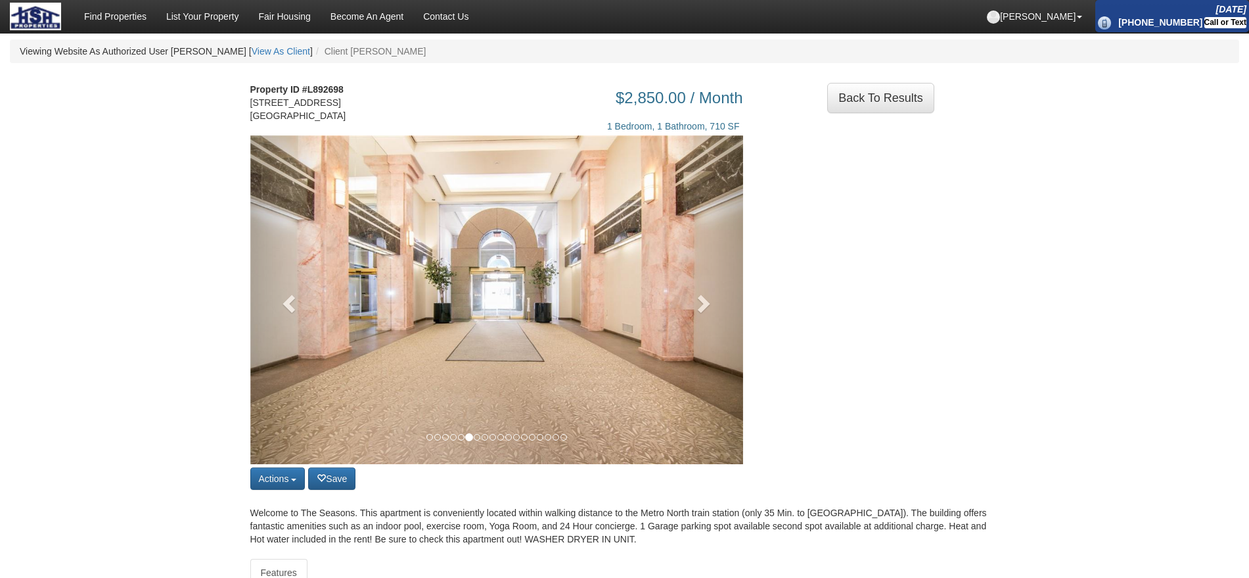
click at [664, 304] on img at bounding box center [496, 299] width 493 height 329
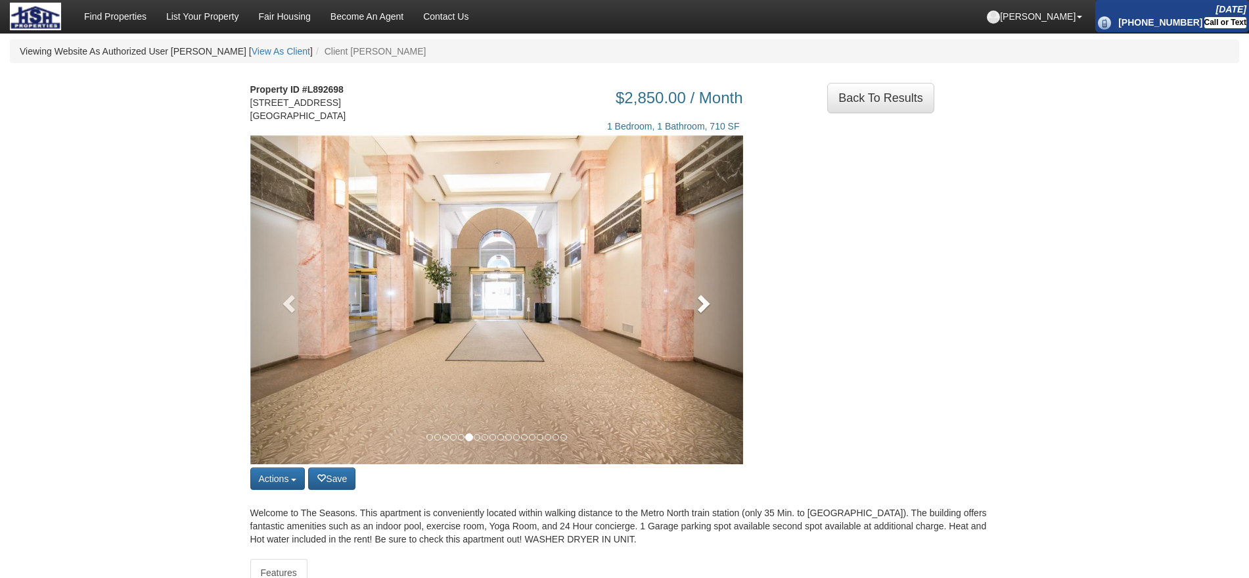
click at [689, 319] on link at bounding box center [706, 299] width 74 height 329
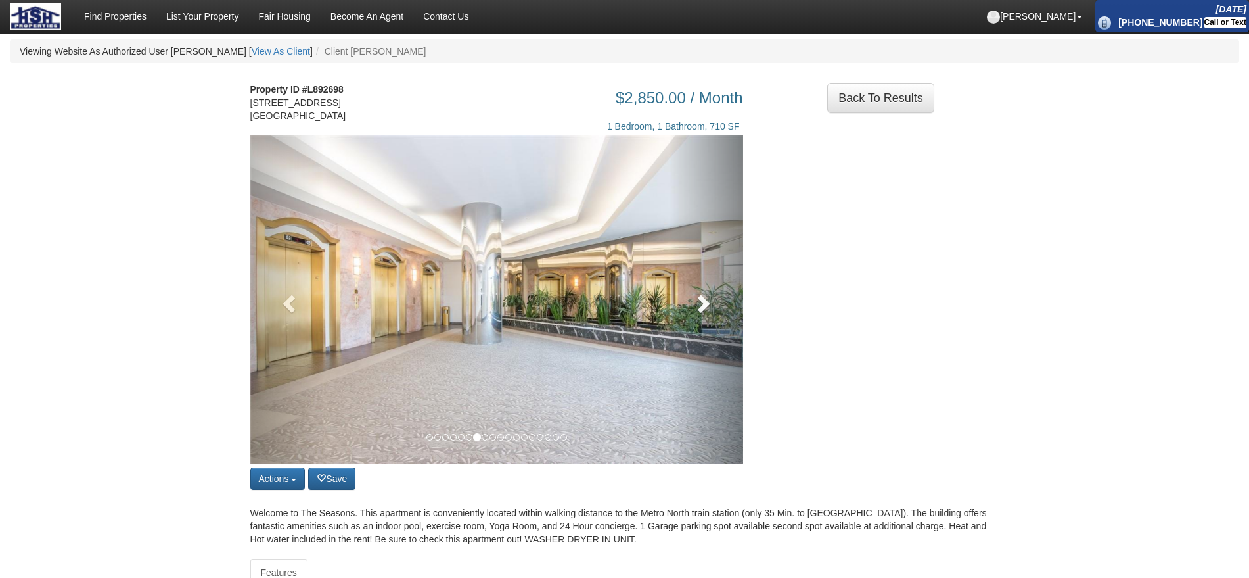
click at [689, 318] on link at bounding box center [706, 299] width 74 height 329
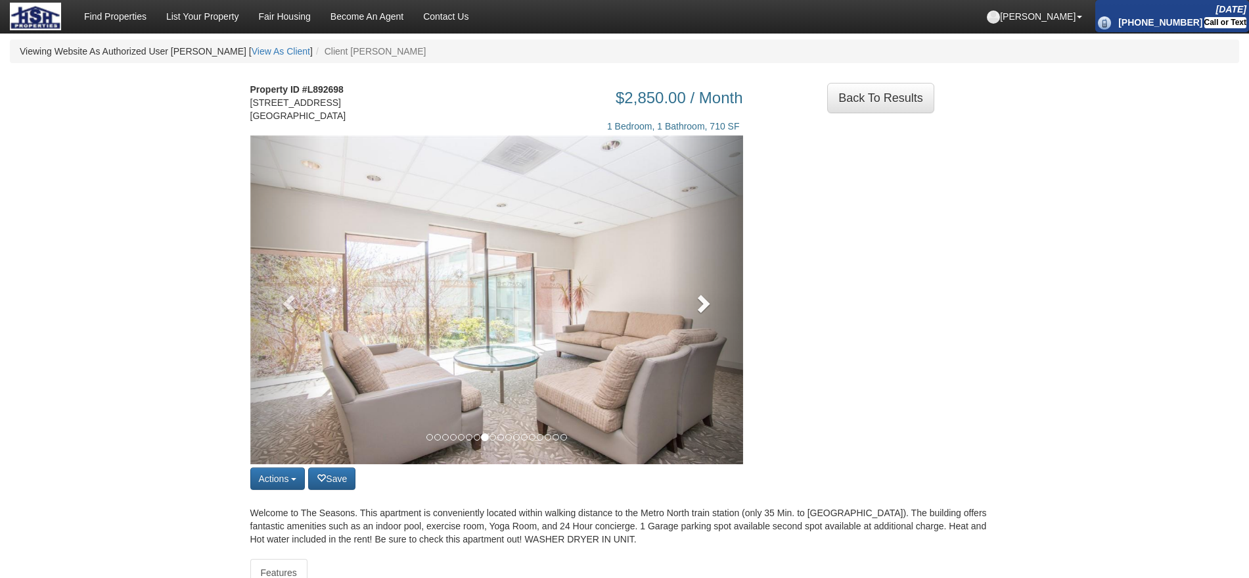
click at [689, 317] on link at bounding box center [706, 299] width 74 height 329
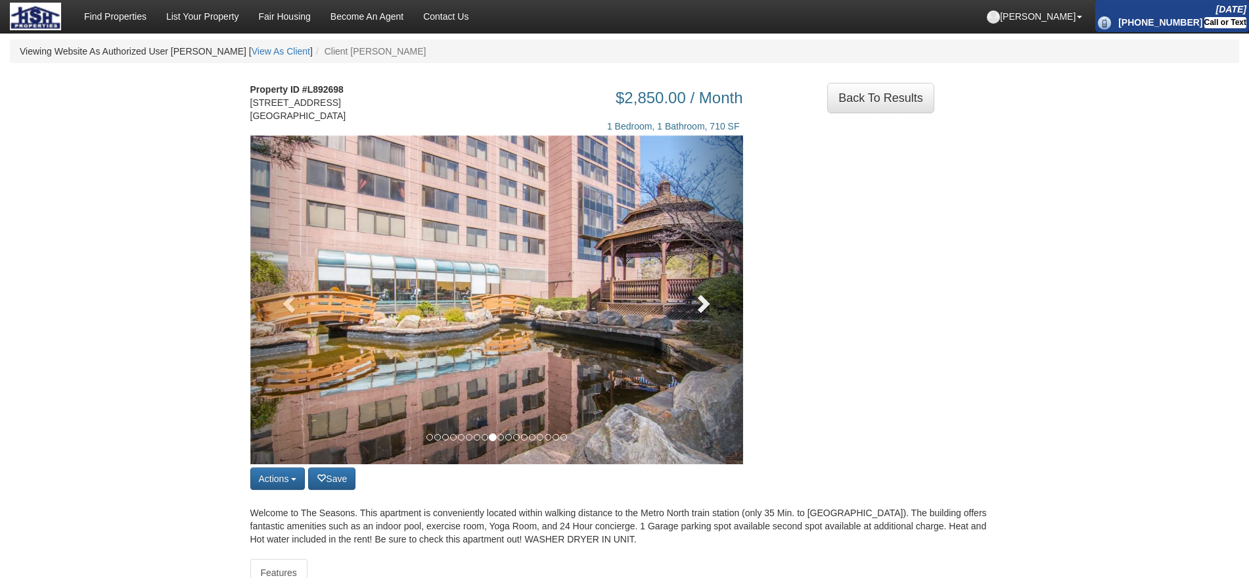
click at [689, 317] on link at bounding box center [706, 299] width 74 height 329
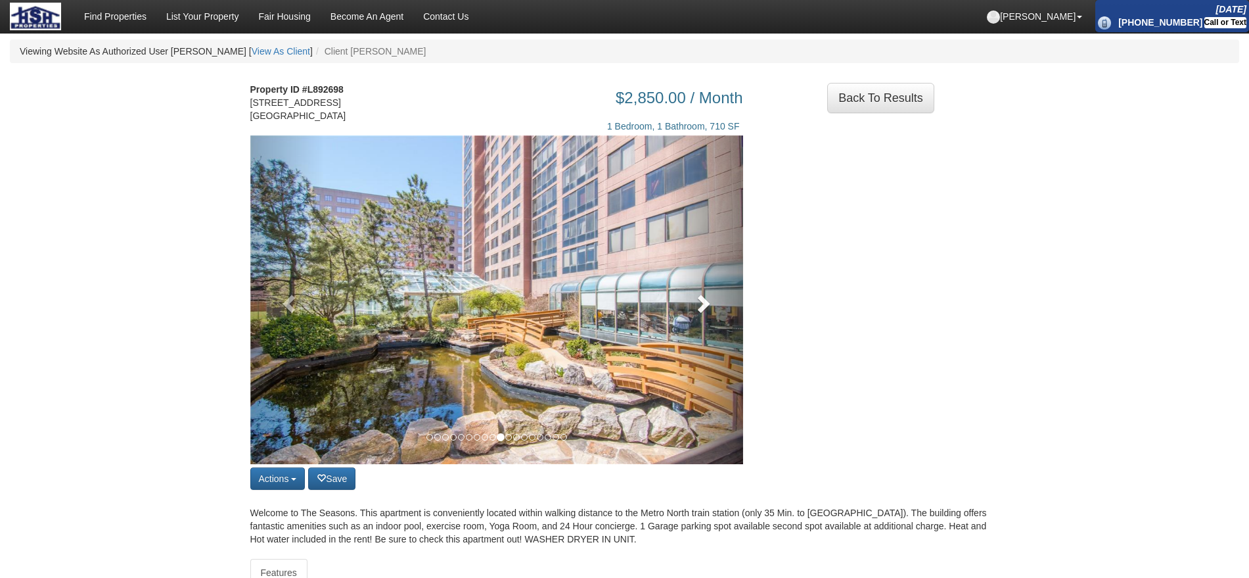
click at [689, 317] on link at bounding box center [706, 299] width 74 height 329
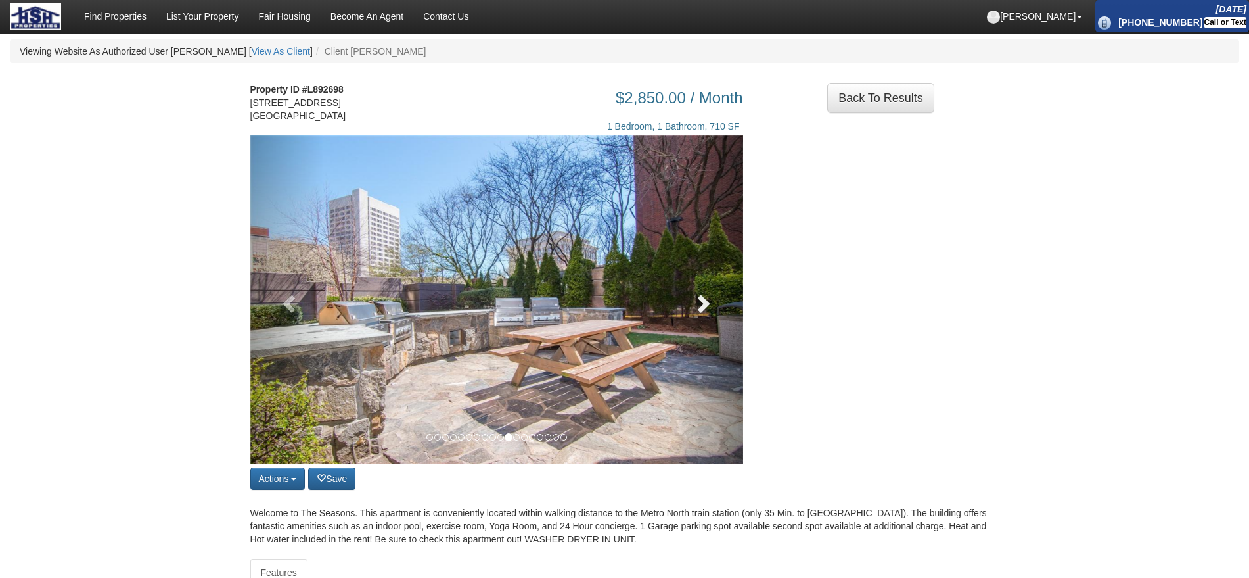
click at [689, 317] on link at bounding box center [706, 299] width 74 height 329
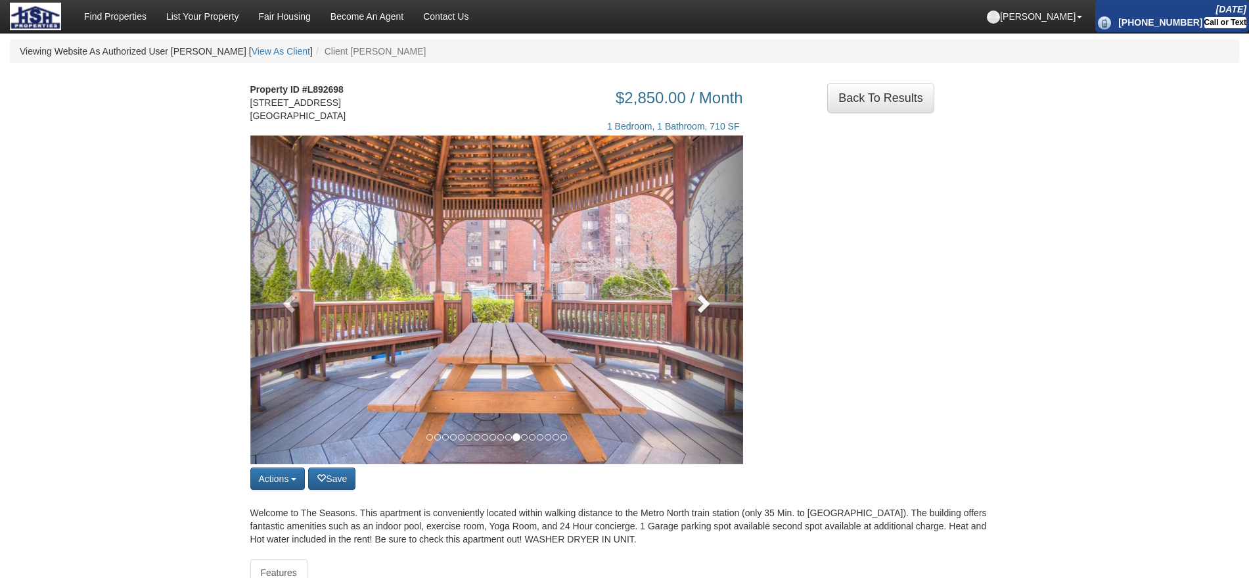
click at [689, 317] on link at bounding box center [706, 299] width 74 height 329
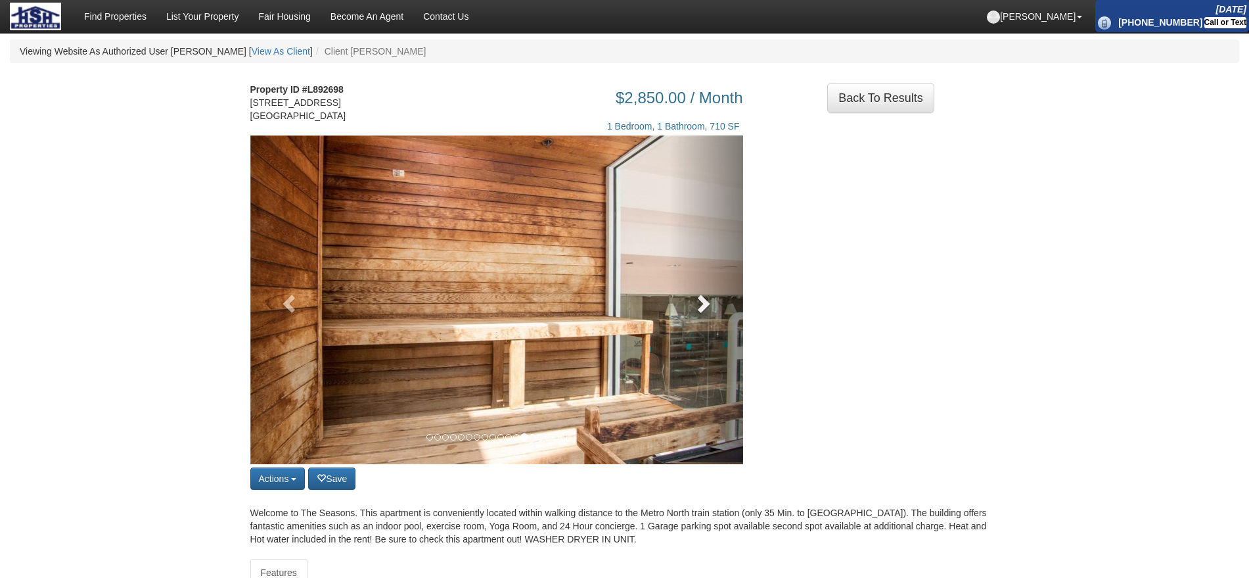
click at [689, 317] on link at bounding box center [706, 299] width 74 height 329
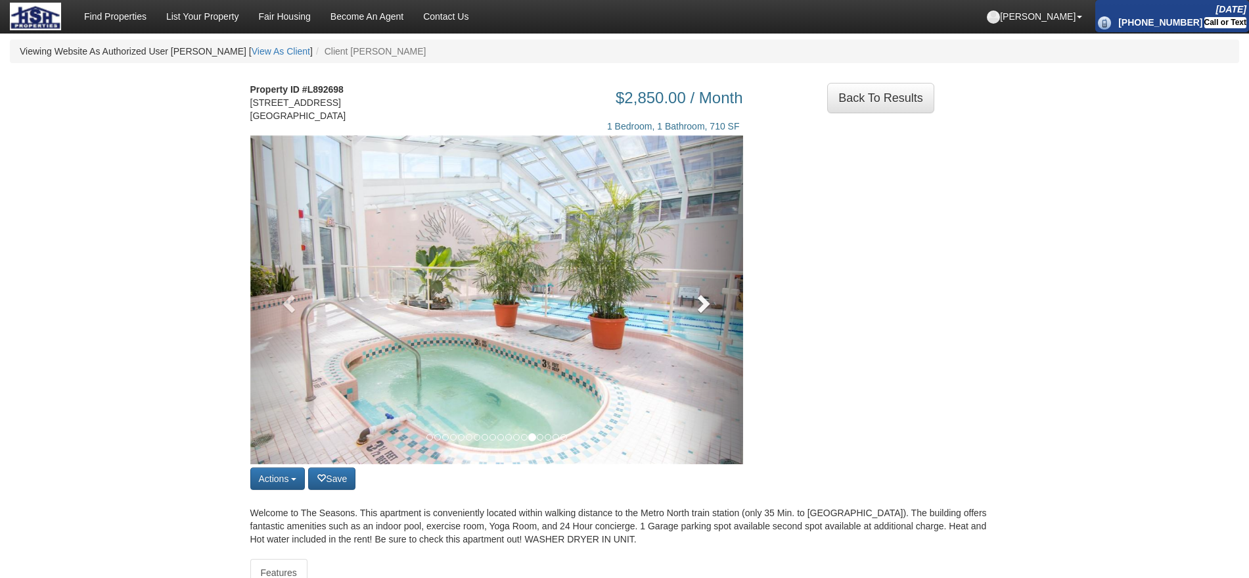
click at [689, 317] on link at bounding box center [706, 299] width 74 height 329
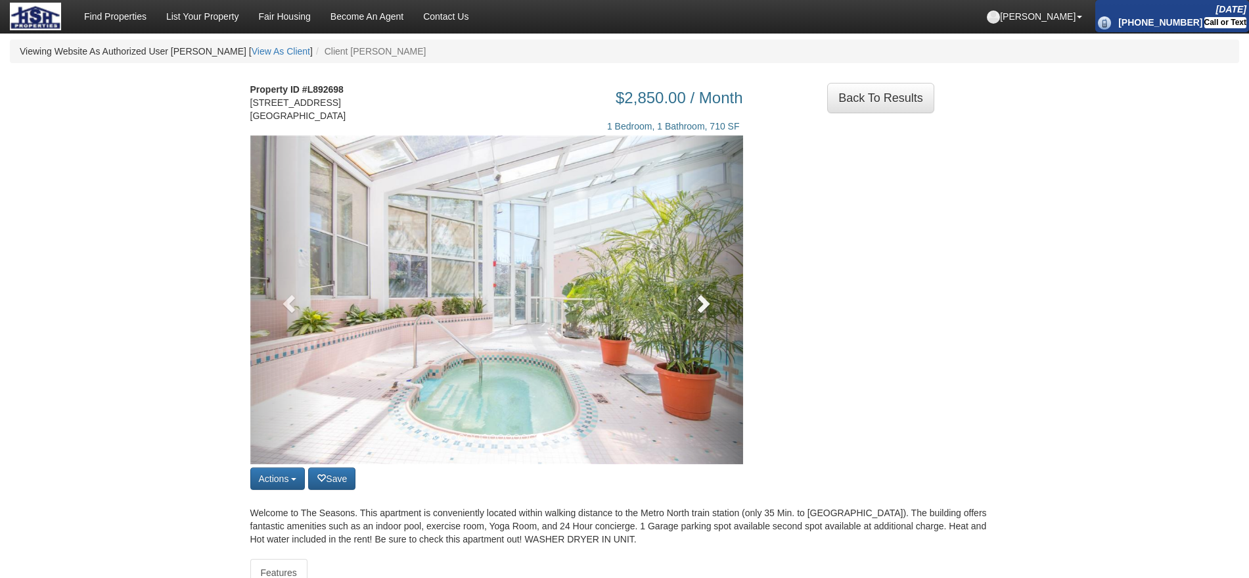
click at [689, 317] on link at bounding box center [706, 299] width 74 height 329
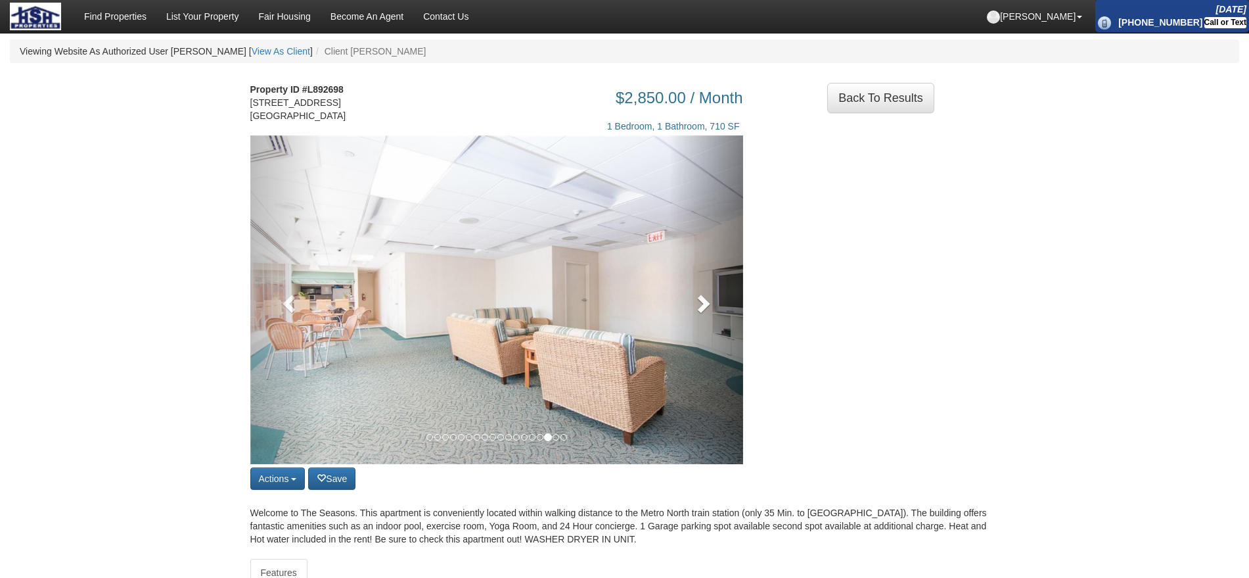
click at [689, 317] on link at bounding box center [706, 299] width 74 height 329
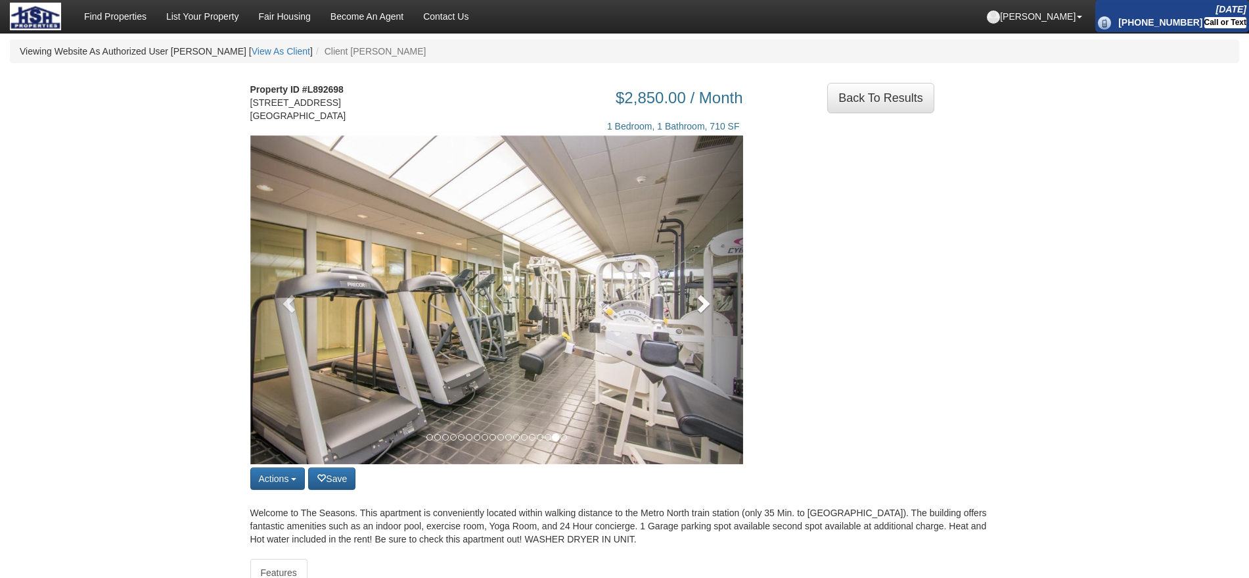
click at [689, 317] on link at bounding box center [706, 299] width 74 height 329
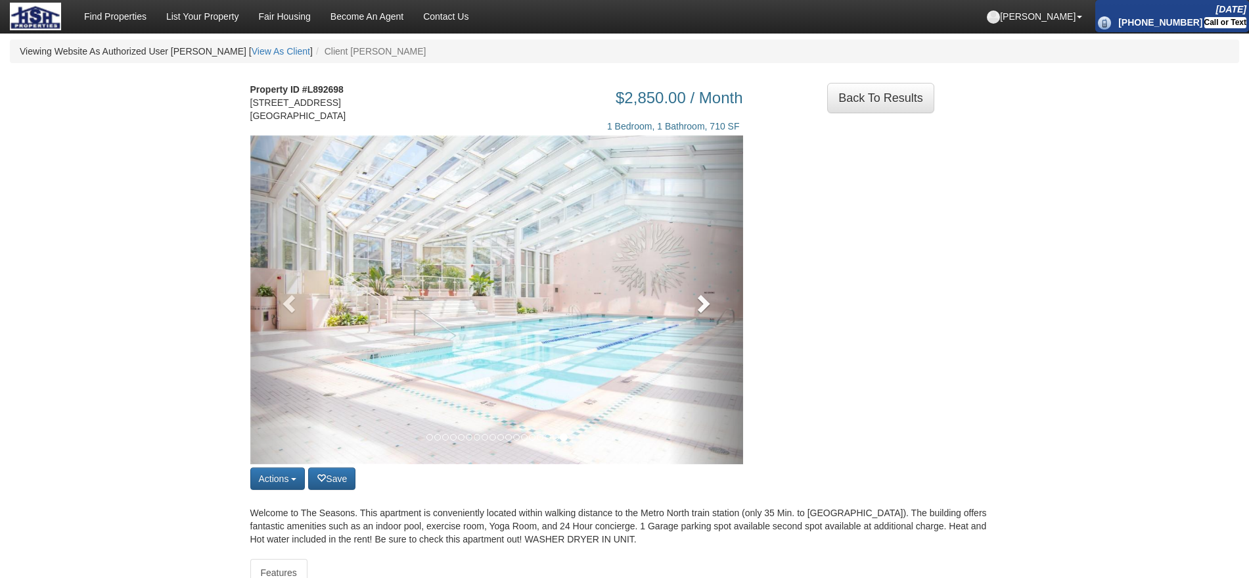
click at [689, 317] on link at bounding box center [706, 299] width 74 height 329
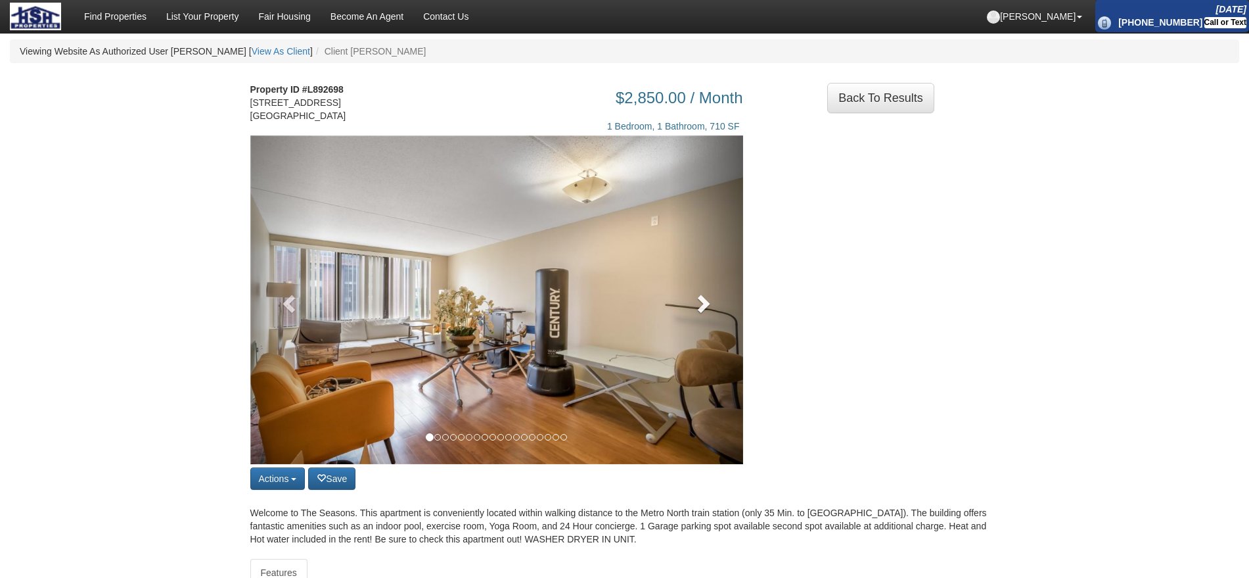
click at [689, 317] on link at bounding box center [706, 299] width 74 height 329
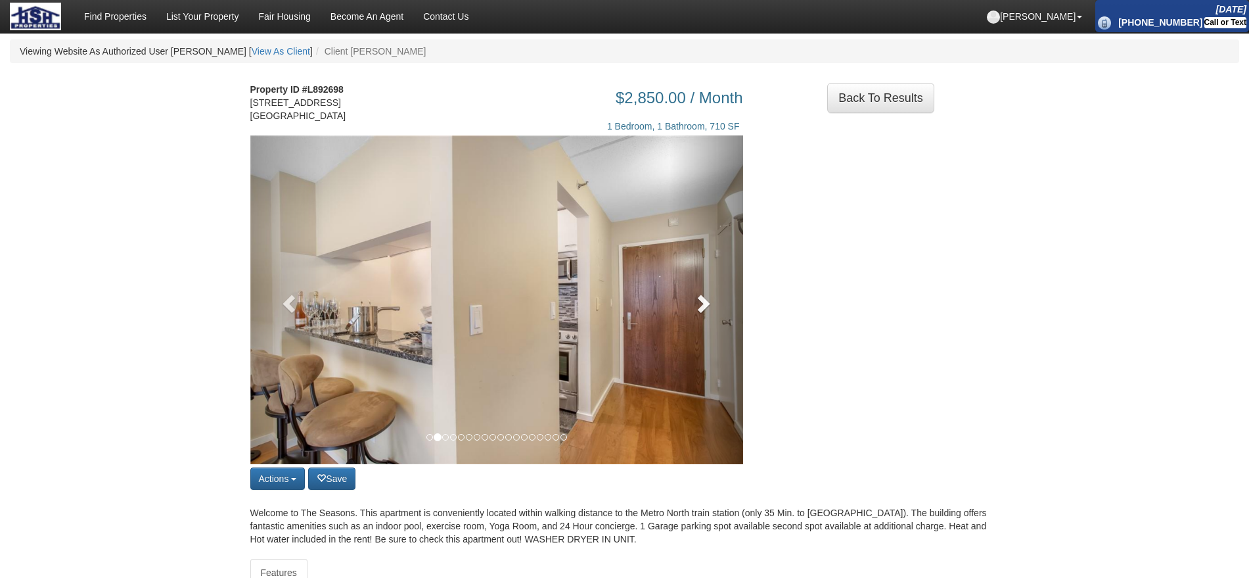
click at [689, 317] on link at bounding box center [706, 299] width 74 height 329
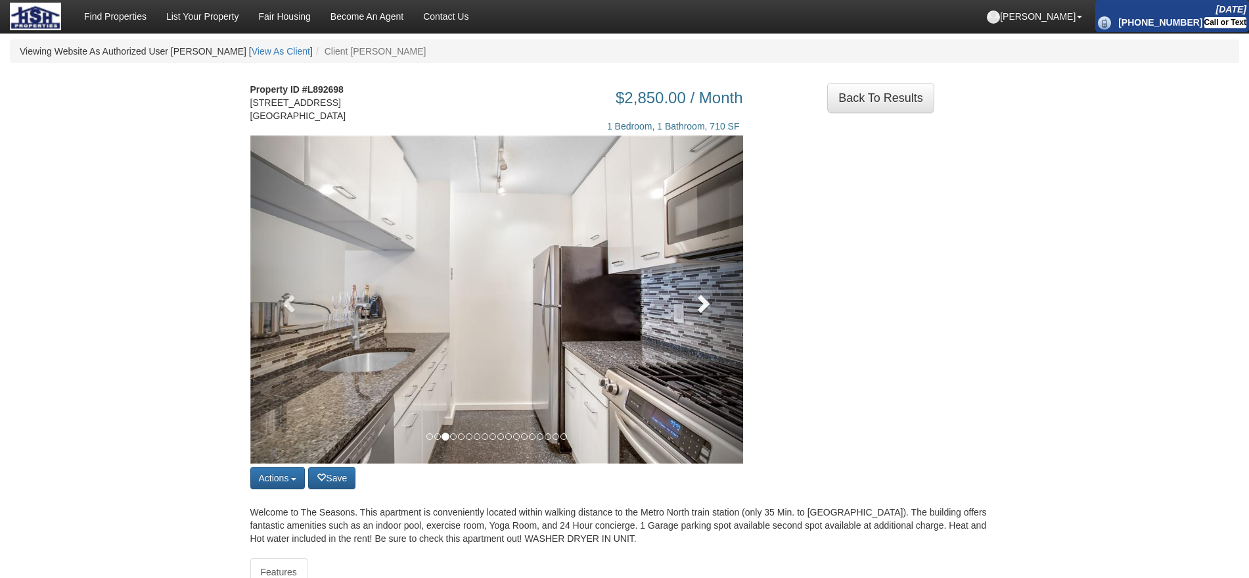
click at [689, 317] on link at bounding box center [706, 299] width 74 height 328
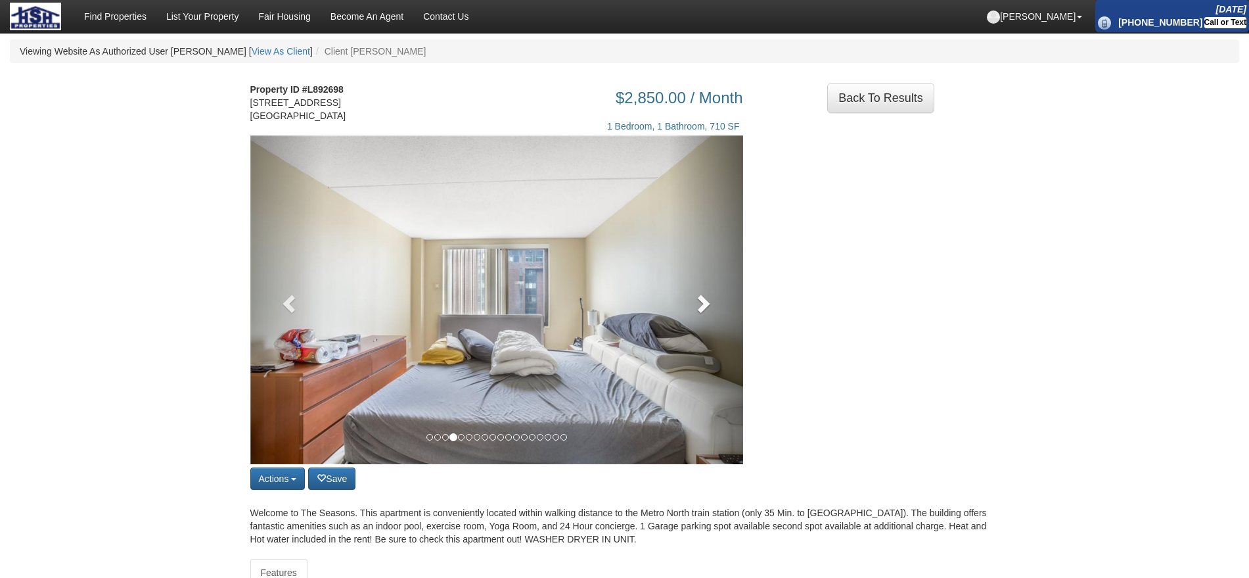
click at [689, 317] on link at bounding box center [706, 299] width 74 height 329
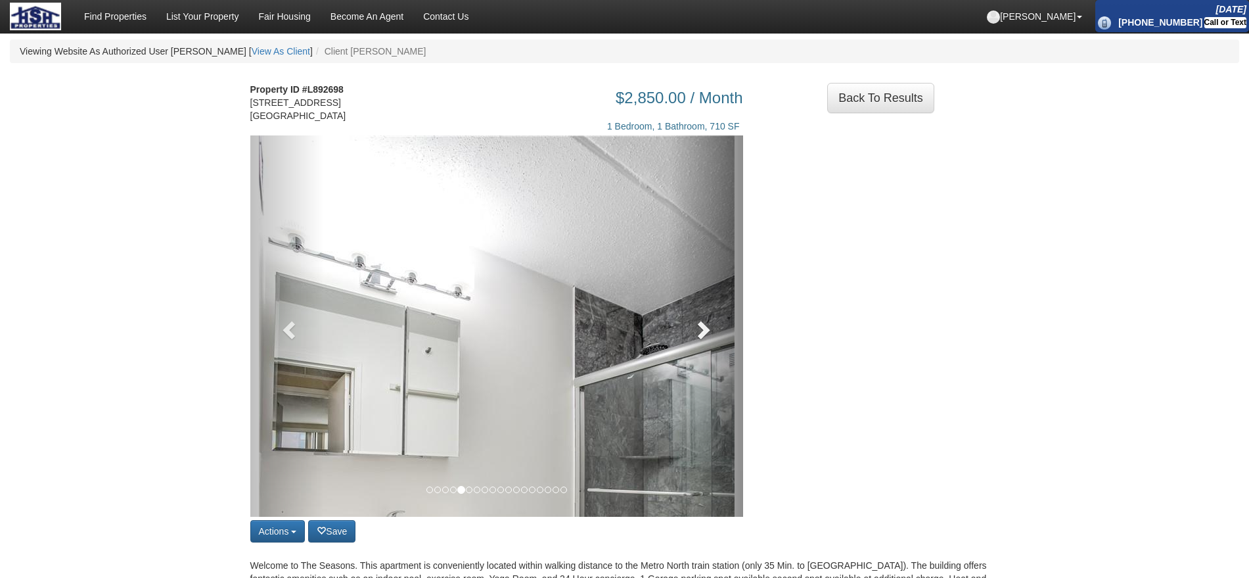
click at [689, 317] on link at bounding box center [706, 325] width 74 height 381
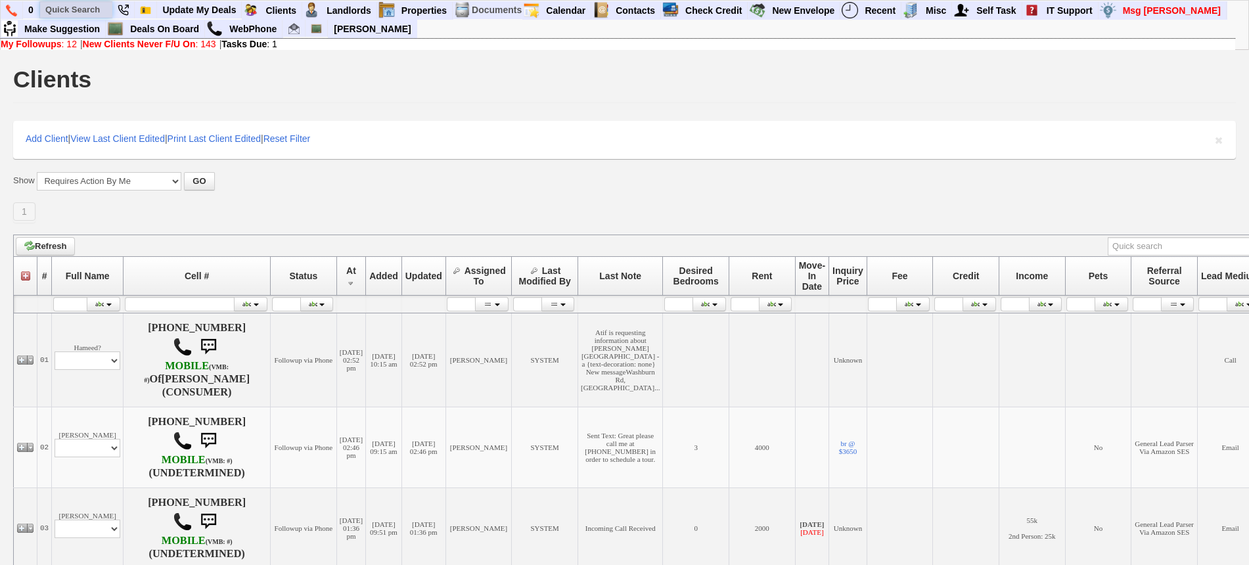
click at [85, 11] on input "text" at bounding box center [76, 9] width 72 height 16
paste input "[PHONE_NUMBER]"
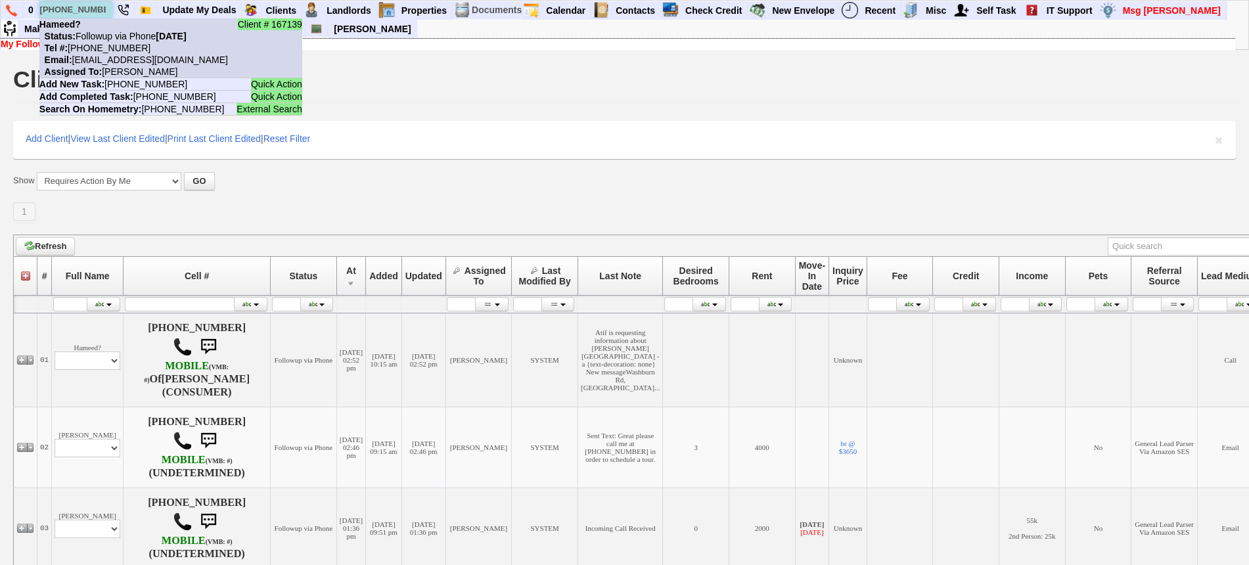
type input "[PHONE_NUMBER]"
click at [116, 37] on nobr "Status: Followup via Phone [DATE]" at bounding box center [112, 36] width 147 height 11
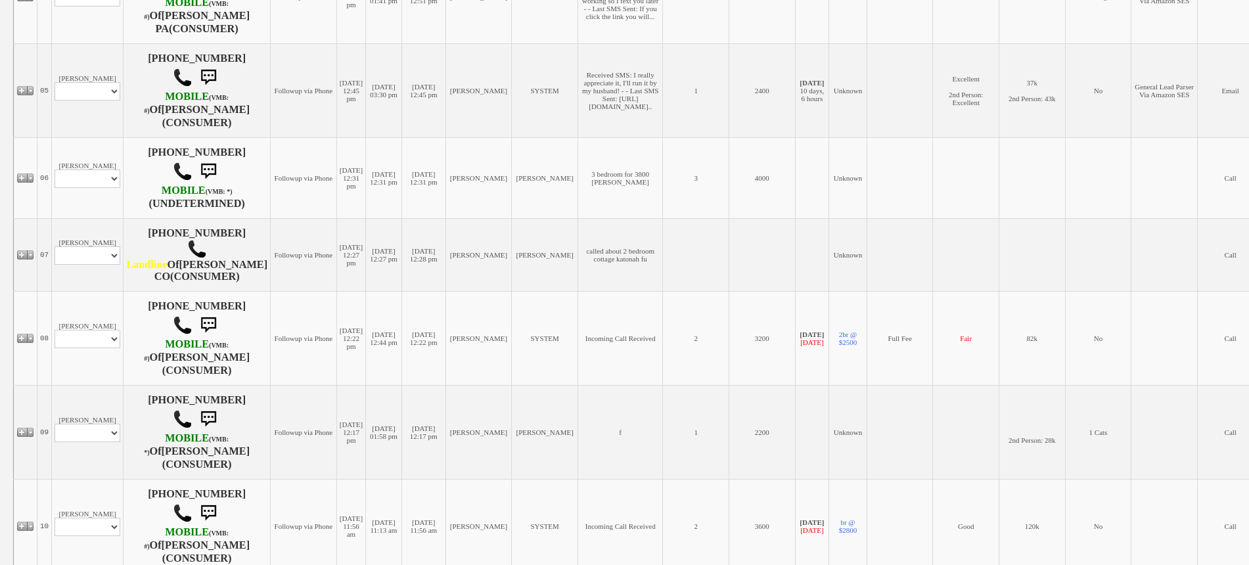
scroll to position [739, 0]
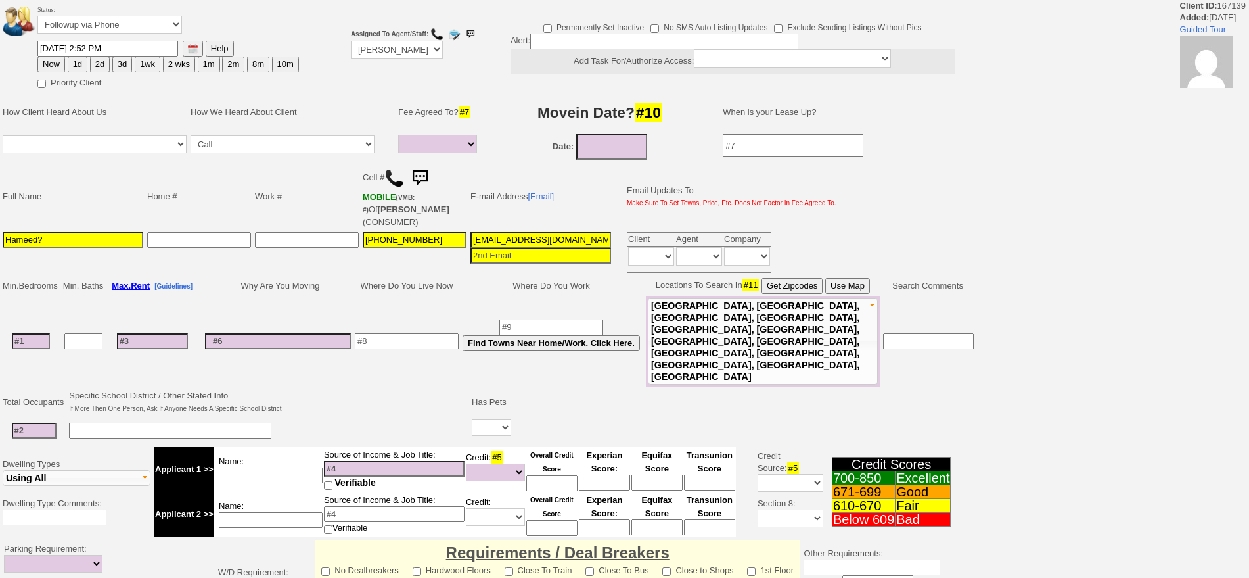
select select
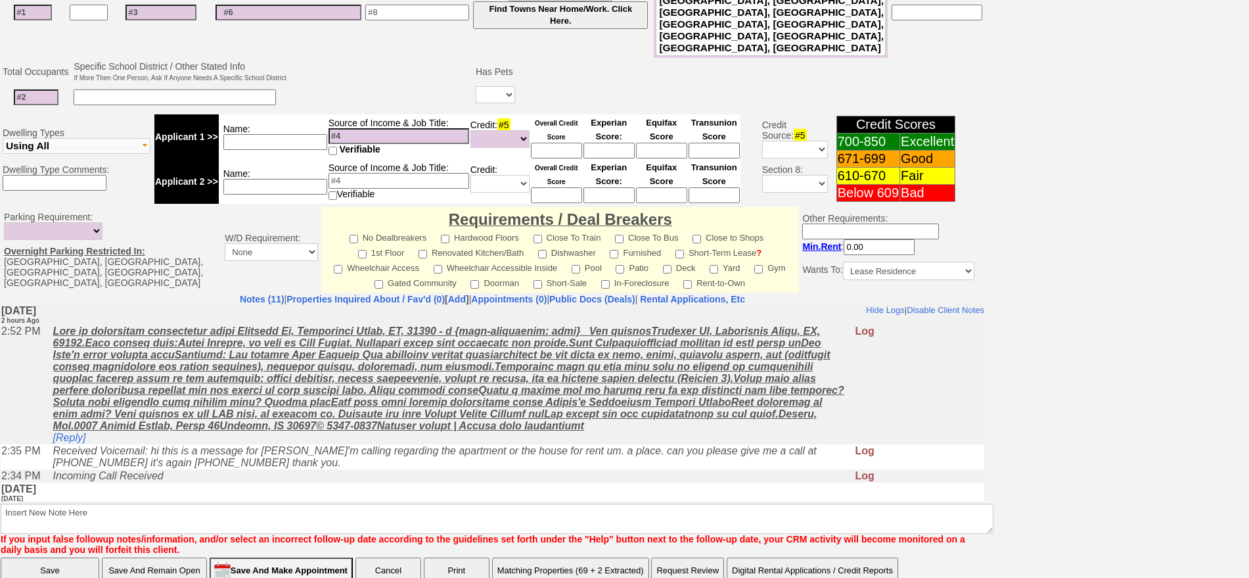
scroll to position [82, 0]
